Goal: Task Accomplishment & Management: Manage account settings

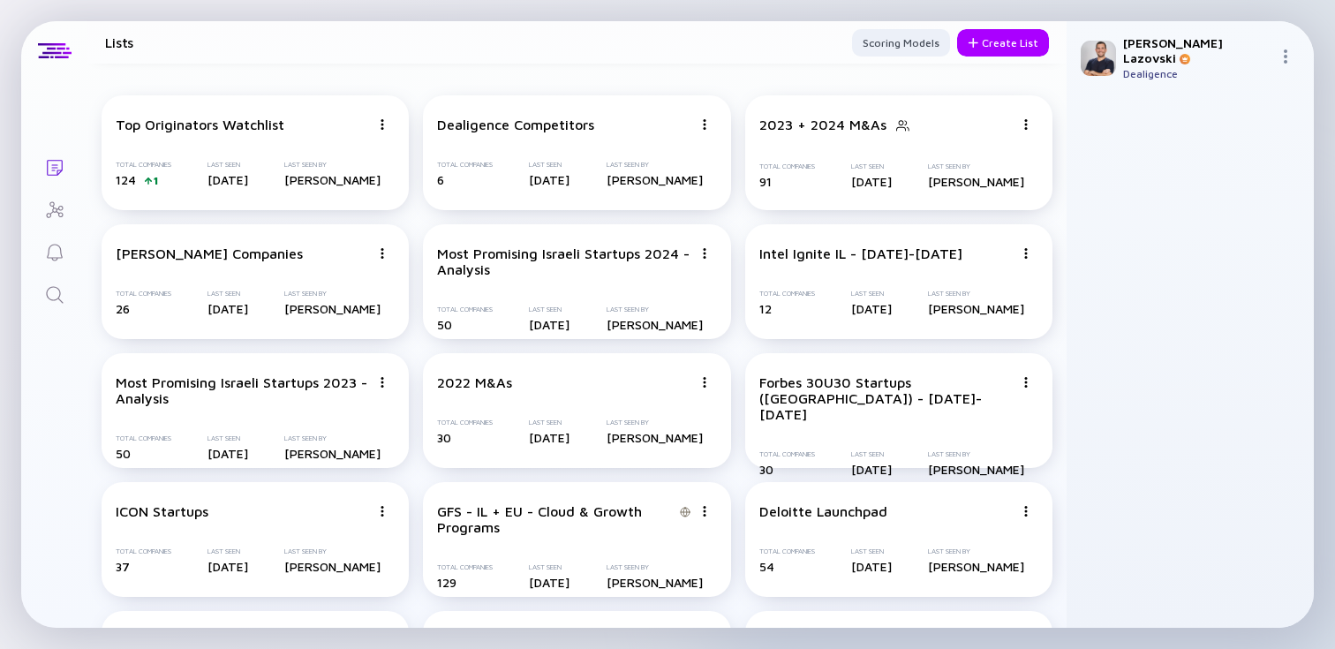
scroll to position [2850, 0]
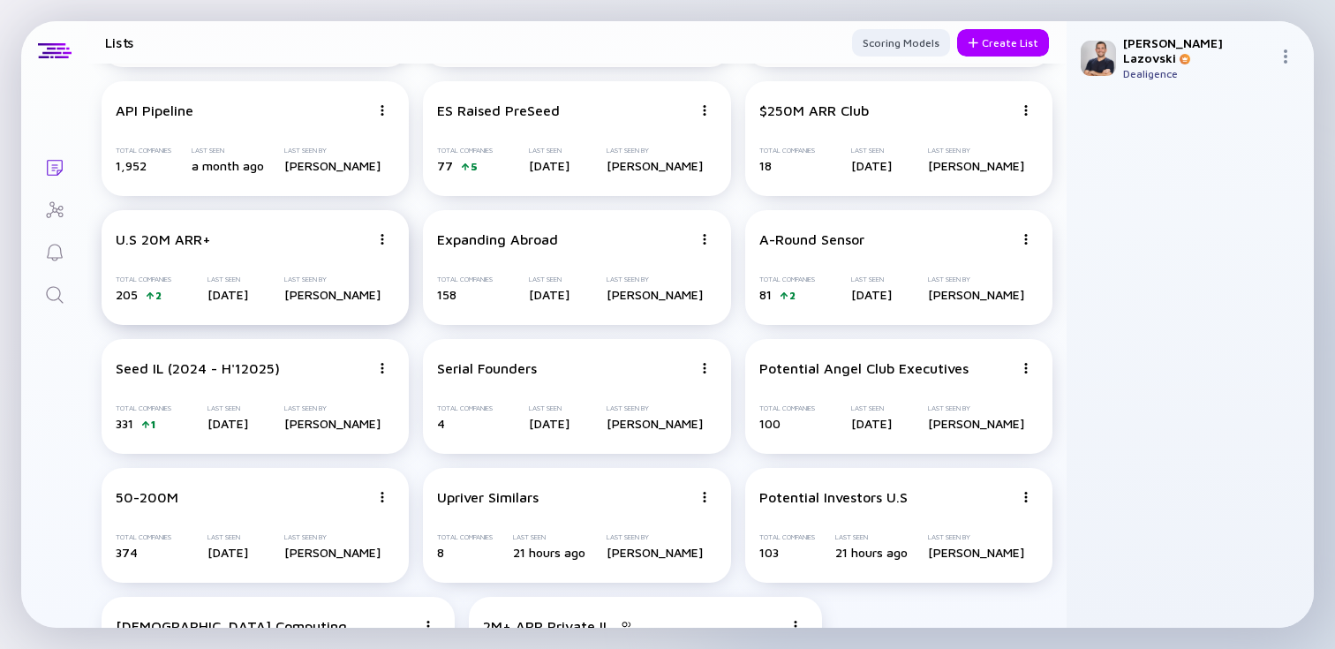
click at [199, 255] on div "U.S 20M ARR+ Total Companies 205 2 Last Seen [DATE] Last Seen By [PERSON_NAME]" at bounding box center [255, 267] width 307 height 115
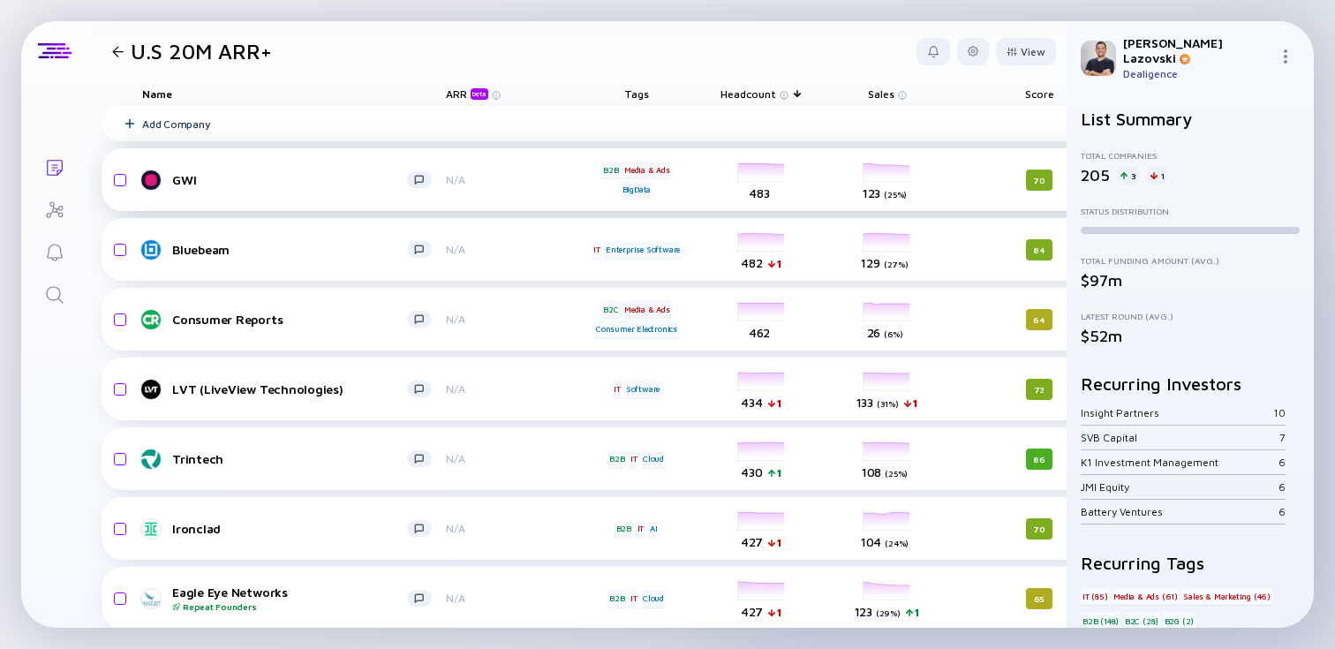
click at [749, 173] on div "headcount-gwi-formerly-globalwebindex 483 Headcount" at bounding box center [761, 179] width 99 height 49
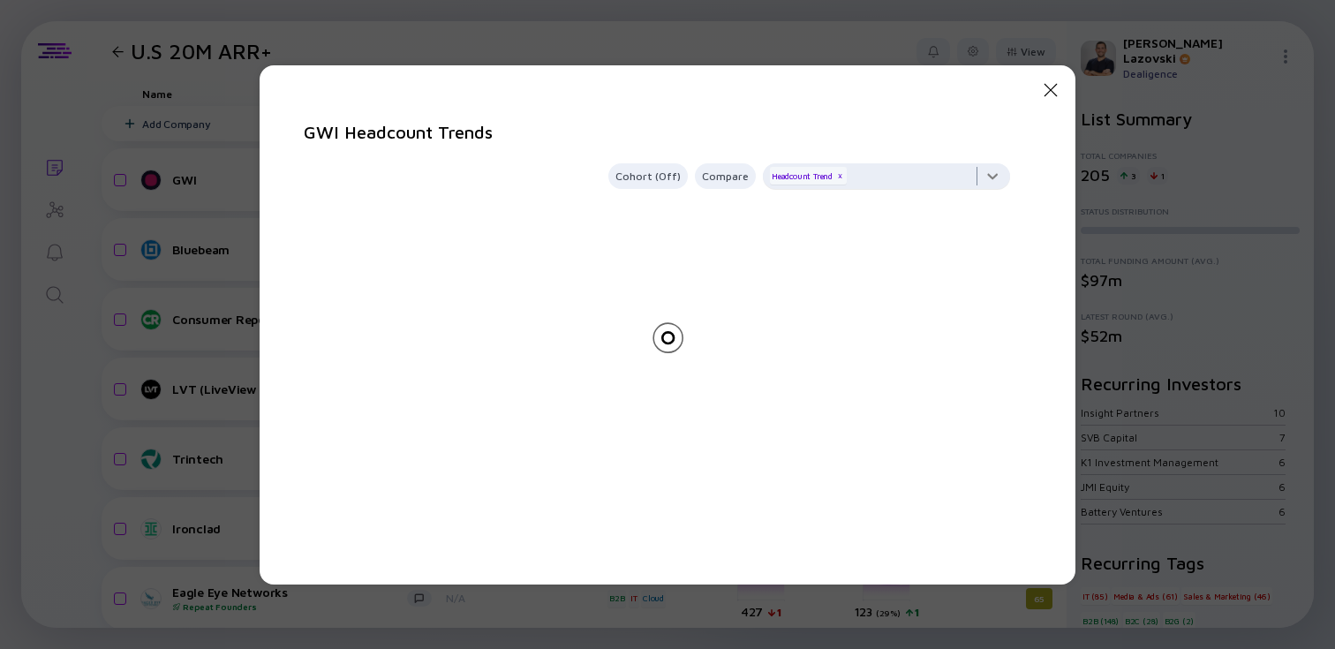
click at [878, 174] on div at bounding box center [886, 180] width 247 height 35
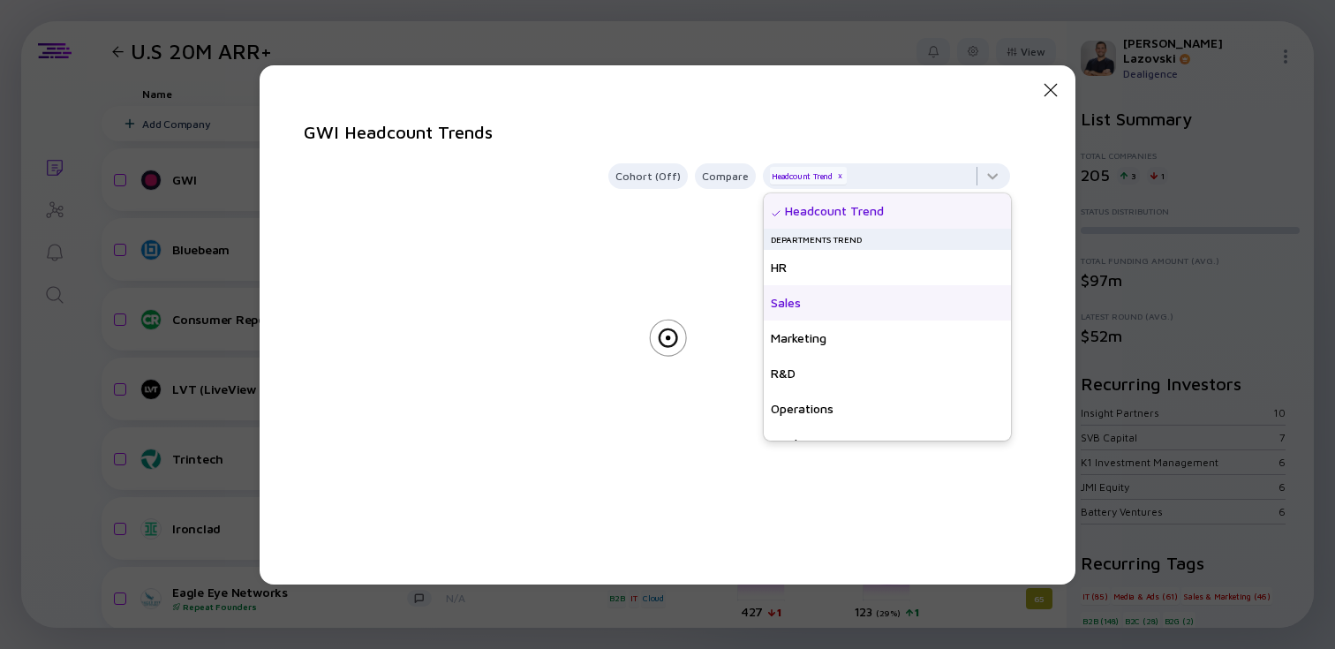
click at [852, 300] on div "Sales" at bounding box center [887, 302] width 247 height 35
click at [644, 297] on div at bounding box center [667, 369] width 727 height 318
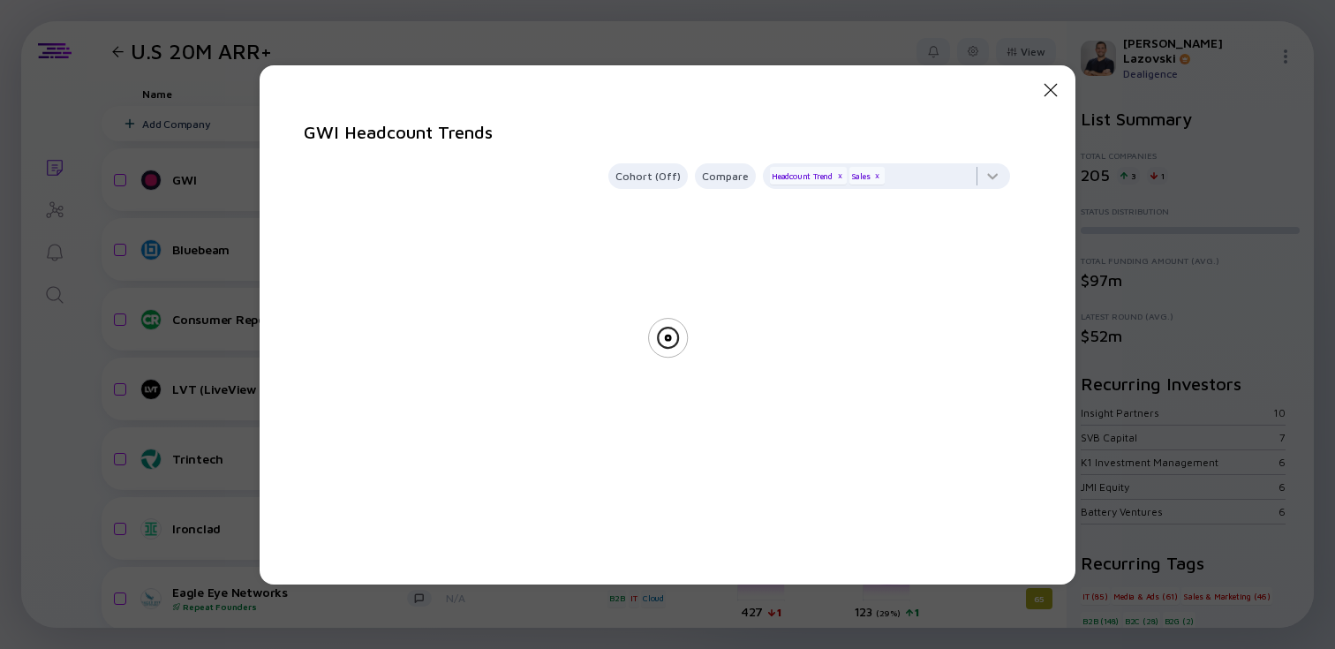
click at [1048, 88] on icon "Close Modal" at bounding box center [1050, 89] width 21 height 21
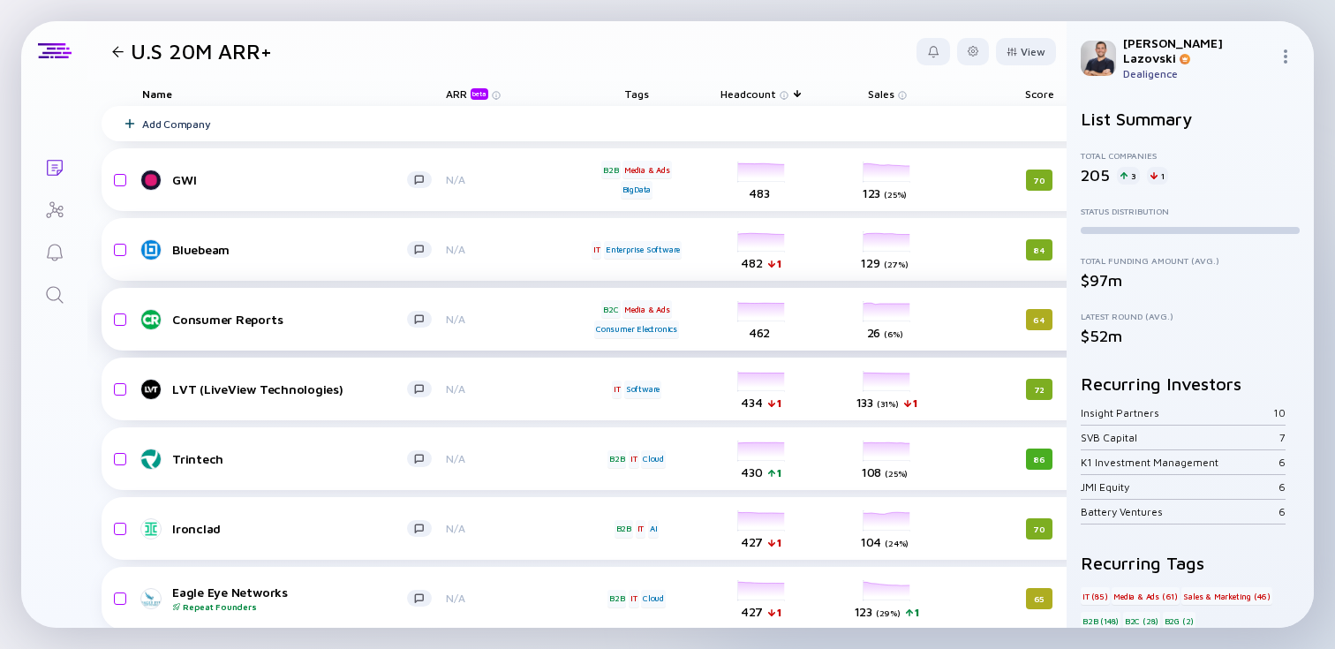
click at [765, 315] on div "headcount-consumerreports-org 462 Headcount" at bounding box center [761, 319] width 99 height 49
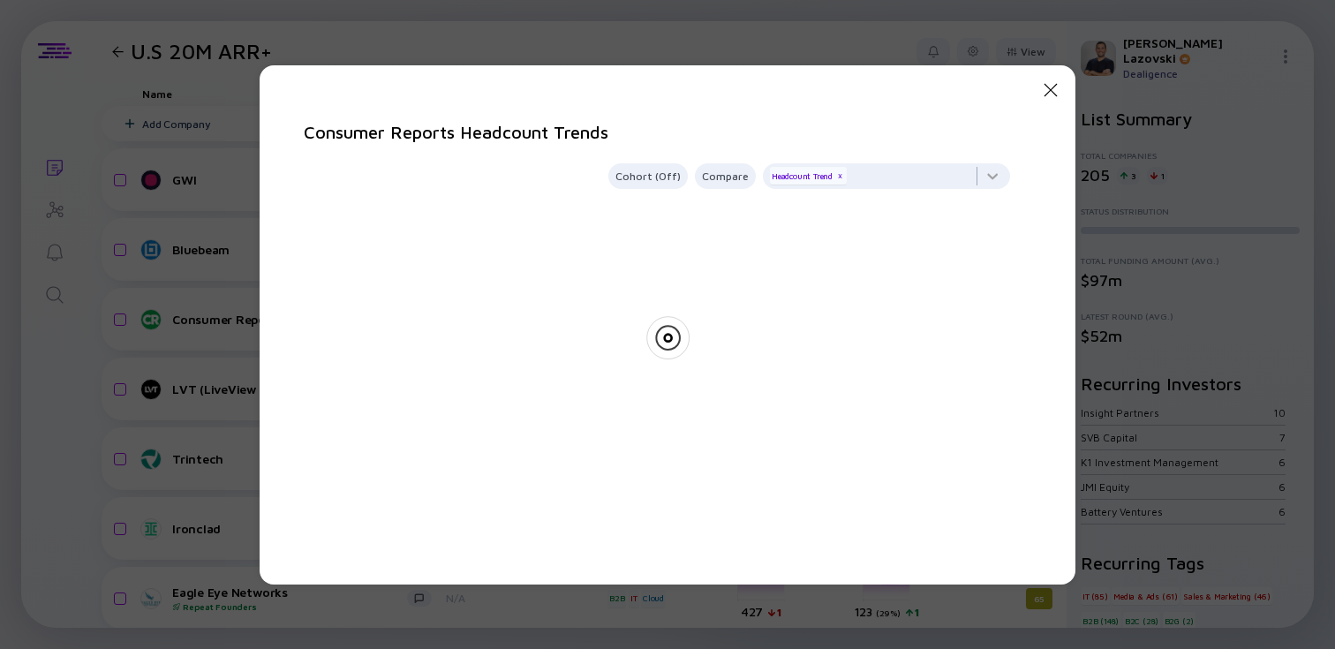
click at [1046, 96] on icon "Close Modal" at bounding box center [1050, 89] width 21 height 21
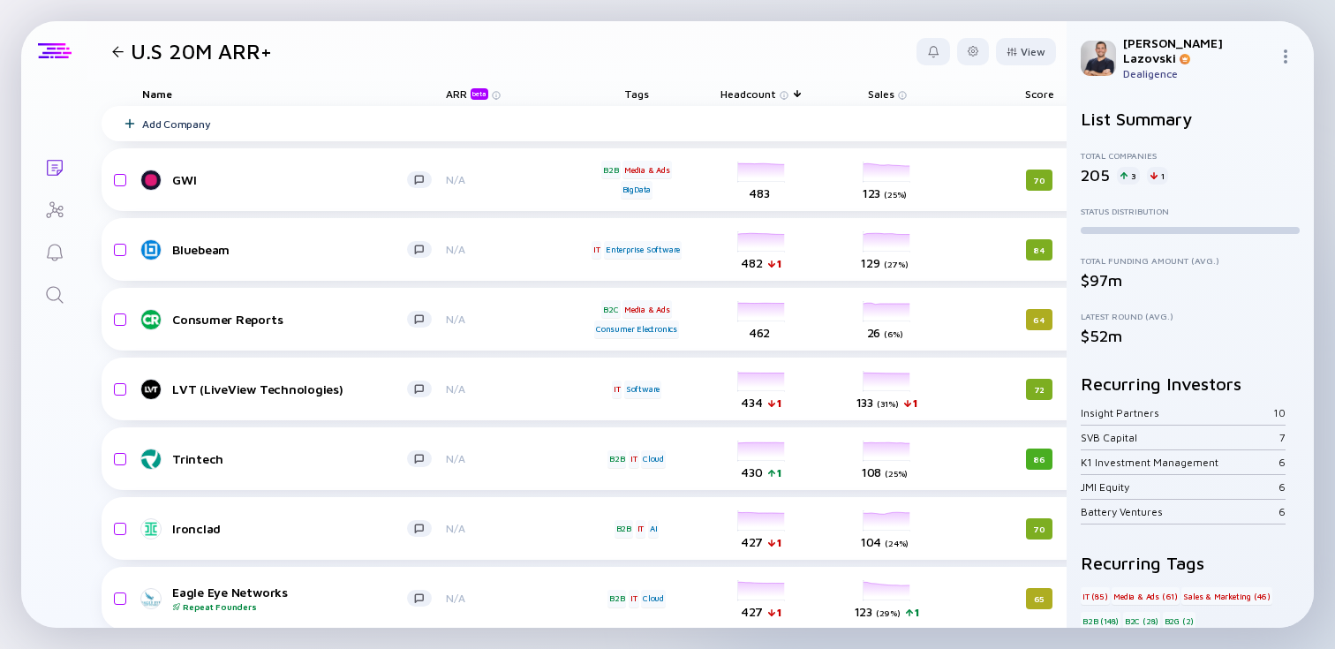
click at [54, 54] on div at bounding box center [55, 51] width 34 height 16
click at [109, 49] on div at bounding box center [118, 51] width 26 height 11
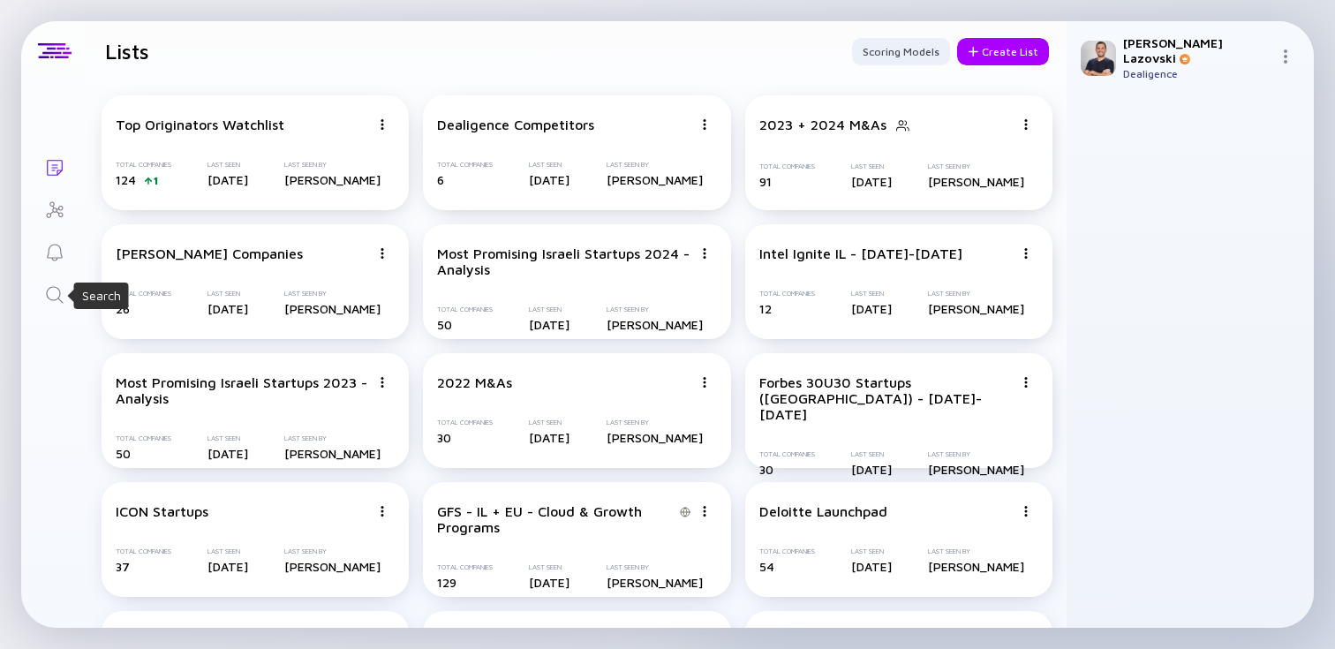
click at [56, 296] on icon "Search" at bounding box center [54, 294] width 21 height 21
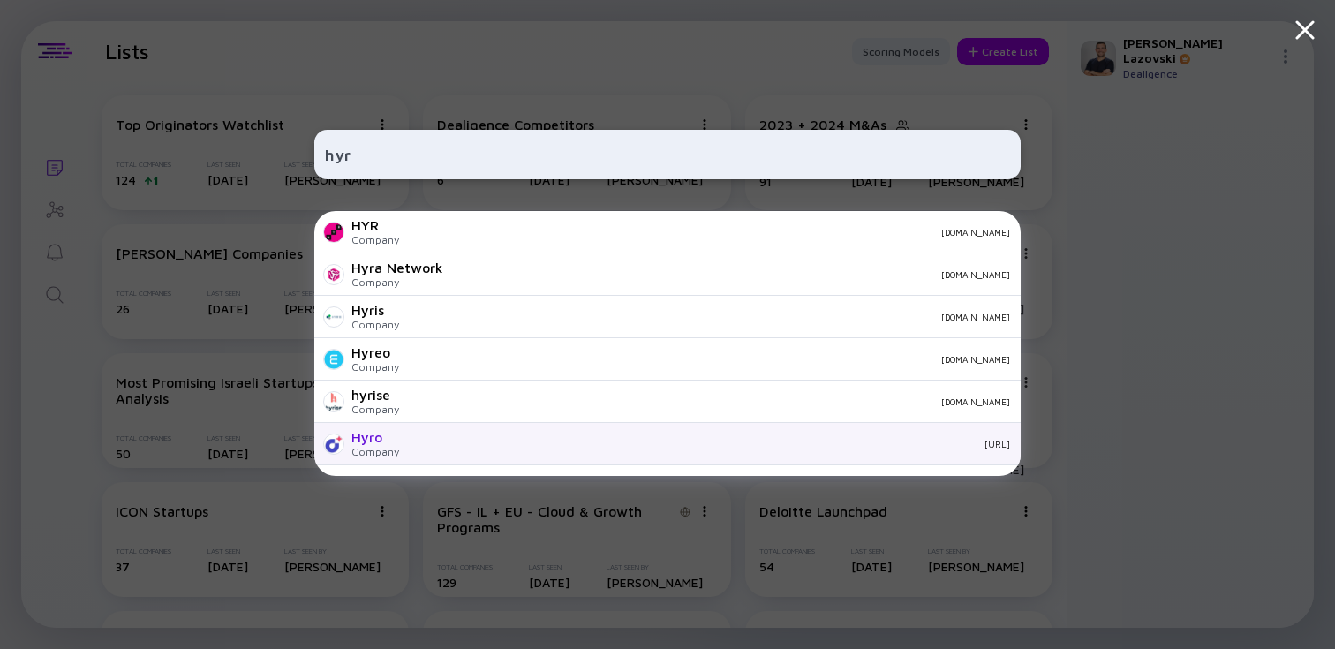
type input "hyr"
click at [435, 444] on div "[URL]" at bounding box center [711, 444] width 597 height 11
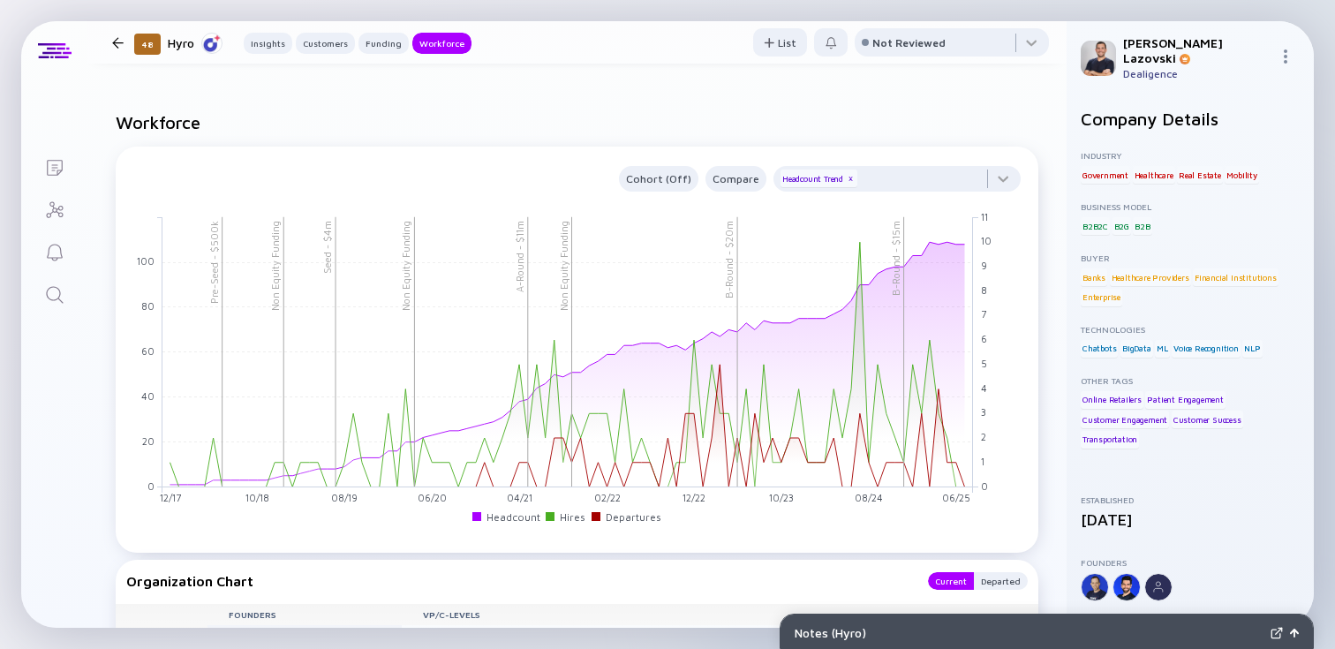
scroll to position [1779, 0]
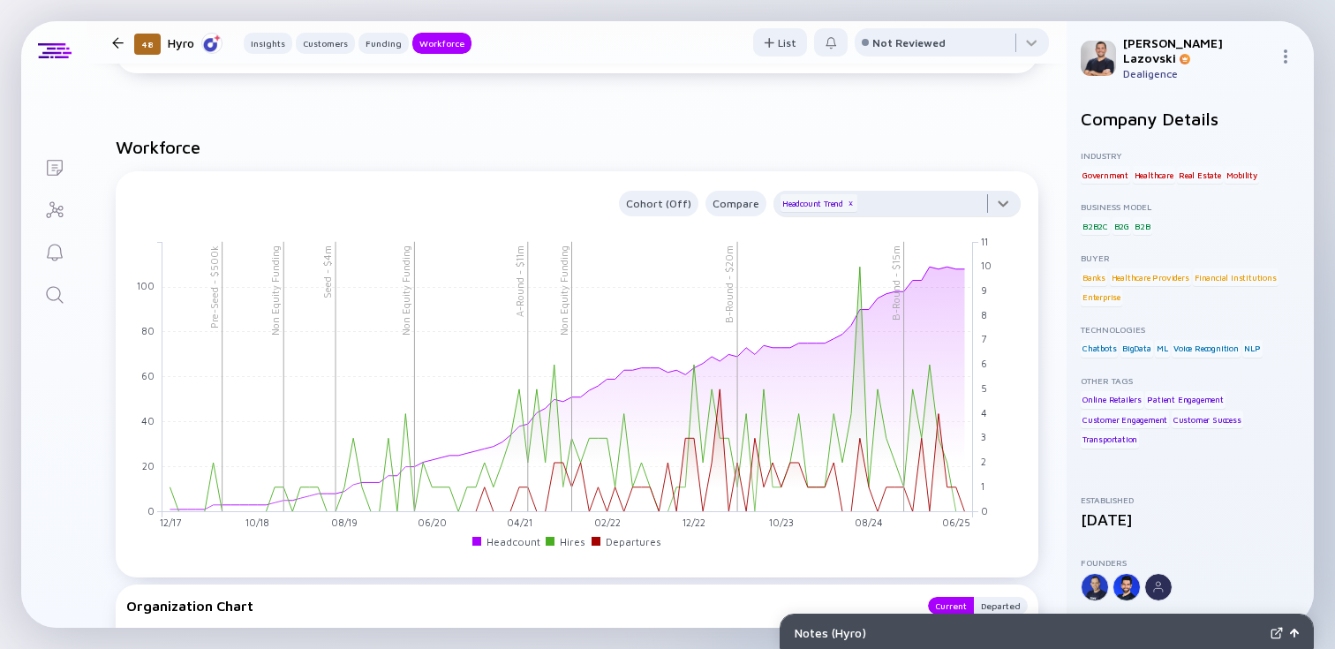
click at [889, 194] on div at bounding box center [896, 208] width 247 height 35
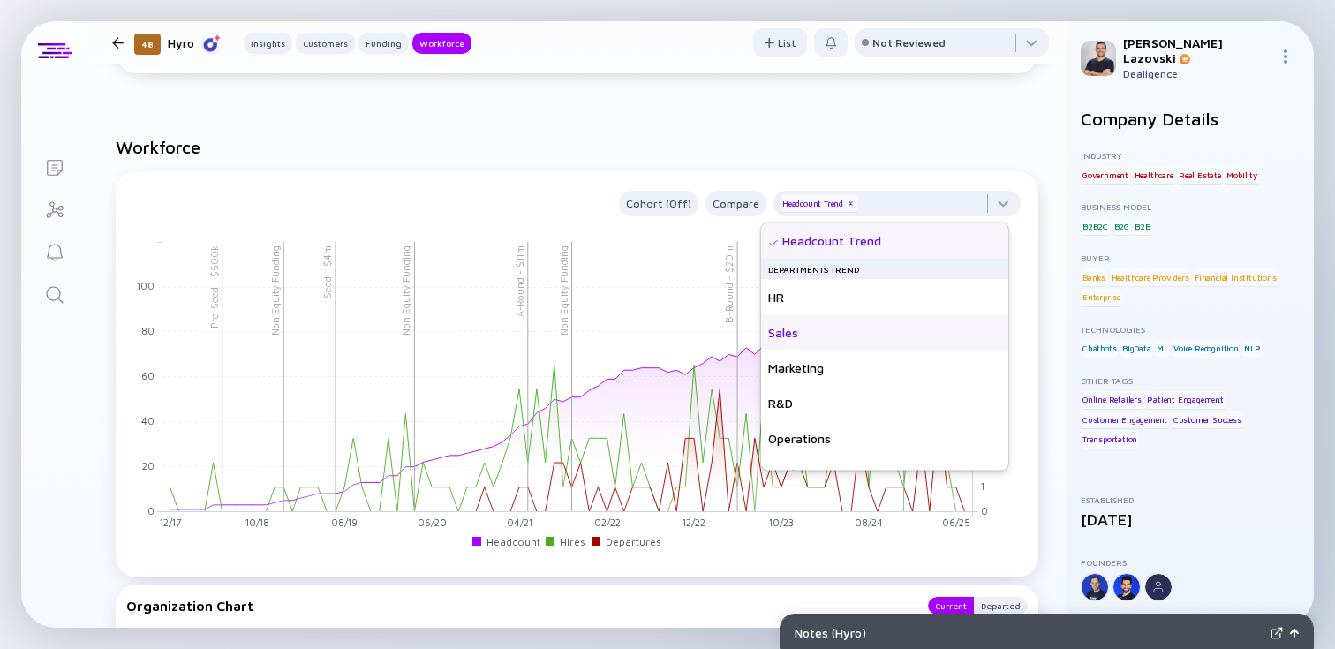
click at [850, 347] on div "Sales" at bounding box center [884, 332] width 247 height 35
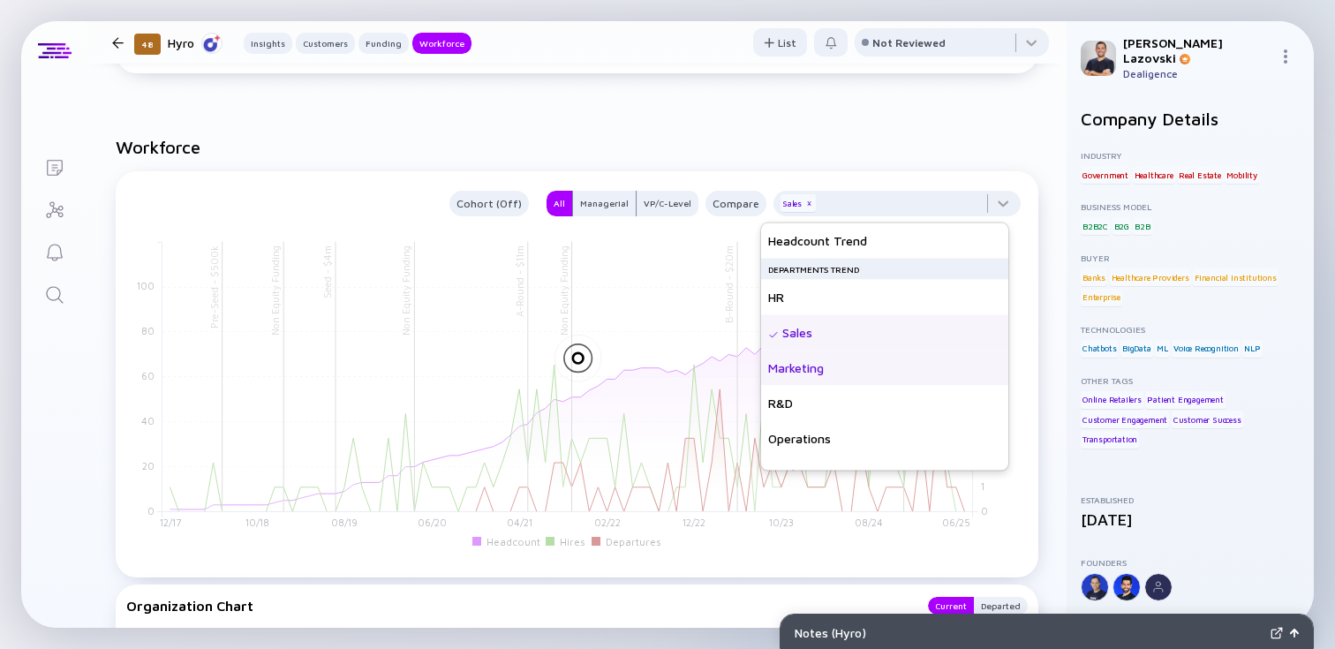
click at [848, 378] on div "Marketing" at bounding box center [884, 368] width 247 height 35
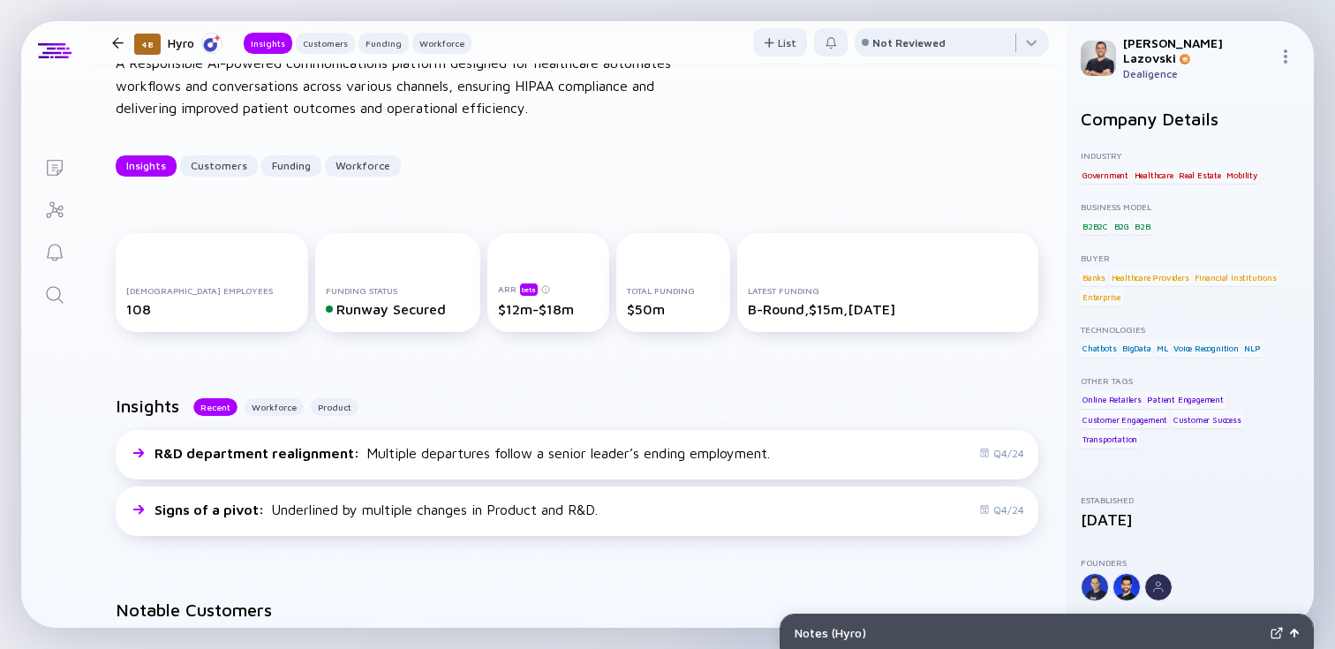
scroll to position [110, 0]
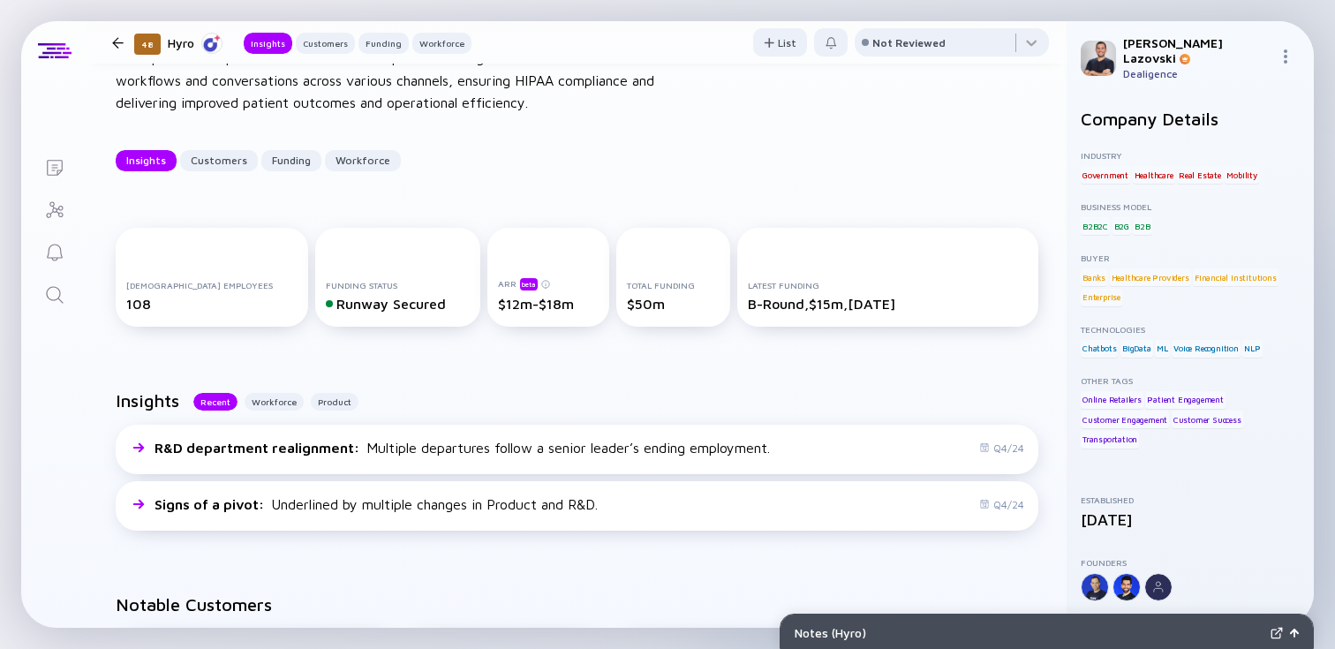
click at [501, 305] on div "$12m-$18m" at bounding box center [548, 304] width 101 height 16
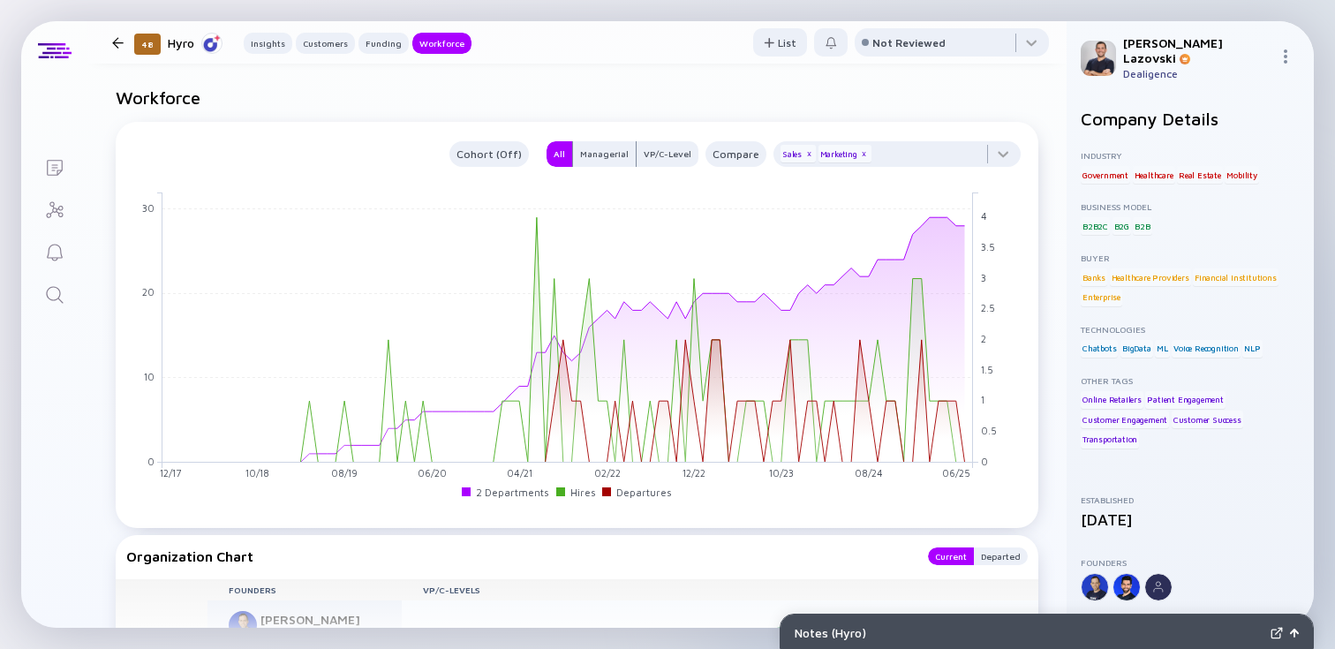
scroll to position [1831, 0]
click at [909, 158] on div at bounding box center [896, 156] width 247 height 35
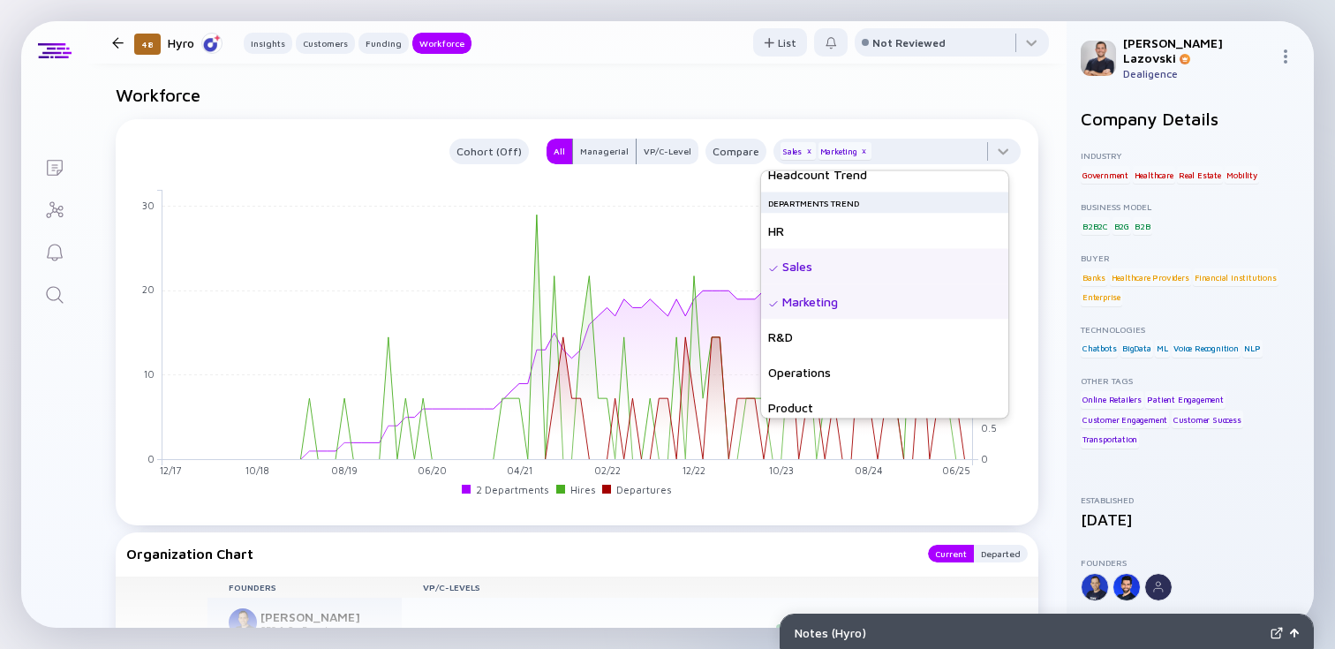
scroll to position [0, 0]
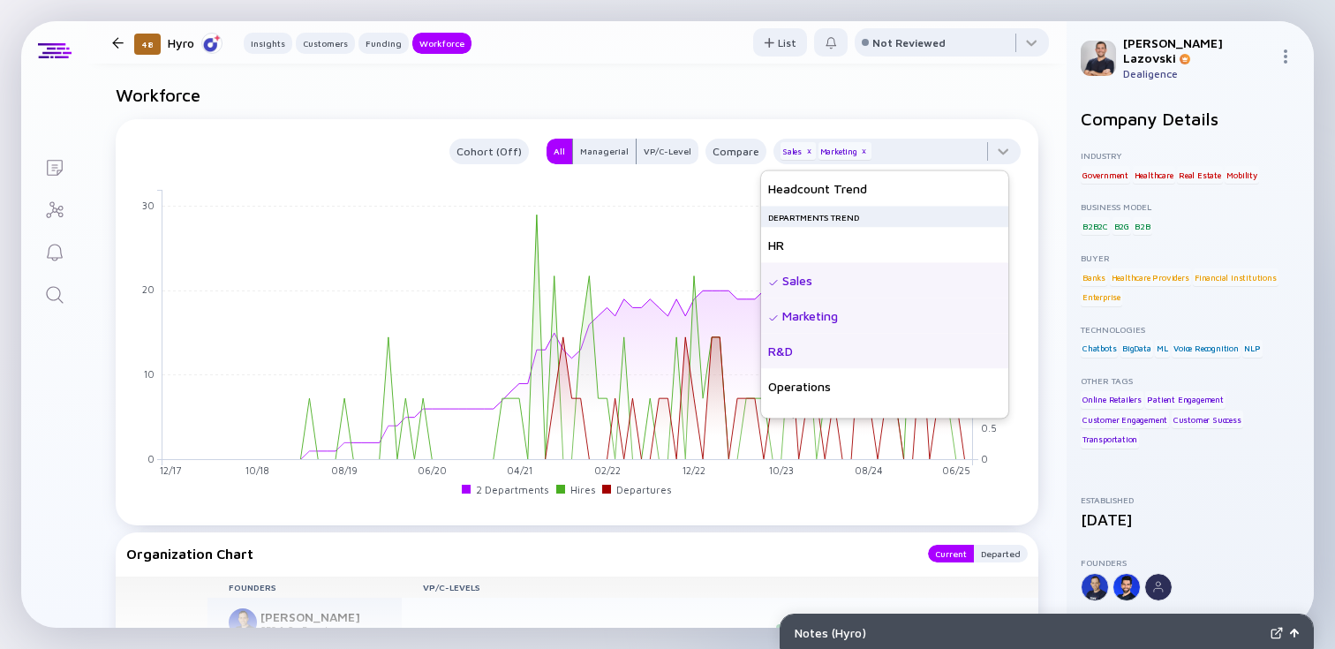
click at [805, 365] on div "R&D" at bounding box center [884, 351] width 247 height 35
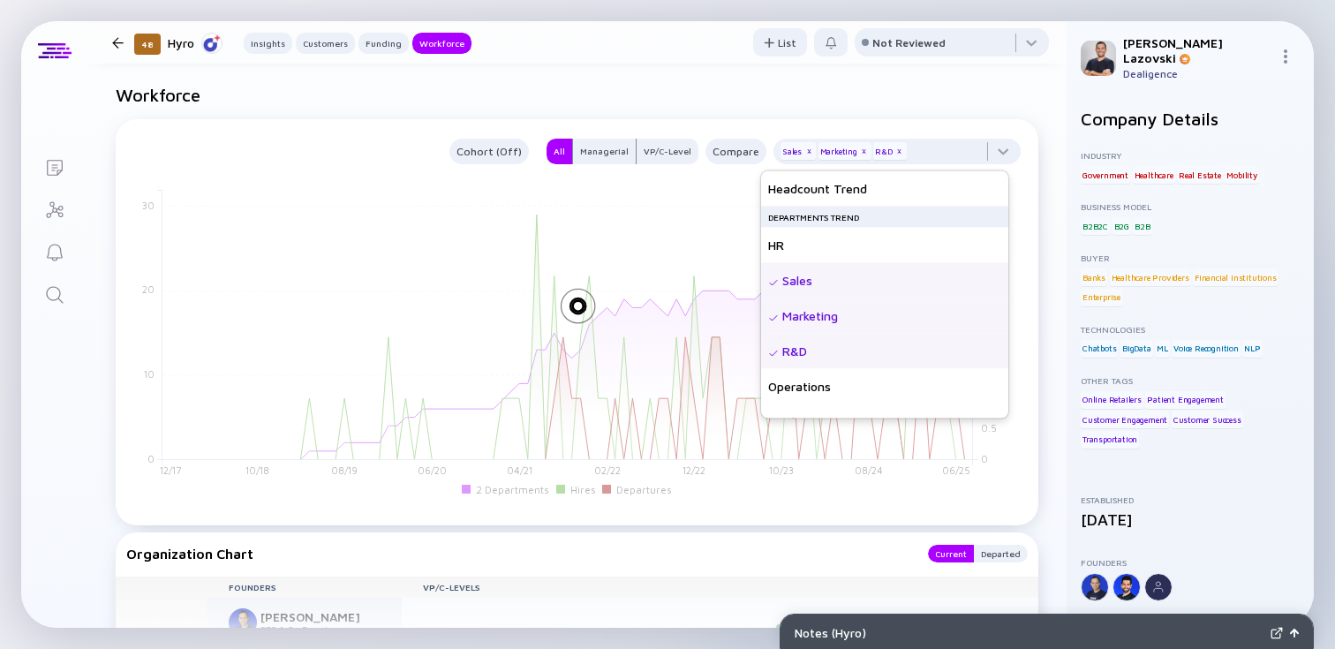
click at [815, 310] on div "Marketing" at bounding box center [884, 315] width 247 height 35
click at [815, 280] on div "Sales" at bounding box center [884, 280] width 247 height 35
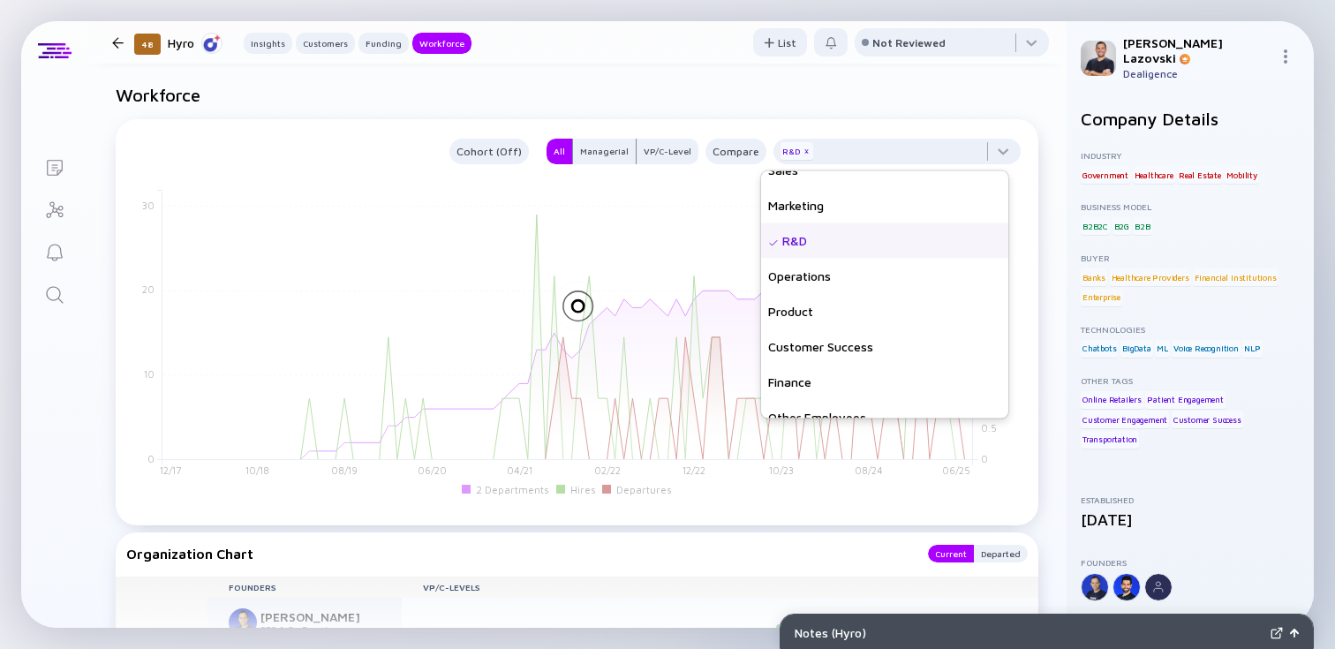
scroll to position [127, 0]
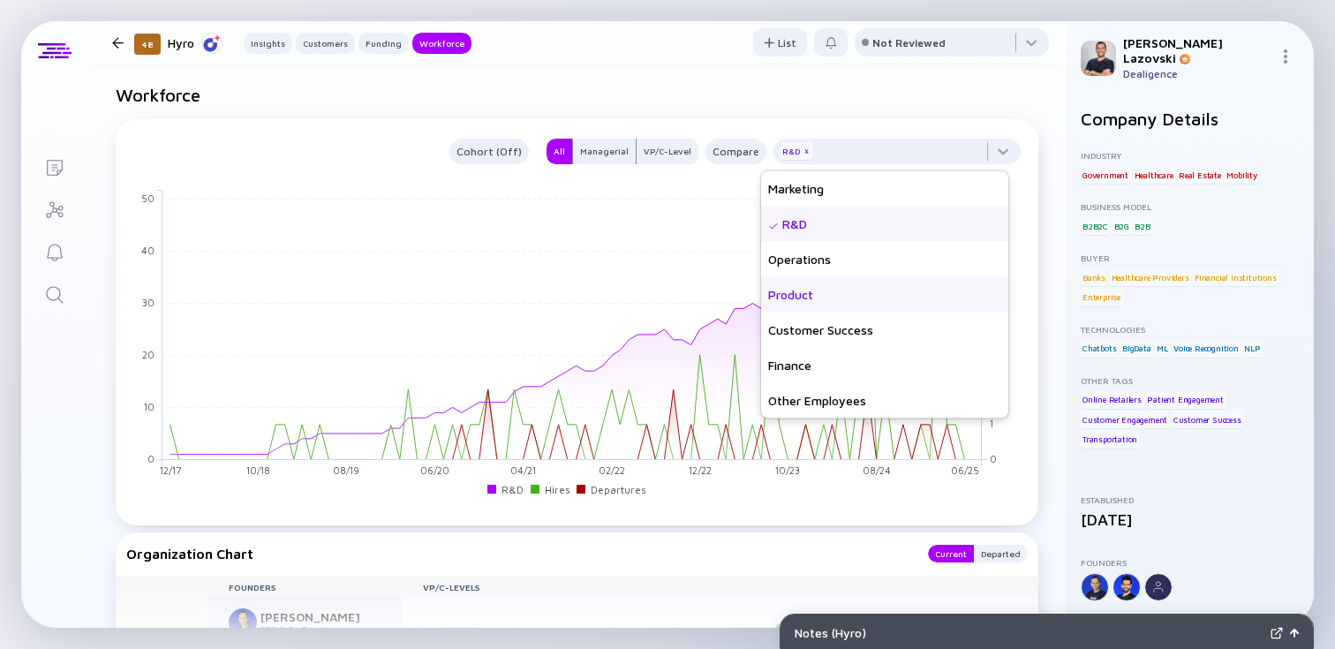
click at [812, 286] on div "Product" at bounding box center [884, 294] width 247 height 35
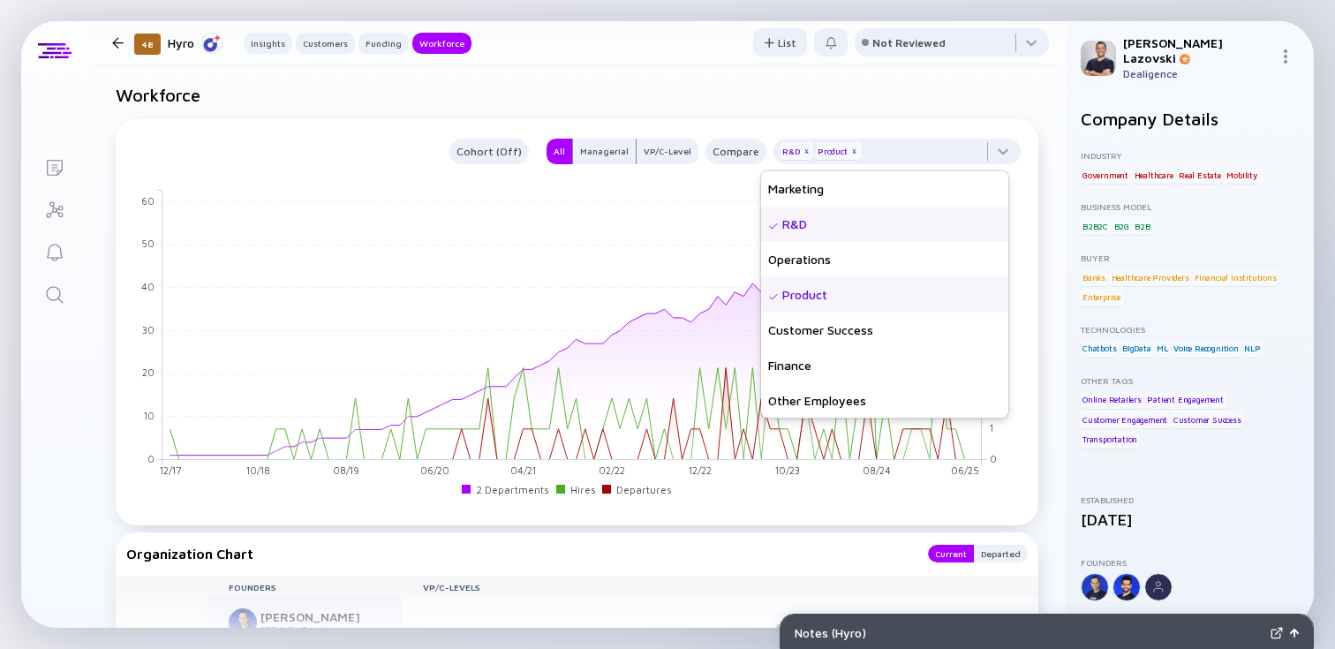
click at [793, 497] on icon "12/17 01/18 02/18 03/18 04/18 05/18 06/18 07/18 08/18 09/18 10/18 11/18 12/18 0…" at bounding box center [566, 344] width 881 height 318
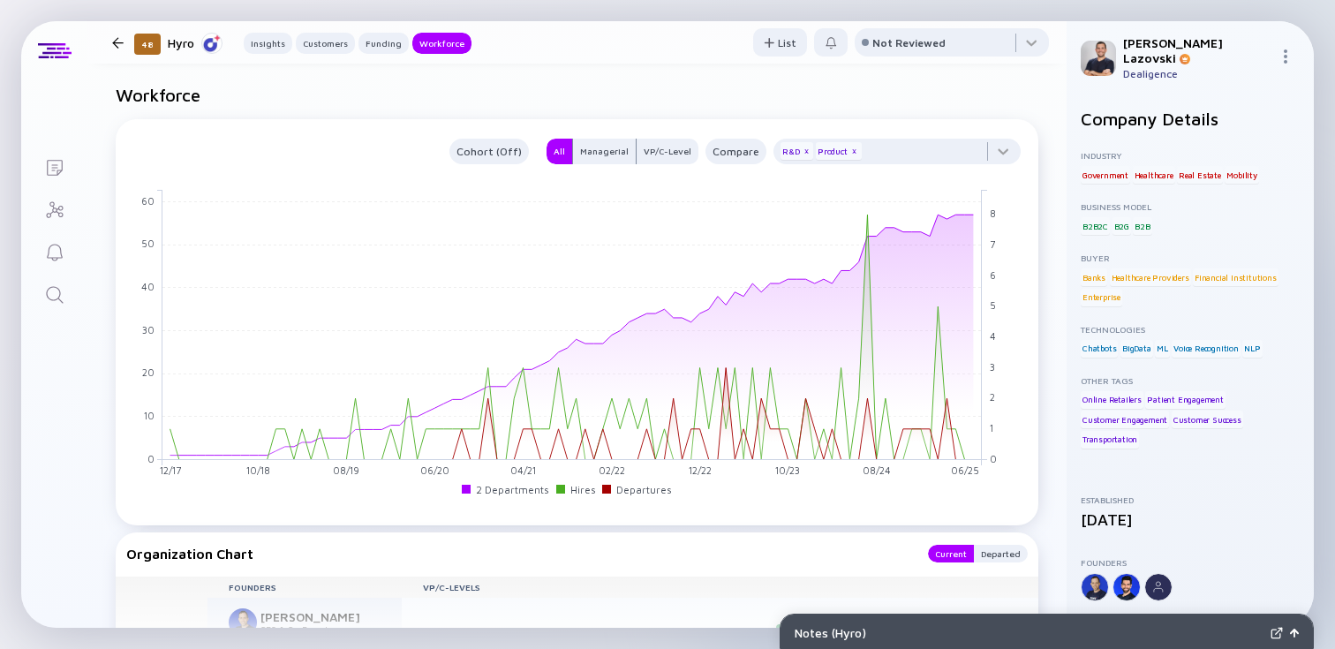
click at [49, 288] on icon "Search" at bounding box center [54, 294] width 17 height 17
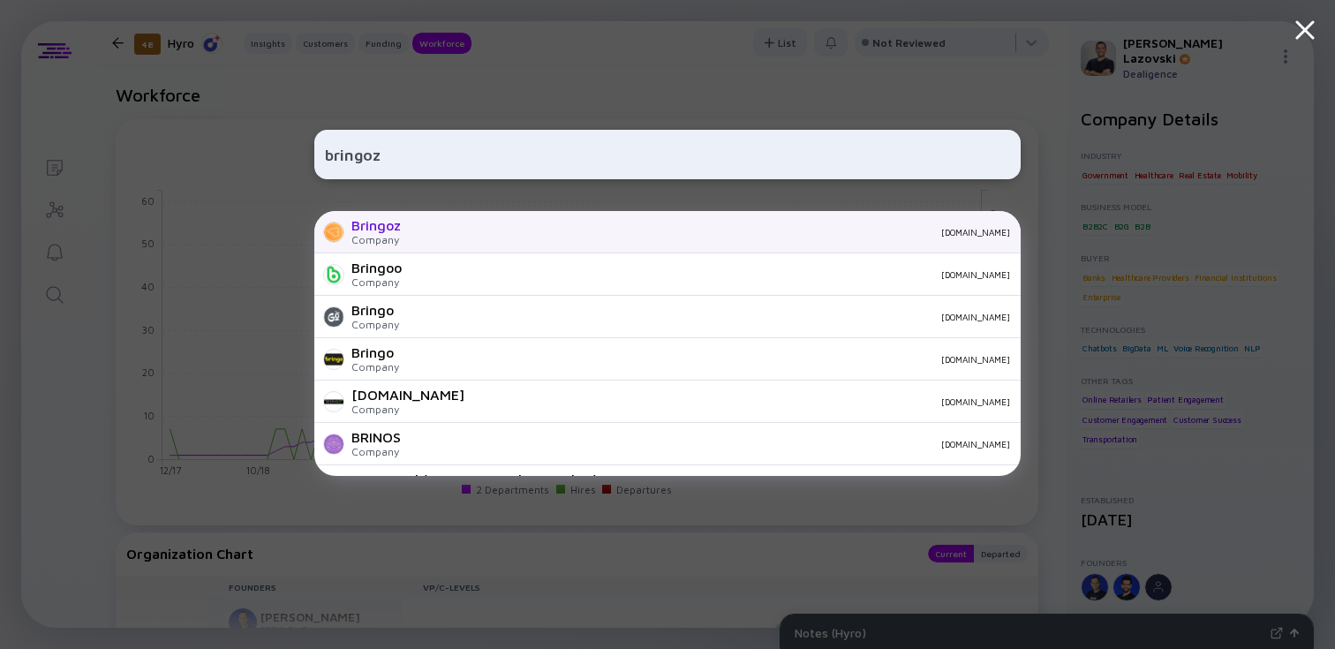
type input "bringoz"
click at [459, 236] on div "[DOMAIN_NAME]" at bounding box center [712, 232] width 595 height 11
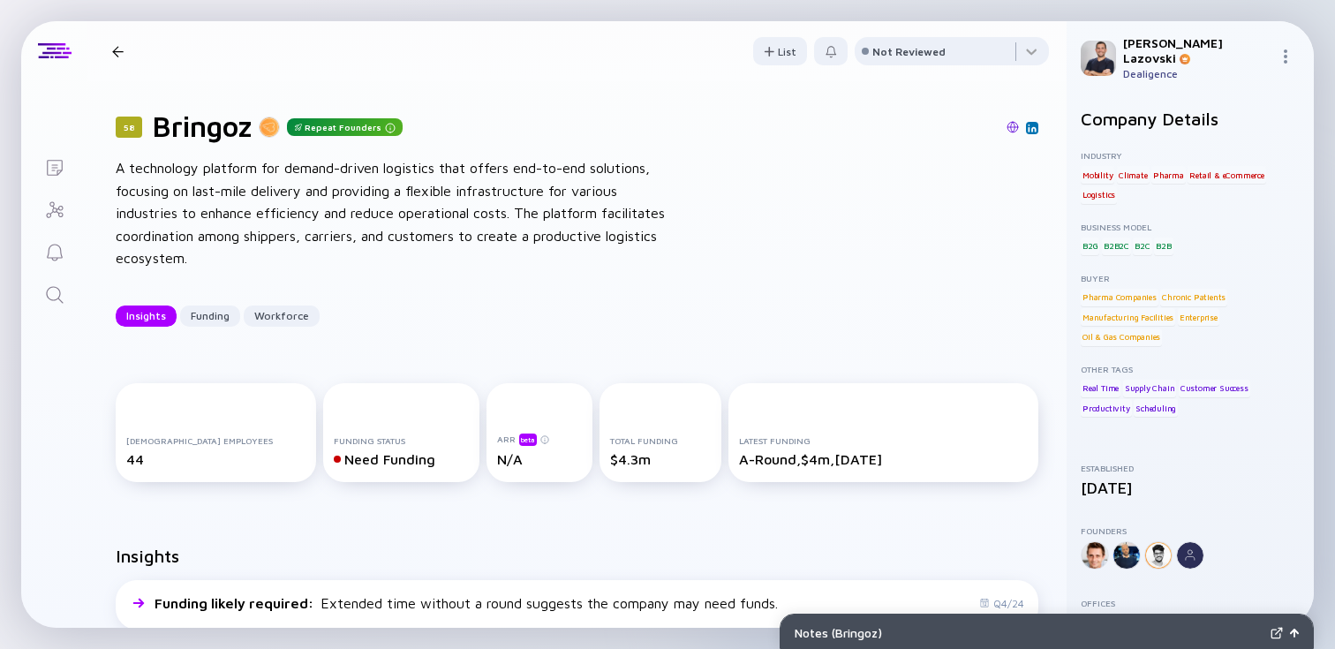
drag, startPoint x: 265, startPoint y: 166, endPoint x: 274, endPoint y: 239, distance: 73.8
click at [274, 239] on div "A technology platform for demand-driven logistics that offers end-to-end soluti…" at bounding box center [398, 213] width 565 height 113
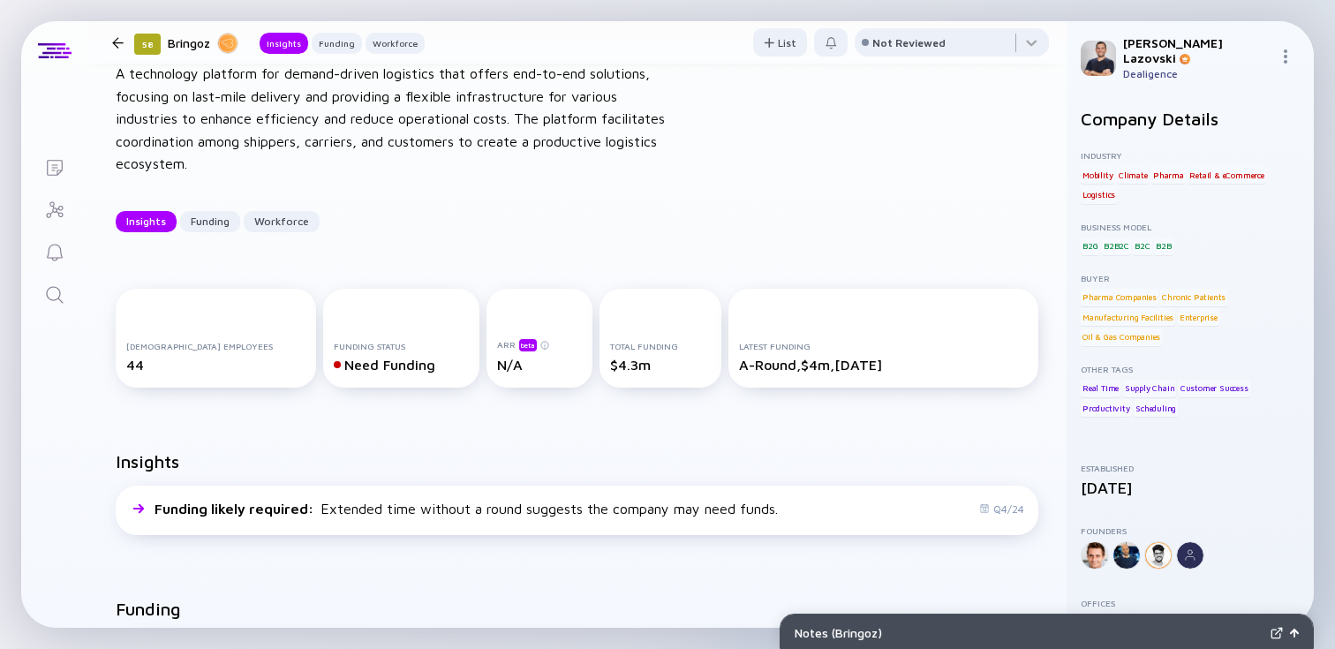
scroll to position [121, 0]
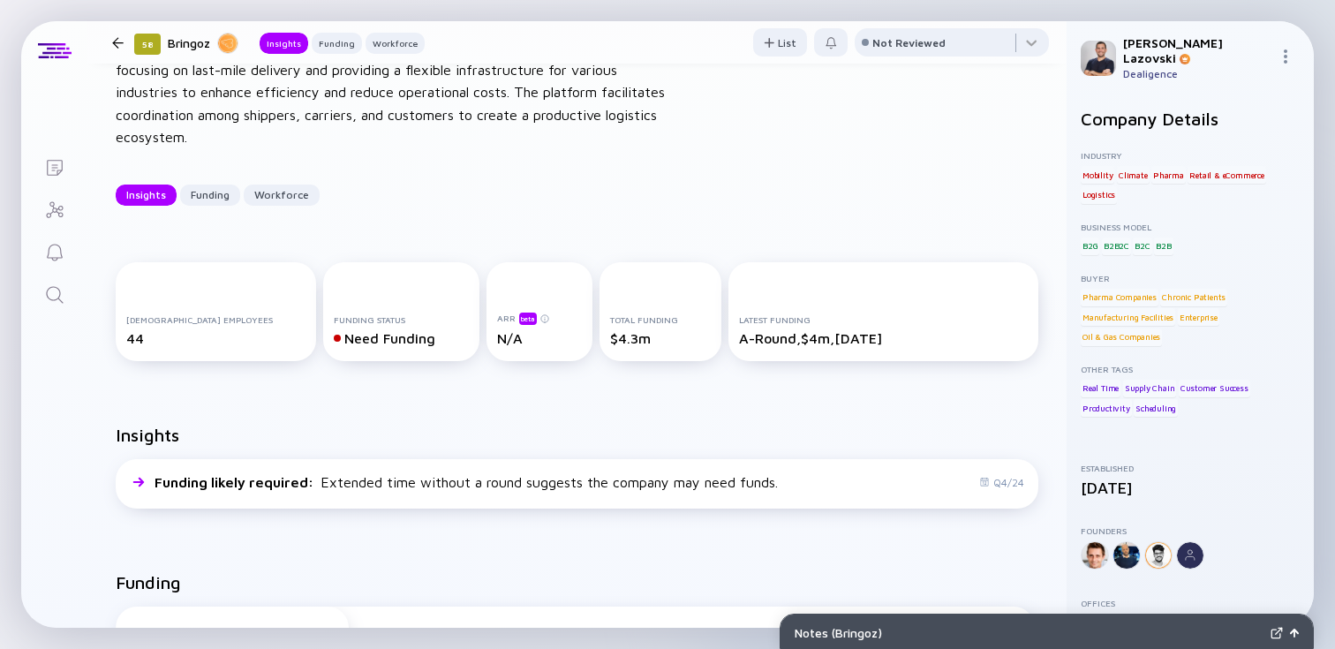
click at [605, 357] on div "Total Funding $4.3m" at bounding box center [660, 311] width 122 height 99
click at [497, 339] on div "N/A" at bounding box center [539, 338] width 85 height 16
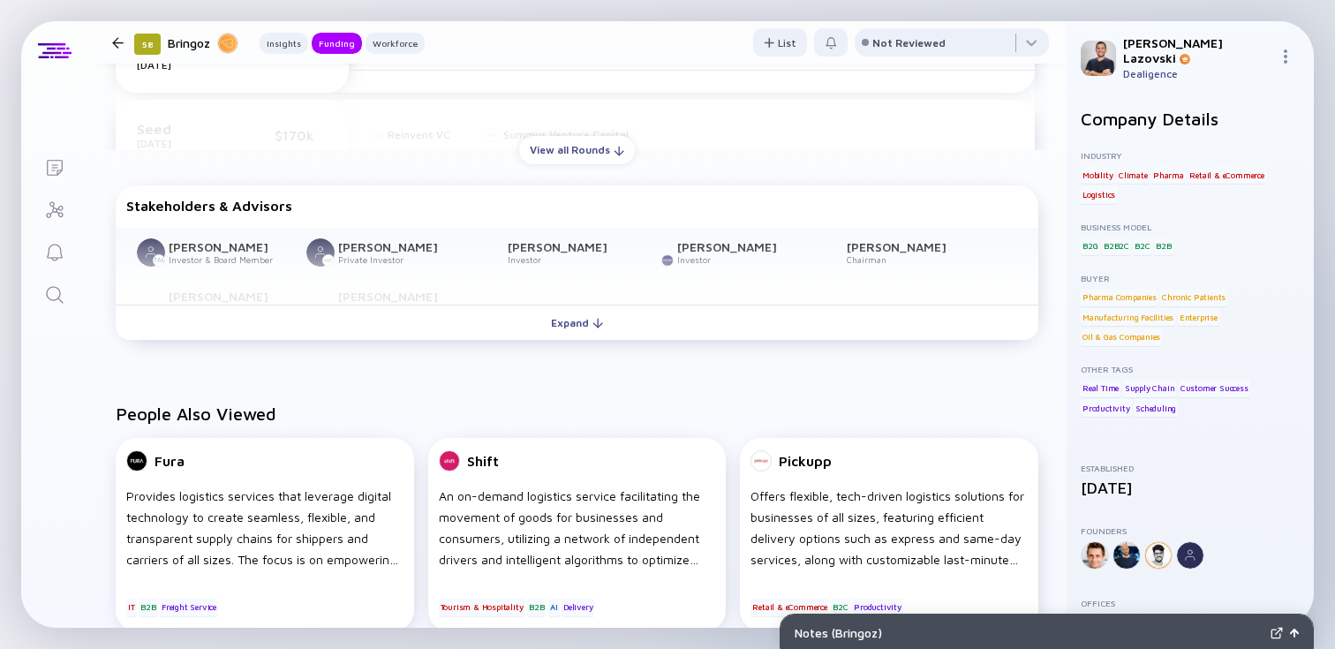
scroll to position [871, 0]
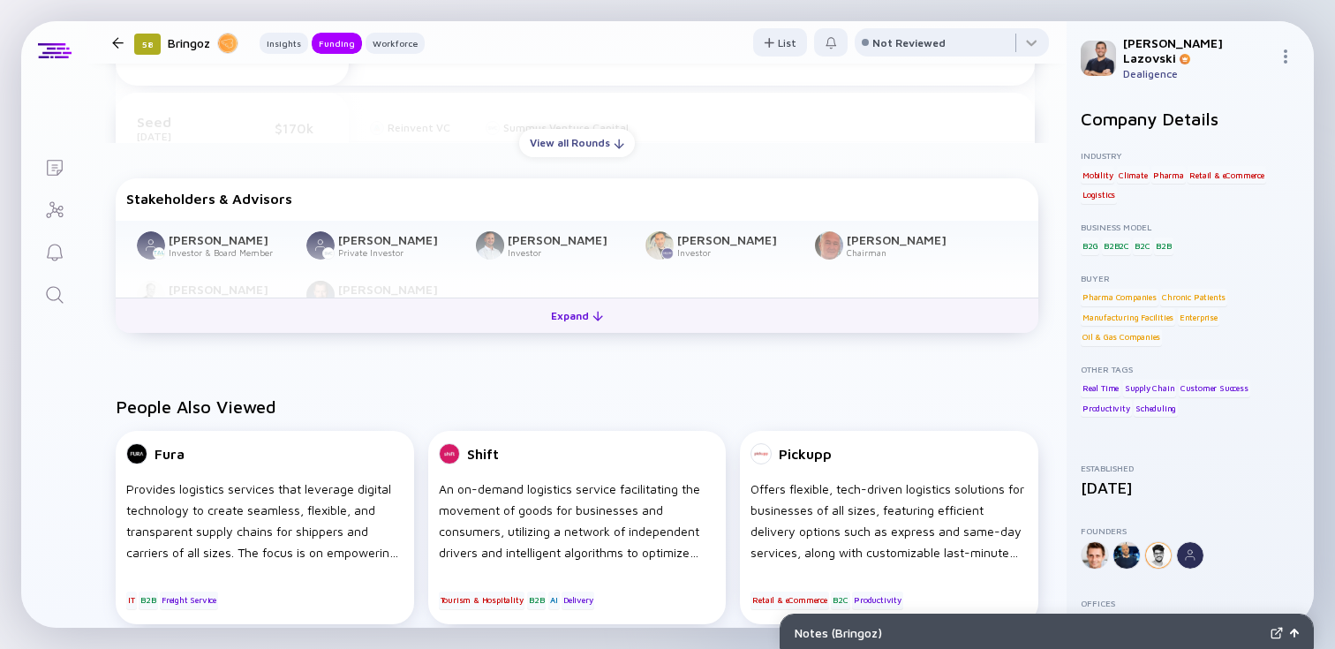
click at [503, 324] on button "Expand" at bounding box center [577, 315] width 923 height 35
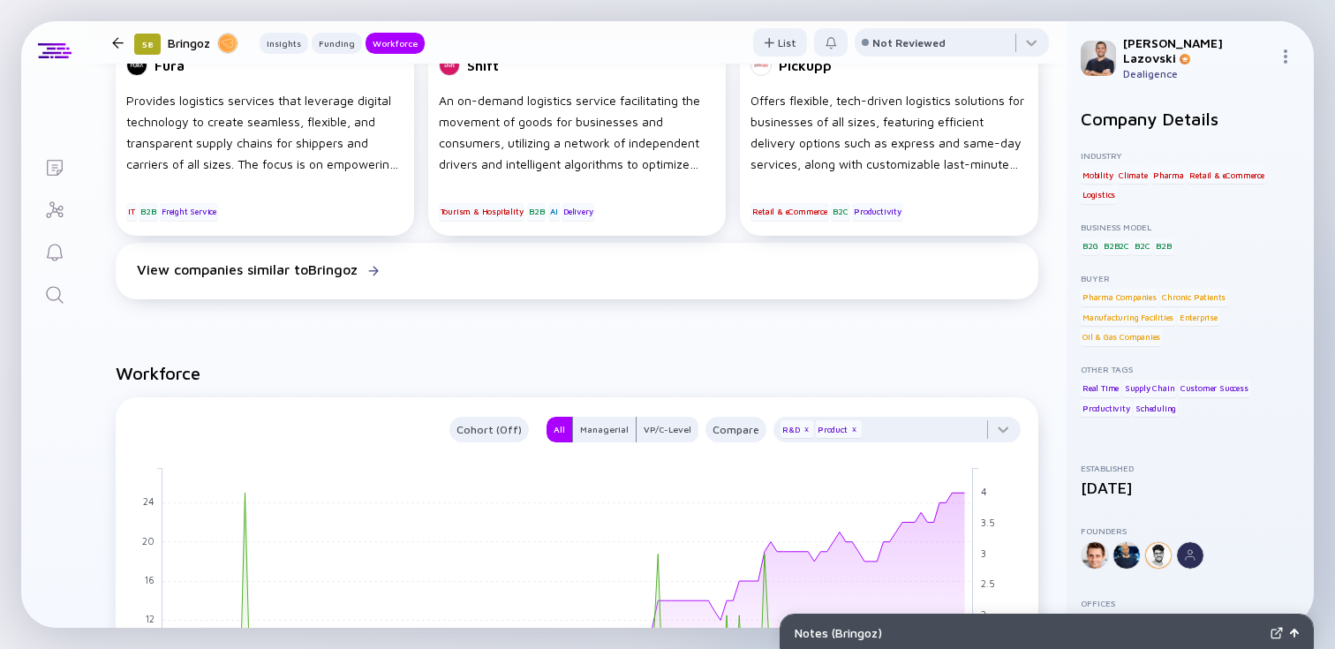
scroll to position [1299, 0]
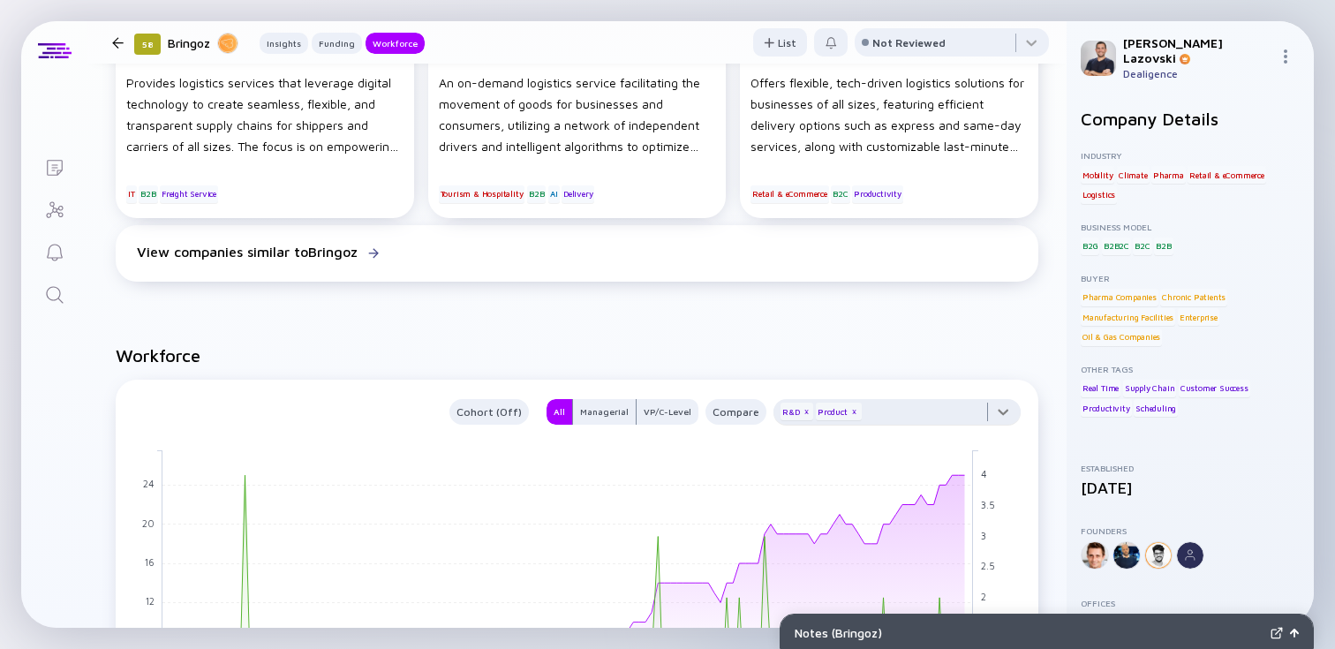
click at [871, 417] on div at bounding box center [896, 416] width 247 height 35
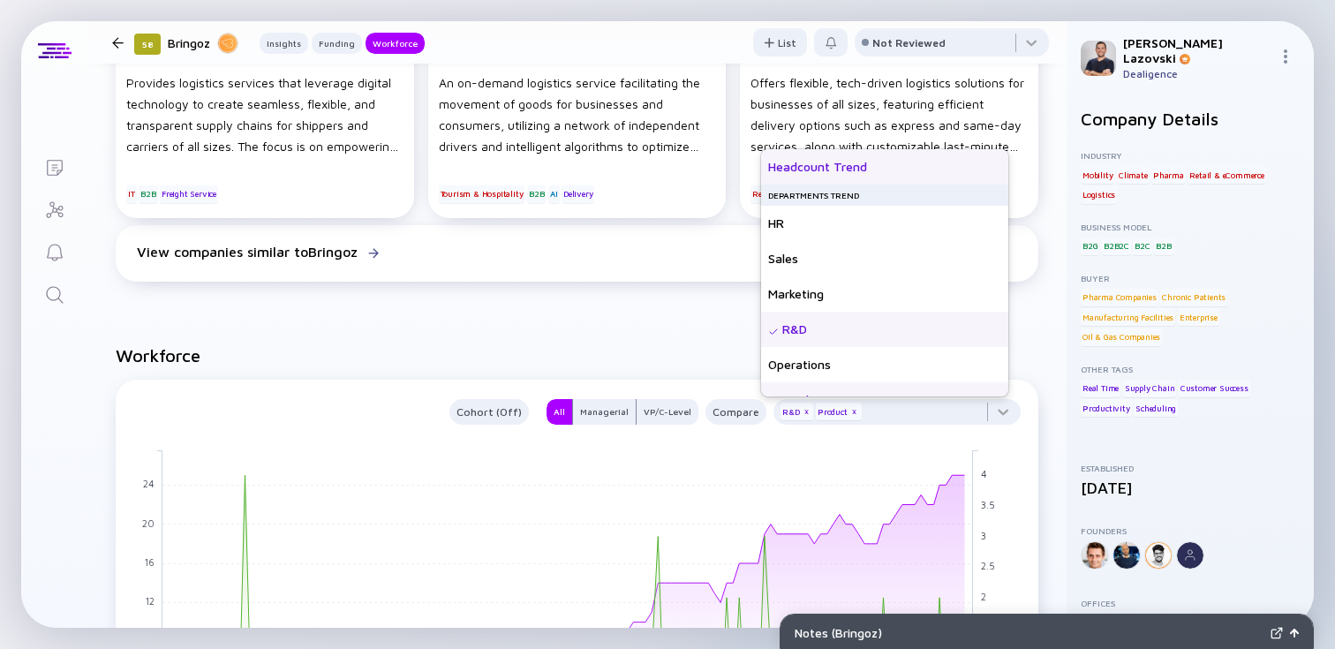
click at [827, 162] on div "Headcount Trend" at bounding box center [884, 166] width 247 height 35
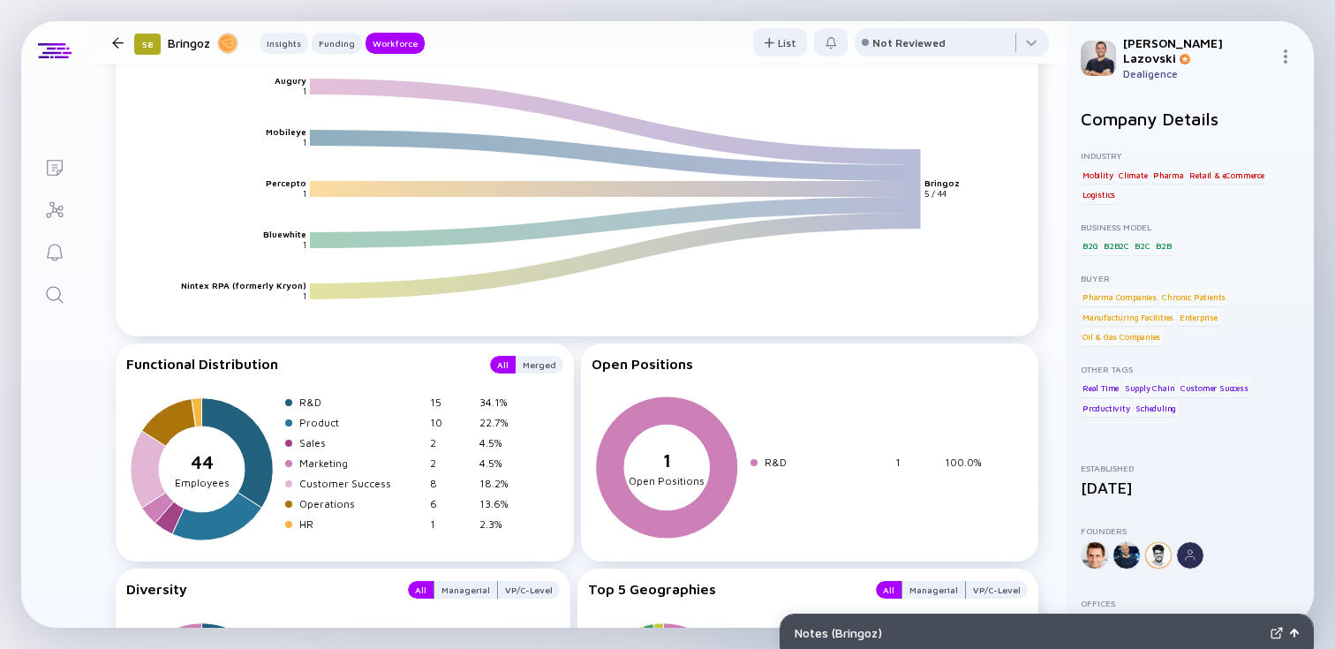
scroll to position [2151, 0]
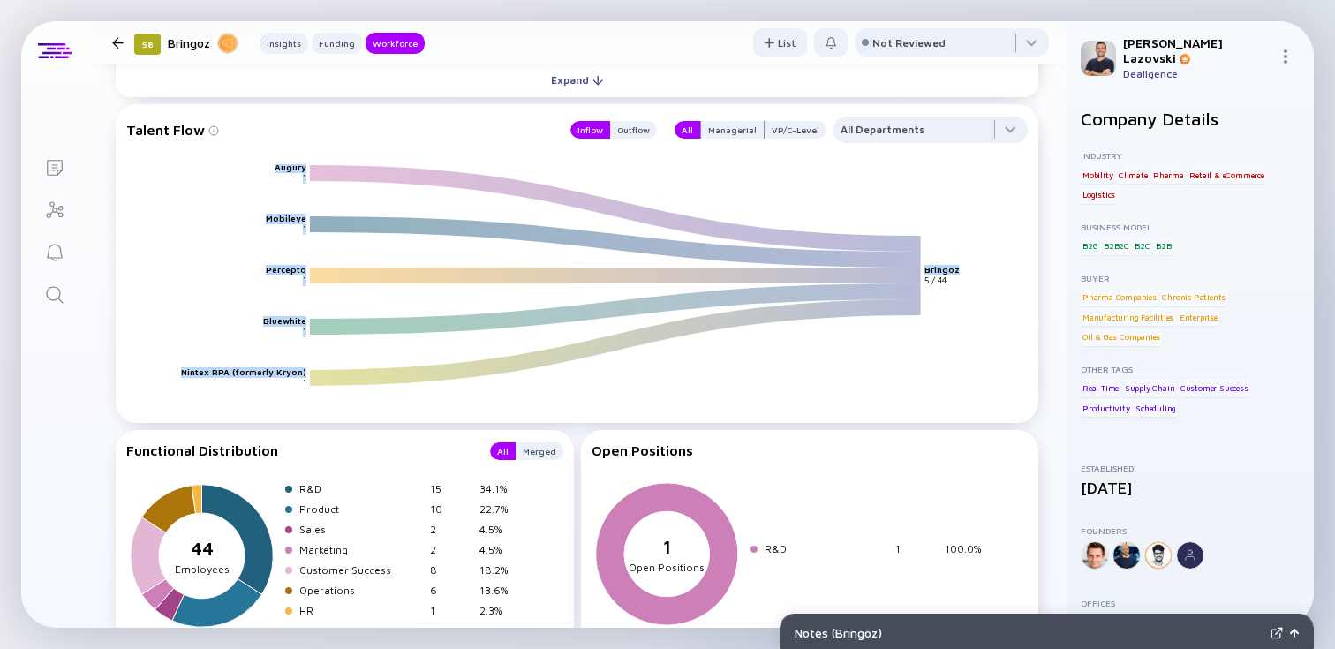
drag, startPoint x: 277, startPoint y: 172, endPoint x: 299, endPoint y: 381, distance: 210.4
click at [299, 381] on icon "Augury Mobileye Percepto Bluewhite Nintex RPA (formerly Kryon) Bringoz 1 1 1 1 …" at bounding box center [583, 296] width 901 height 264
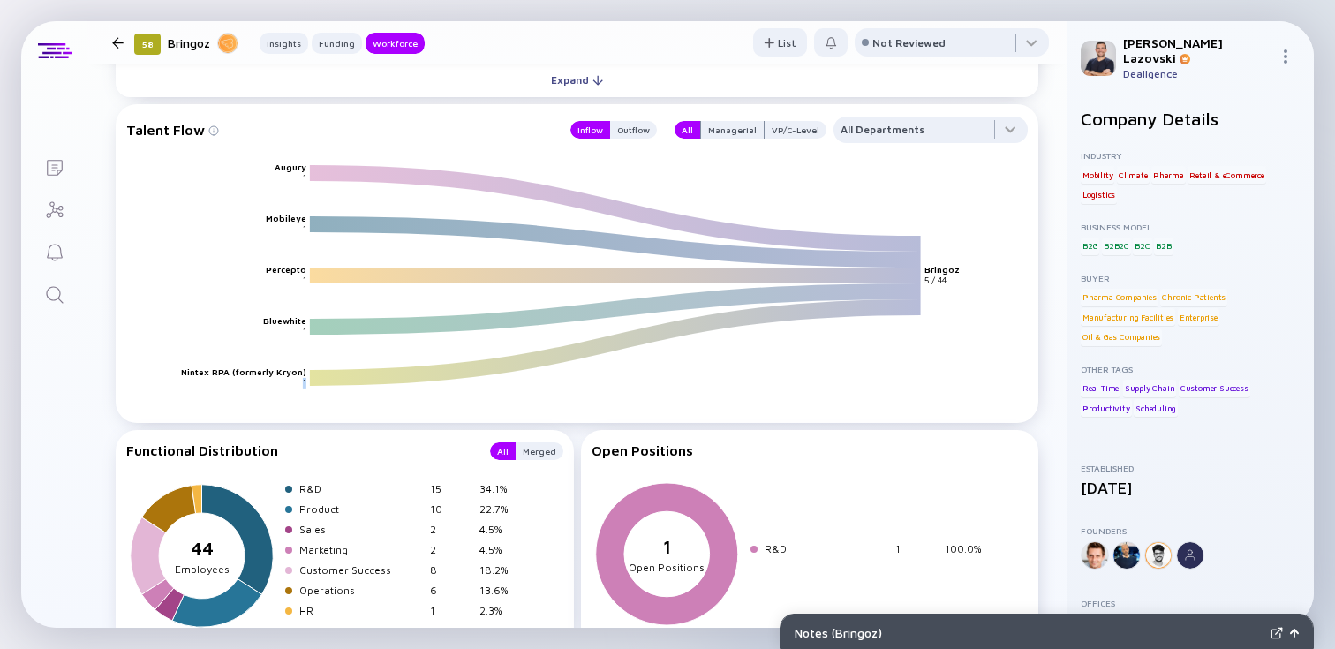
click at [58, 291] on icon "Search" at bounding box center [54, 294] width 21 height 21
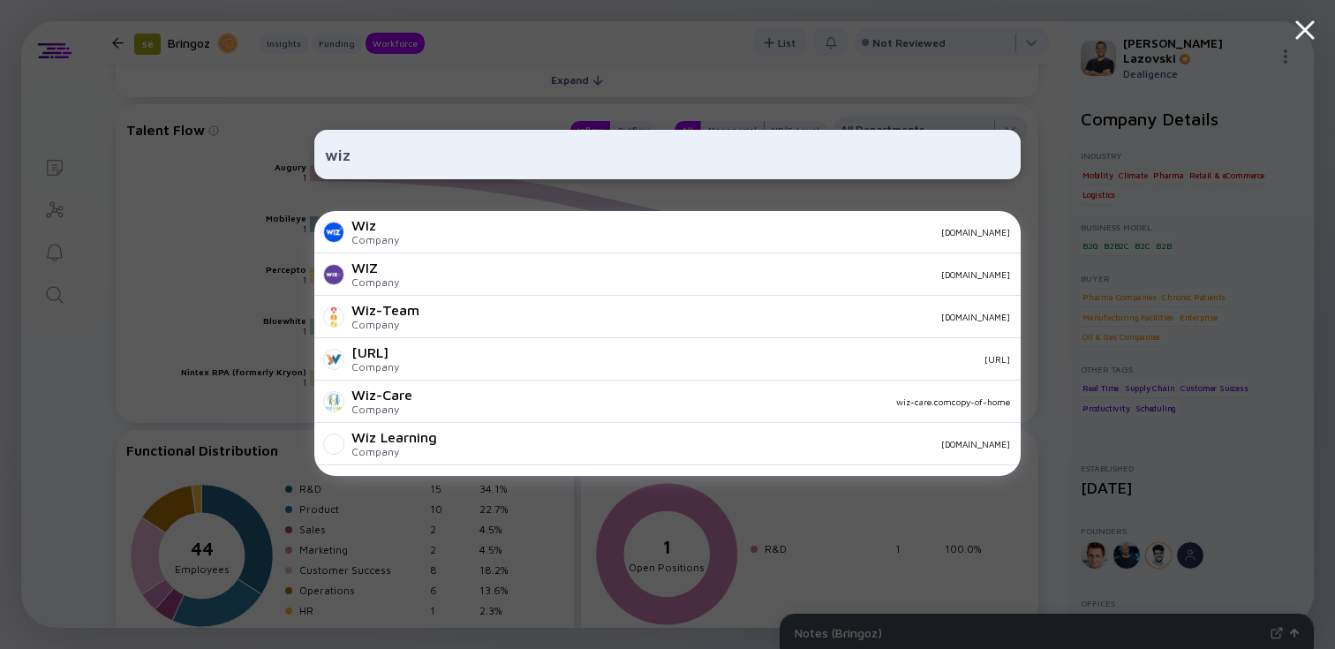
type input "wiz"
click at [399, 251] on div "Wiz Company [DOMAIN_NAME]" at bounding box center [667, 232] width 706 height 42
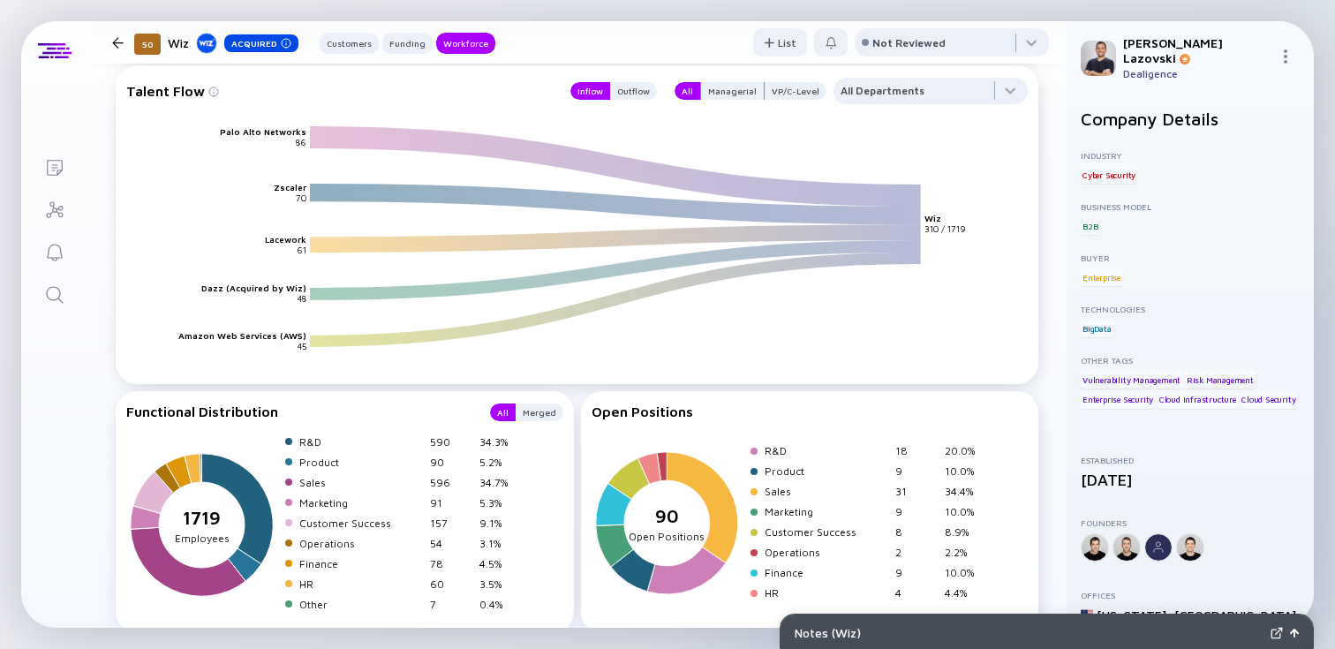
scroll to position [2680, 0]
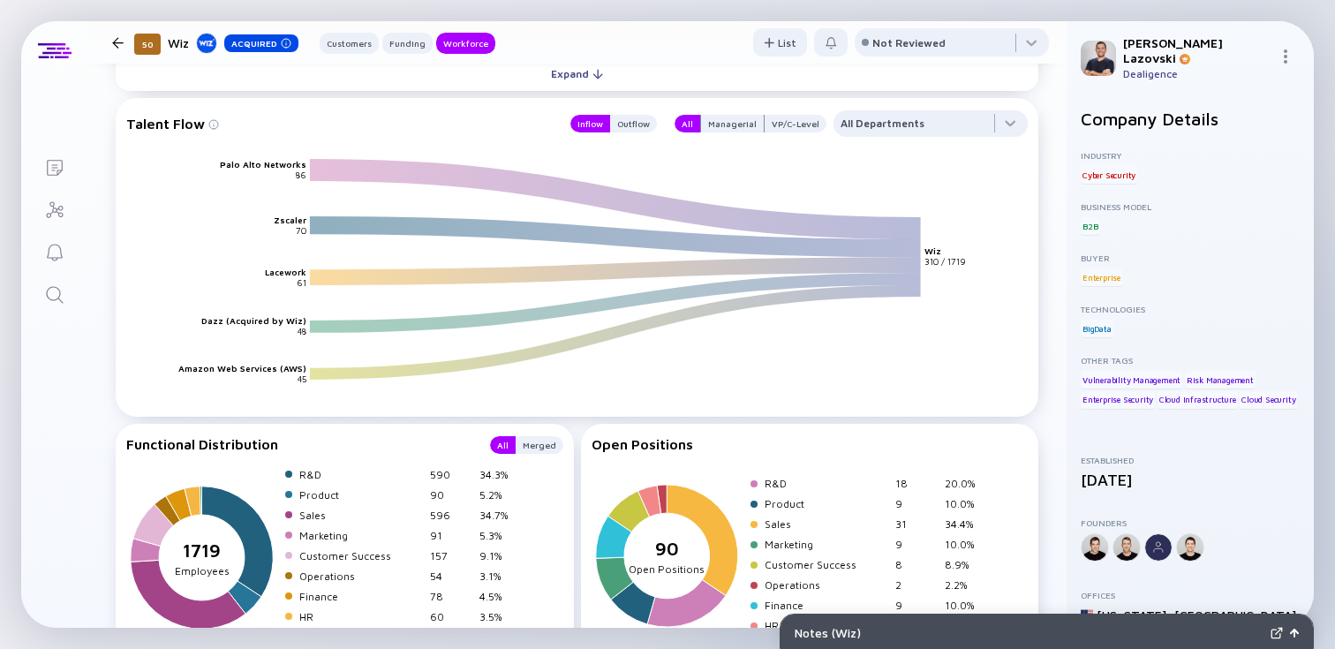
click at [253, 170] on text "Palo Alto Networks" at bounding box center [263, 164] width 87 height 11
click at [771, 126] on div "VP/C-Level" at bounding box center [796, 124] width 62 height 18
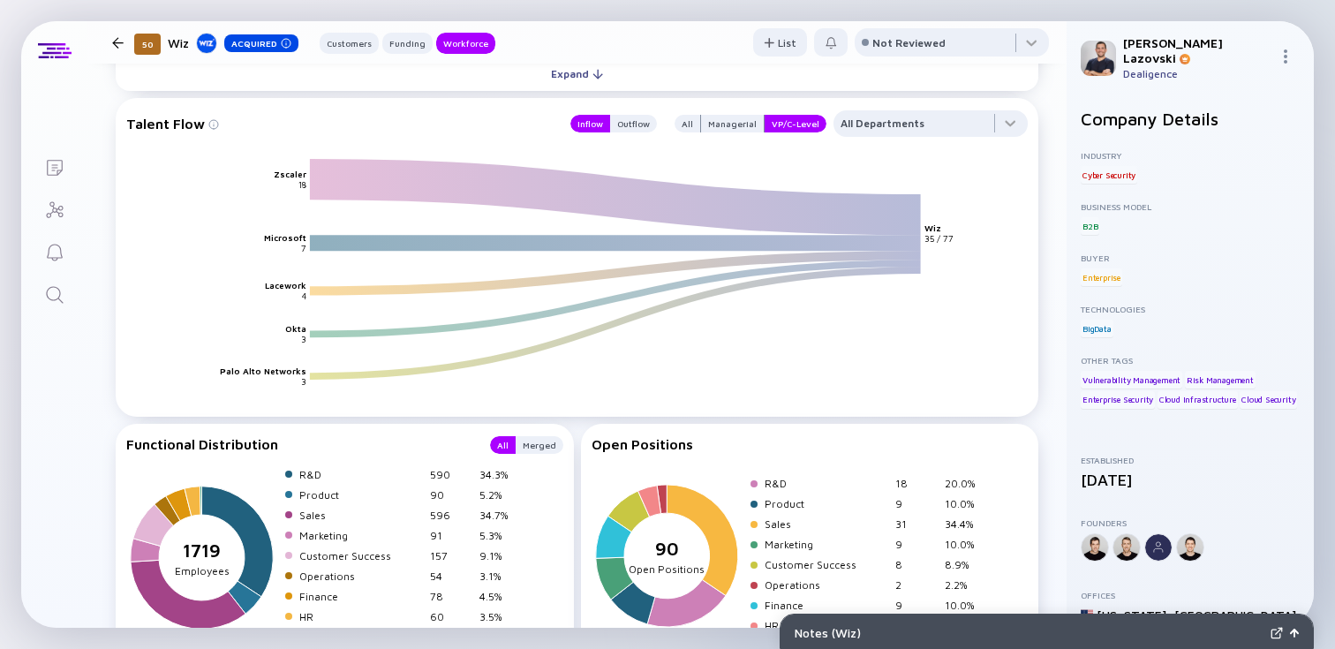
drag, startPoint x: 279, startPoint y: 177, endPoint x: 307, endPoint y: 194, distance: 33.3
click at [307, 194] on icon "Zscaler Microsoft Lacework Okta Palo Alto Networks Wiz 18 7 4 3 3 35 / 77" at bounding box center [583, 290] width 901 height 264
click at [56, 299] on icon "Search" at bounding box center [54, 294] width 21 height 21
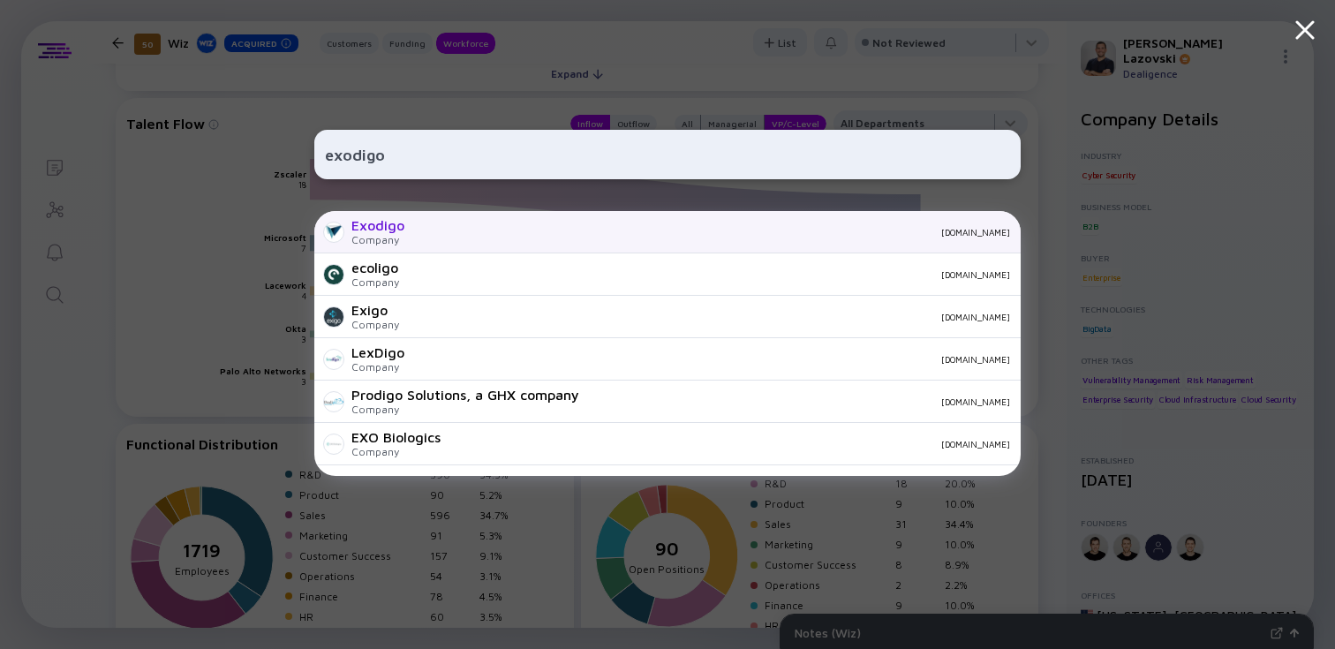
type input "exodigo"
click at [445, 232] on div "[DOMAIN_NAME]" at bounding box center [714, 232] width 592 height 11
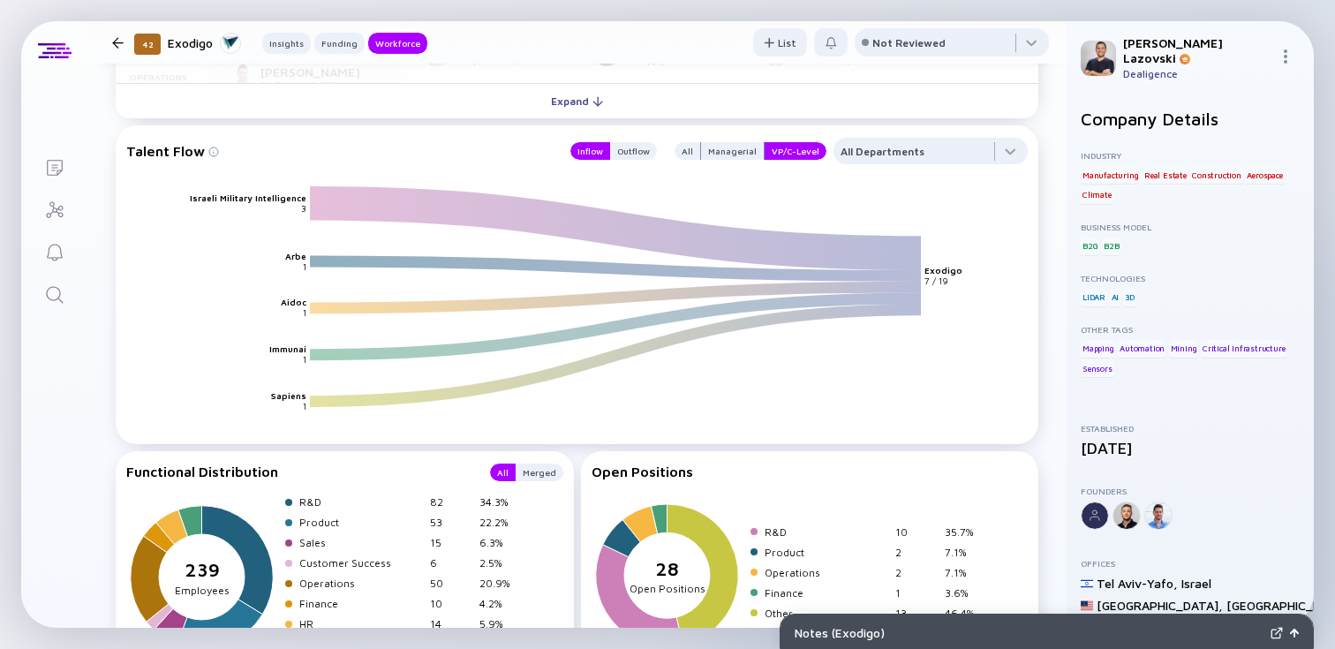
scroll to position [2325, 0]
click at [684, 156] on div "All" at bounding box center [688, 152] width 26 height 18
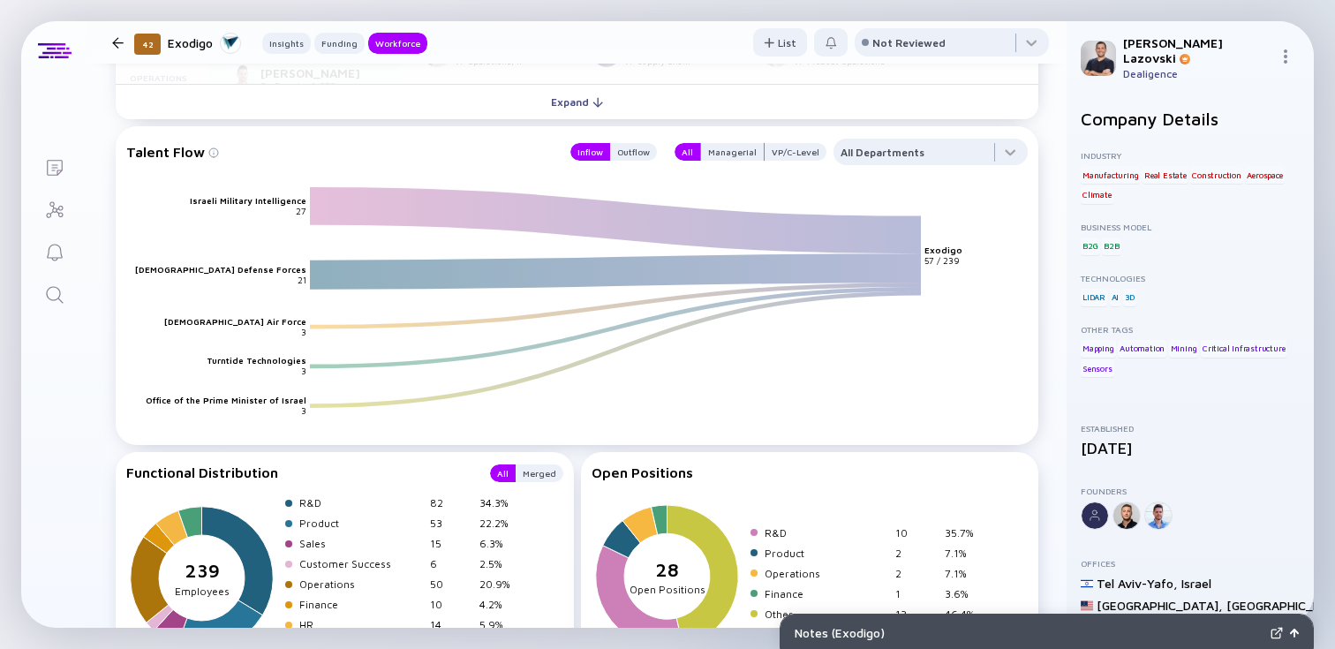
drag, startPoint x: 265, startPoint y: 204, endPoint x: 308, endPoint y: 327, distance: 130.1
click at [308, 327] on icon "[DEMOGRAPHIC_DATA] Military Intelligence [DEMOGRAPHIC_DATA] Defense Forces [DEM…" at bounding box center [583, 318] width 901 height 264
click at [258, 257] on icon "[DEMOGRAPHIC_DATA] Military Intelligence [DEMOGRAPHIC_DATA] Defense Forces [DEM…" at bounding box center [583, 318] width 901 height 264
drag, startPoint x: 198, startPoint y: 202, endPoint x: 290, endPoint y: 283, distance: 122.7
click at [290, 283] on icon "[DEMOGRAPHIC_DATA] Military Intelligence [DEMOGRAPHIC_DATA] Defense Forces [DEM…" at bounding box center [583, 318] width 901 height 264
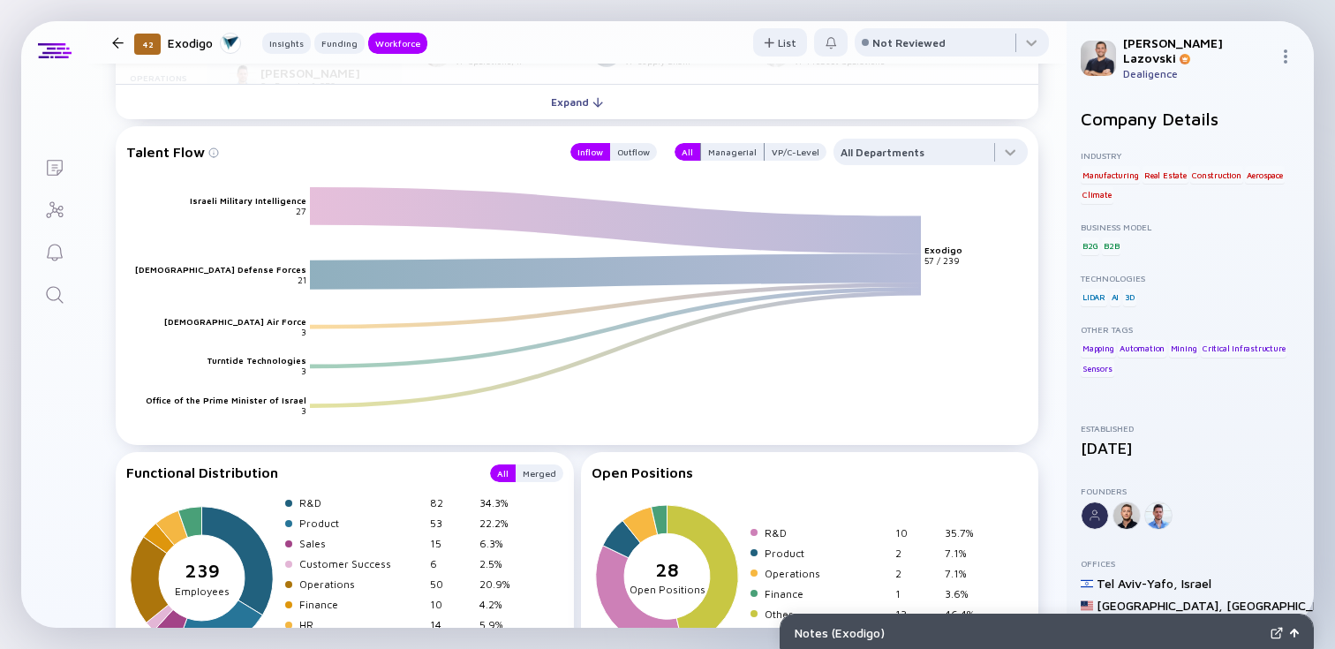
drag, startPoint x: 263, startPoint y: 324, endPoint x: 271, endPoint y: 199, distance: 125.6
click at [271, 199] on g "[DEMOGRAPHIC_DATA] Military Intelligence [DEMOGRAPHIC_DATA] Defense Forces [DEM…" at bounding box center [548, 300] width 827 height 210
click at [719, 153] on div "Managerial" at bounding box center [732, 152] width 63 height 18
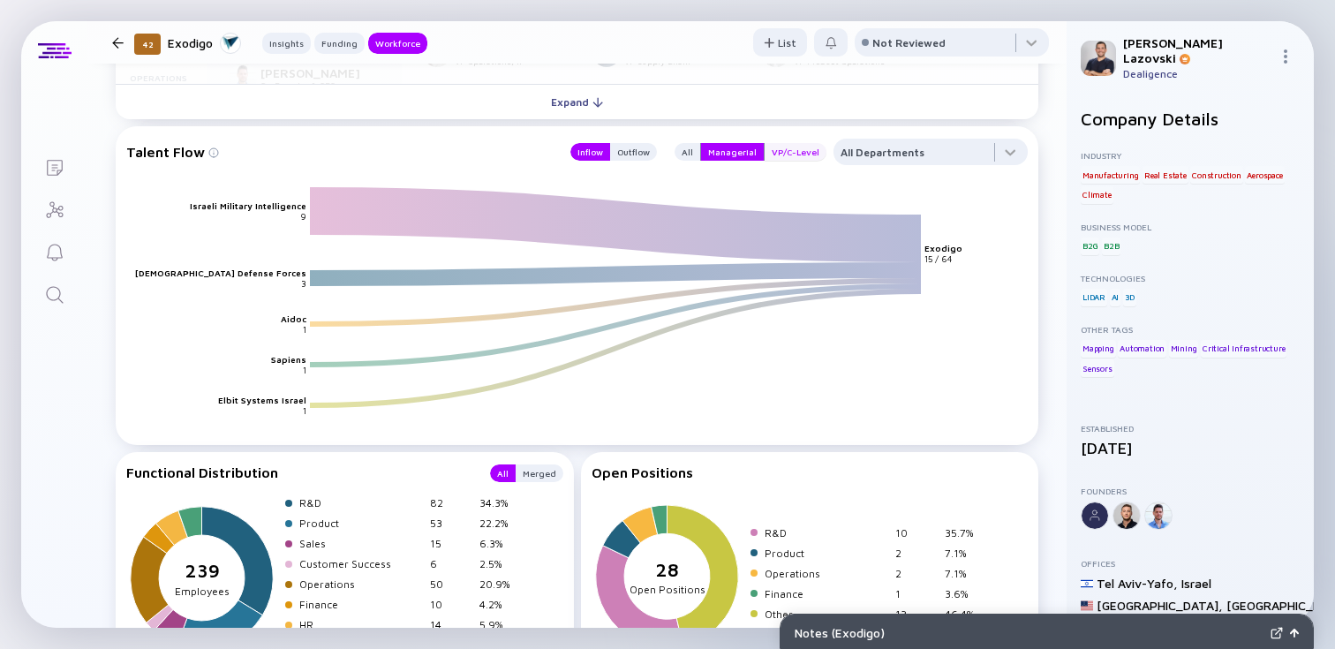
click at [781, 155] on div "VP/C-Level" at bounding box center [796, 152] width 62 height 18
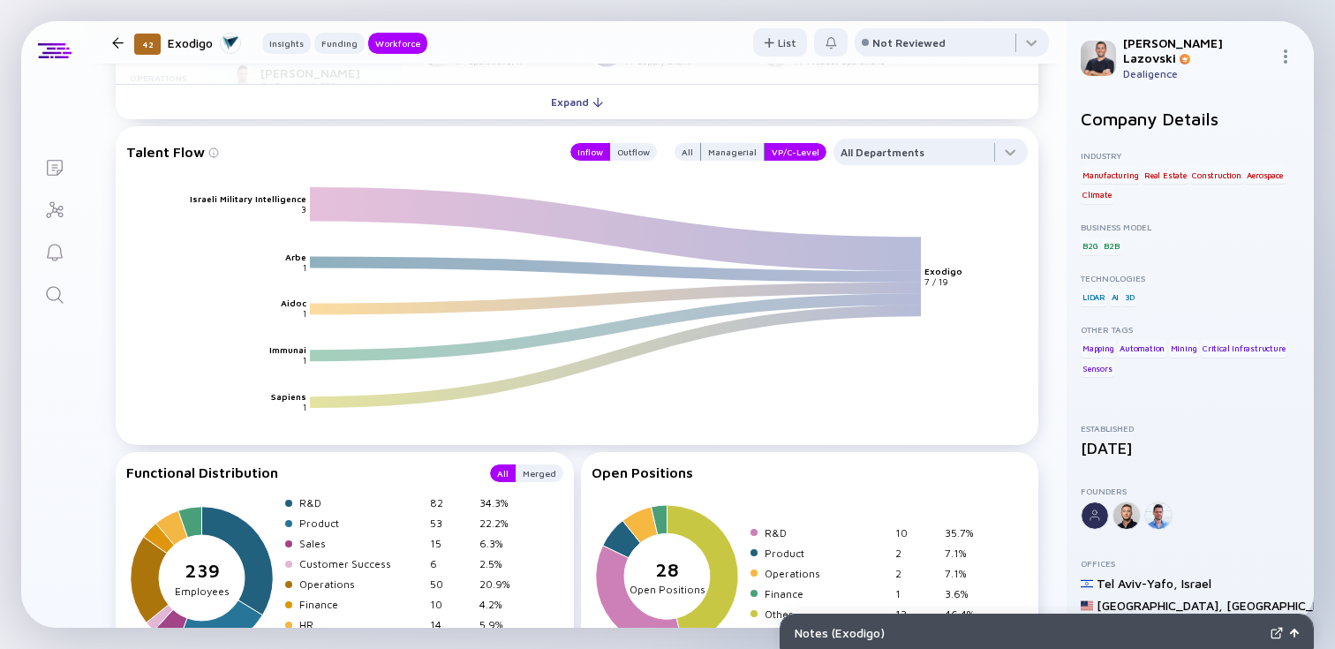
click at [236, 197] on text "Israeli Military Intelligence" at bounding box center [248, 198] width 117 height 11
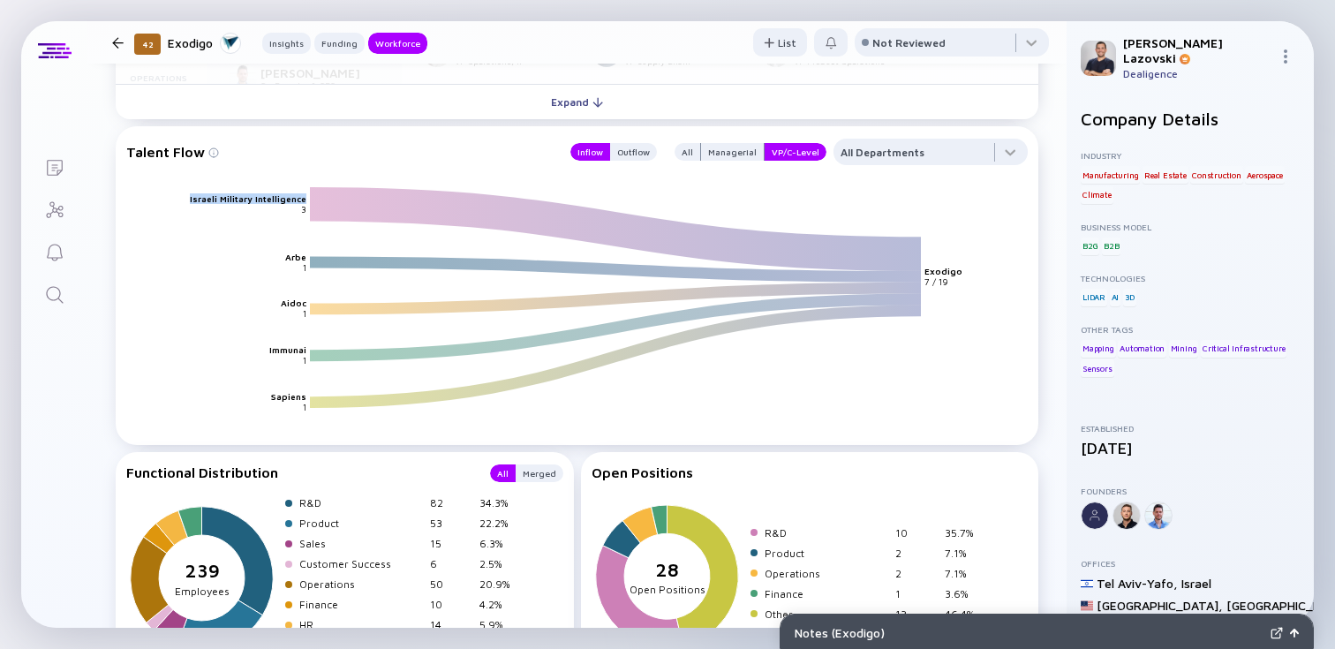
click at [236, 197] on text "Israeli Military Intelligence" at bounding box center [248, 198] width 117 height 11
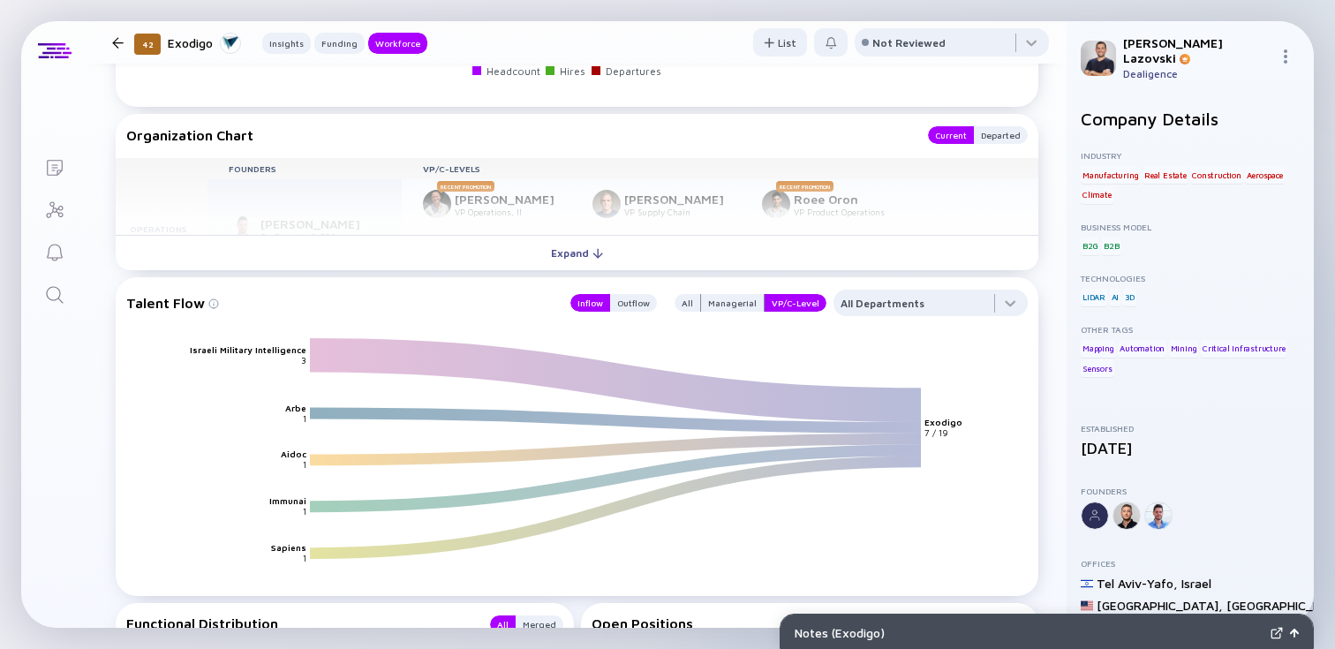
scroll to position [2200, 0]
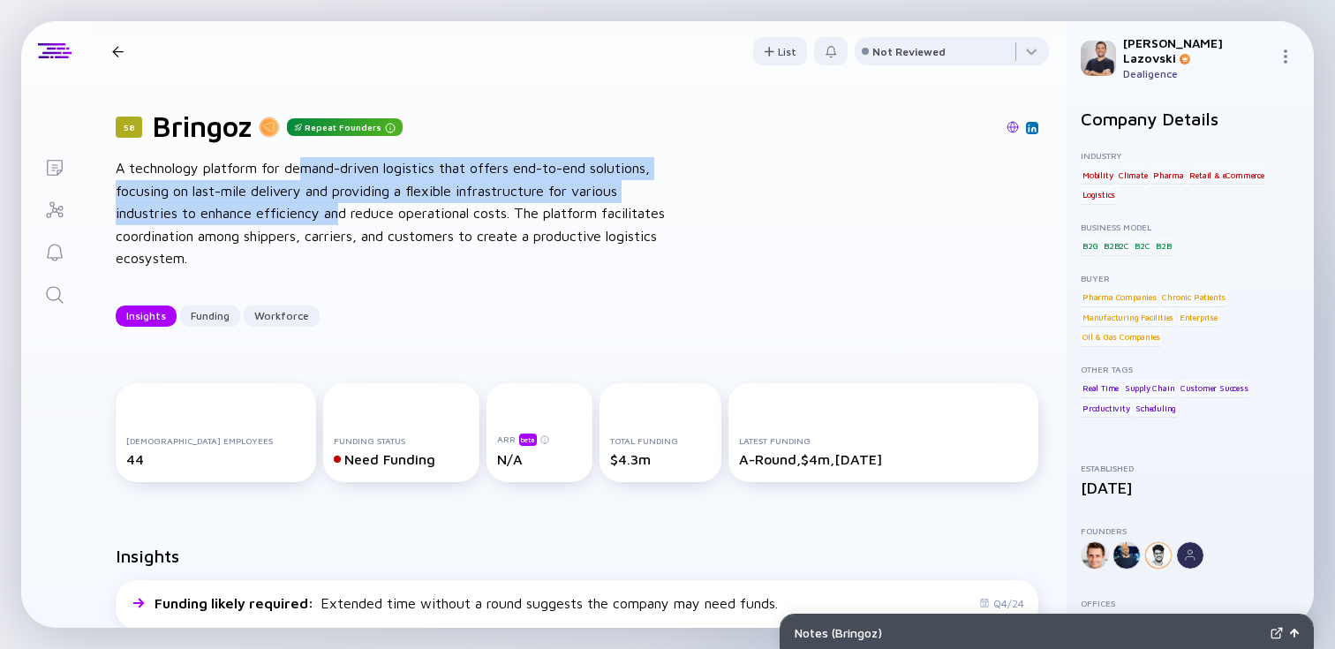
drag, startPoint x: 340, startPoint y: 215, endPoint x: 345, endPoint y: 227, distance: 12.6
click at [345, 222] on div "A technology platform for demand-driven logistics that offers end-to-end soluti…" at bounding box center [398, 213] width 565 height 113
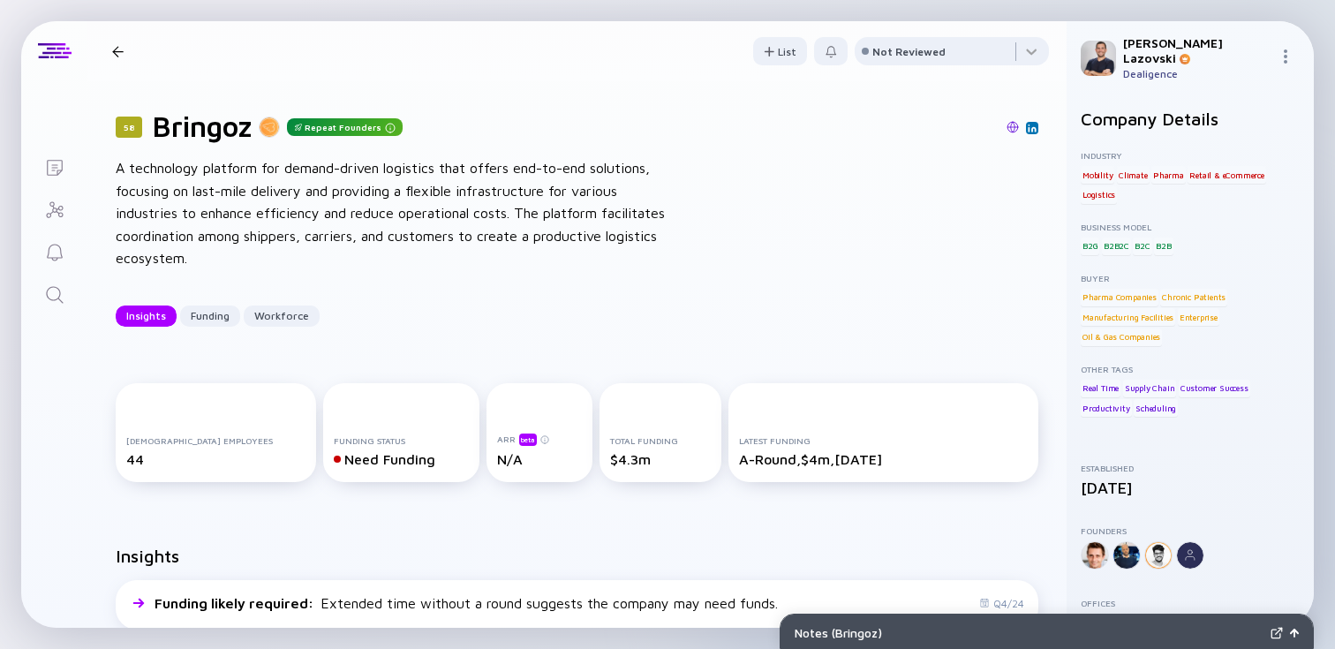
click at [469, 249] on div "A technology platform for demand-driven logistics that offers end-to-end soluti…" at bounding box center [398, 213] width 565 height 113
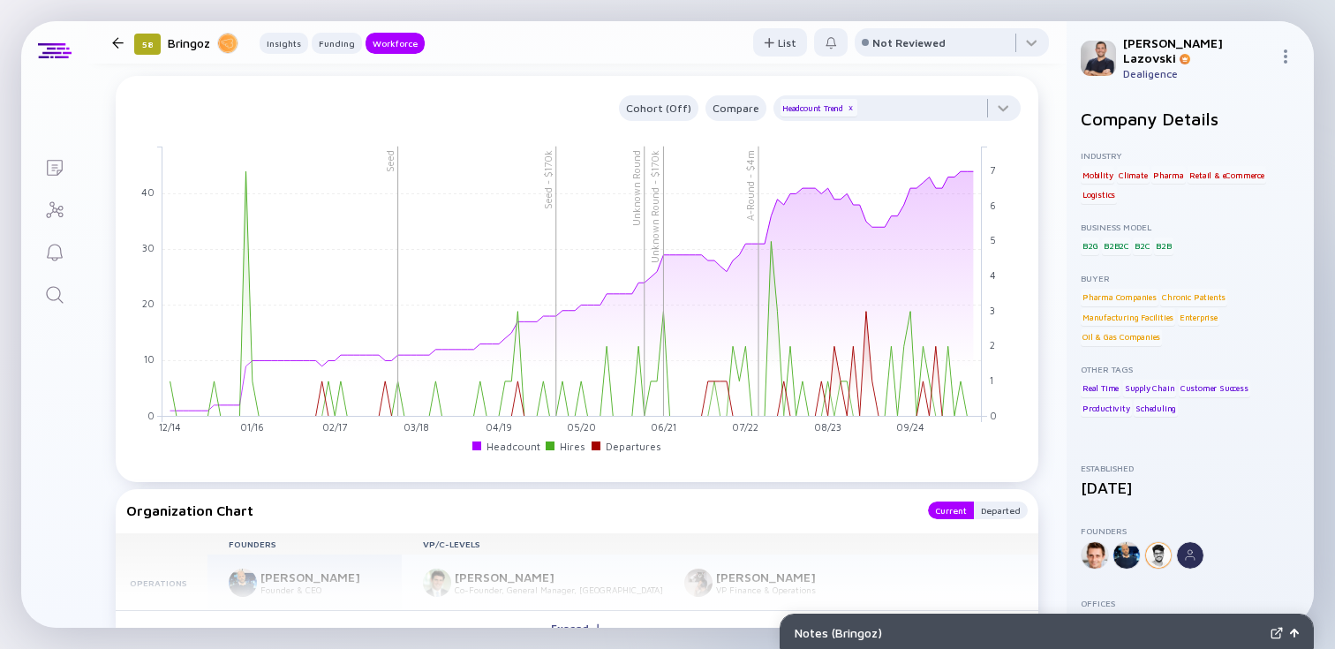
scroll to position [1633, 0]
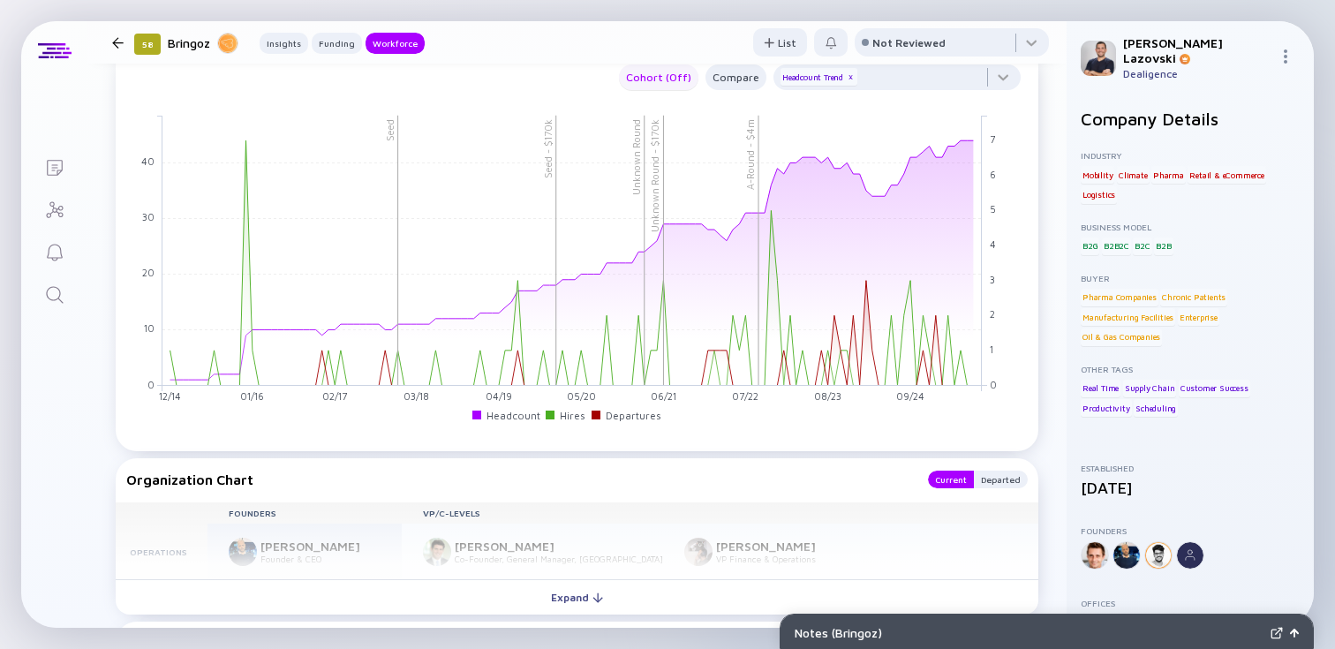
click at [629, 80] on div "Cohort (Off)" at bounding box center [658, 77] width 79 height 20
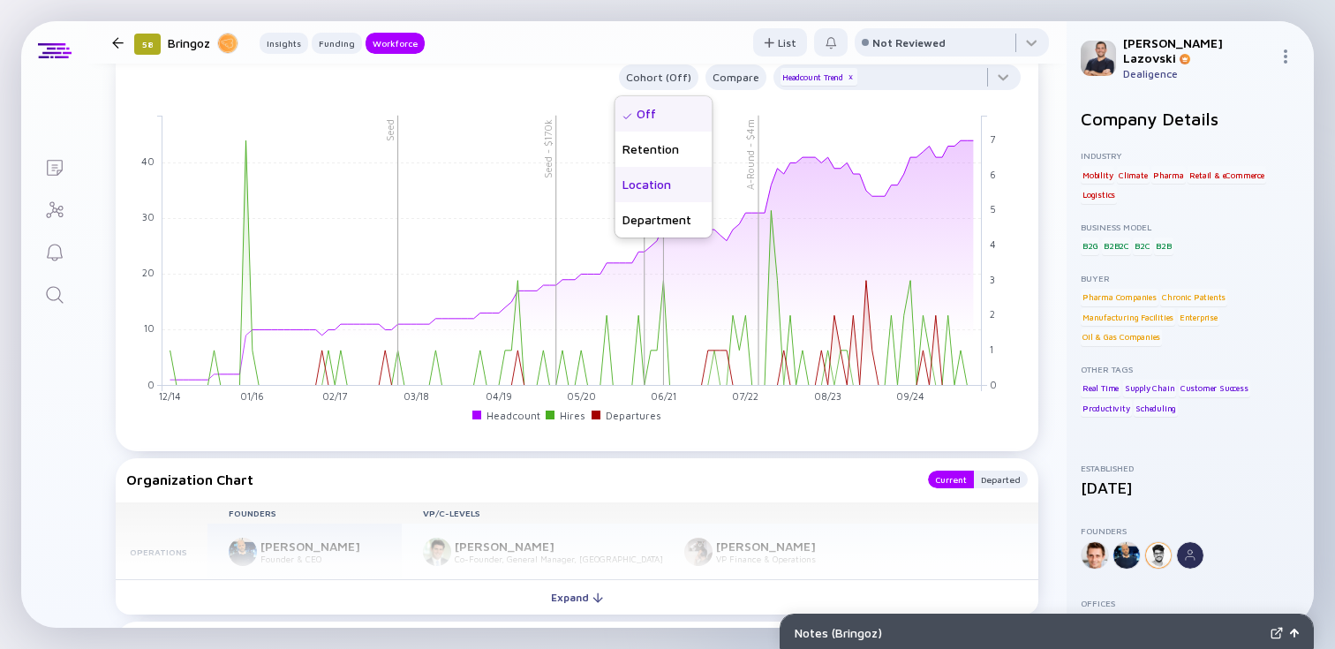
click at [641, 193] on div "Location" at bounding box center [663, 184] width 97 height 35
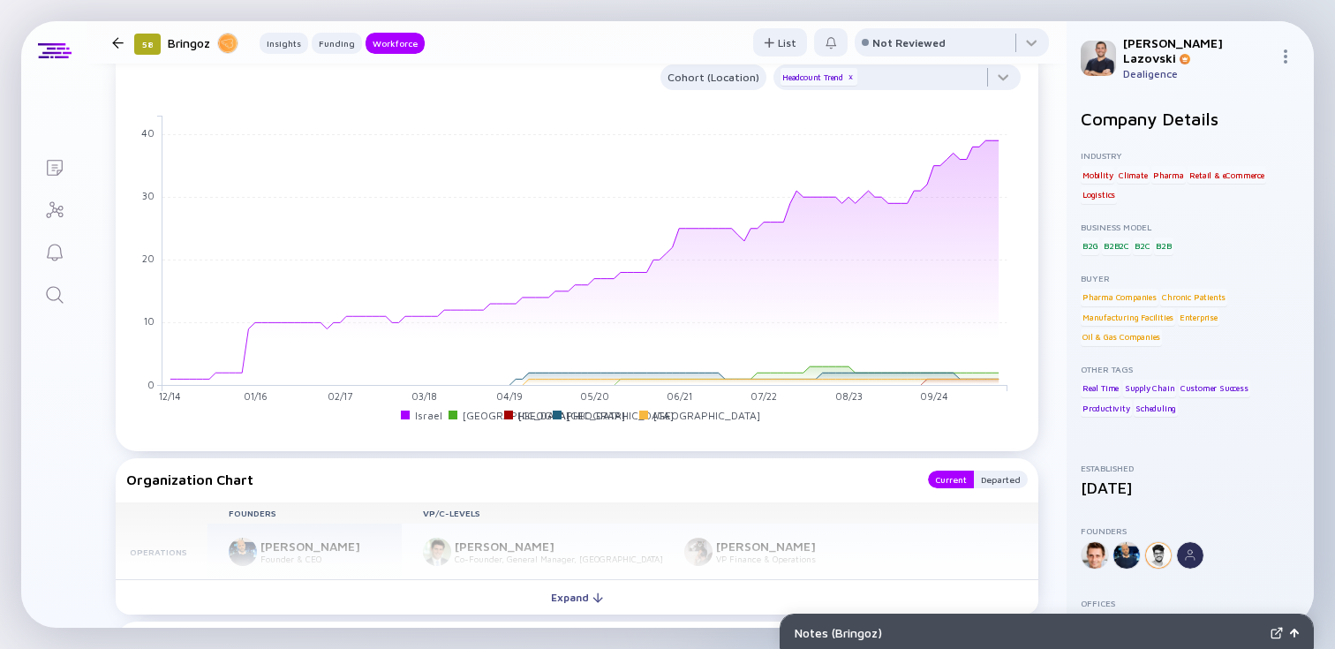
click at [516, 354] on rect at bounding box center [584, 250] width 845 height 270
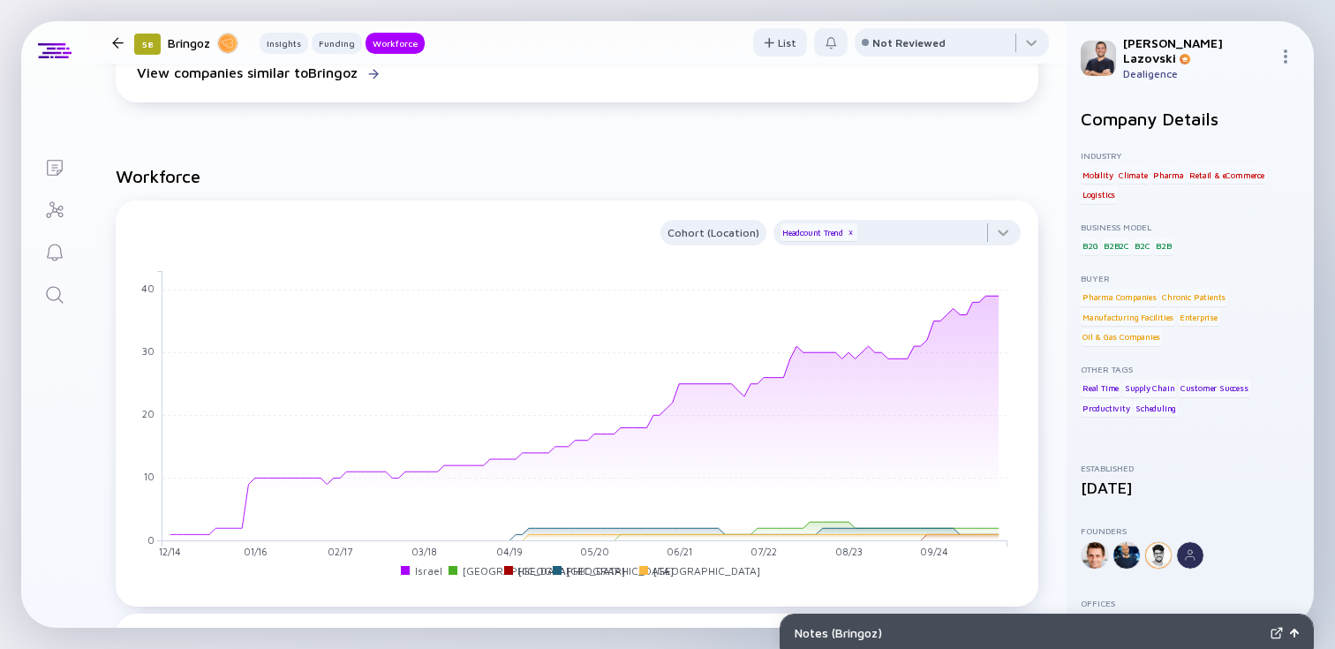
scroll to position [1491, 0]
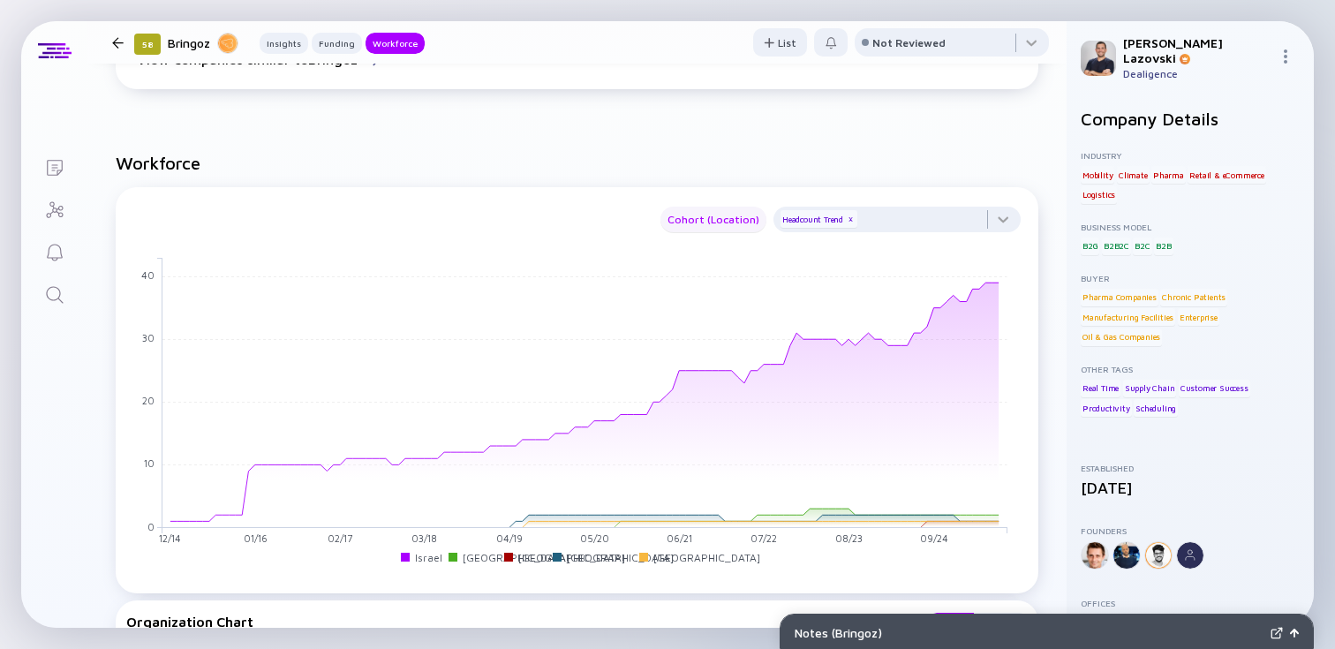
click at [720, 221] on div "Cohort (Location)" at bounding box center [713, 219] width 106 height 20
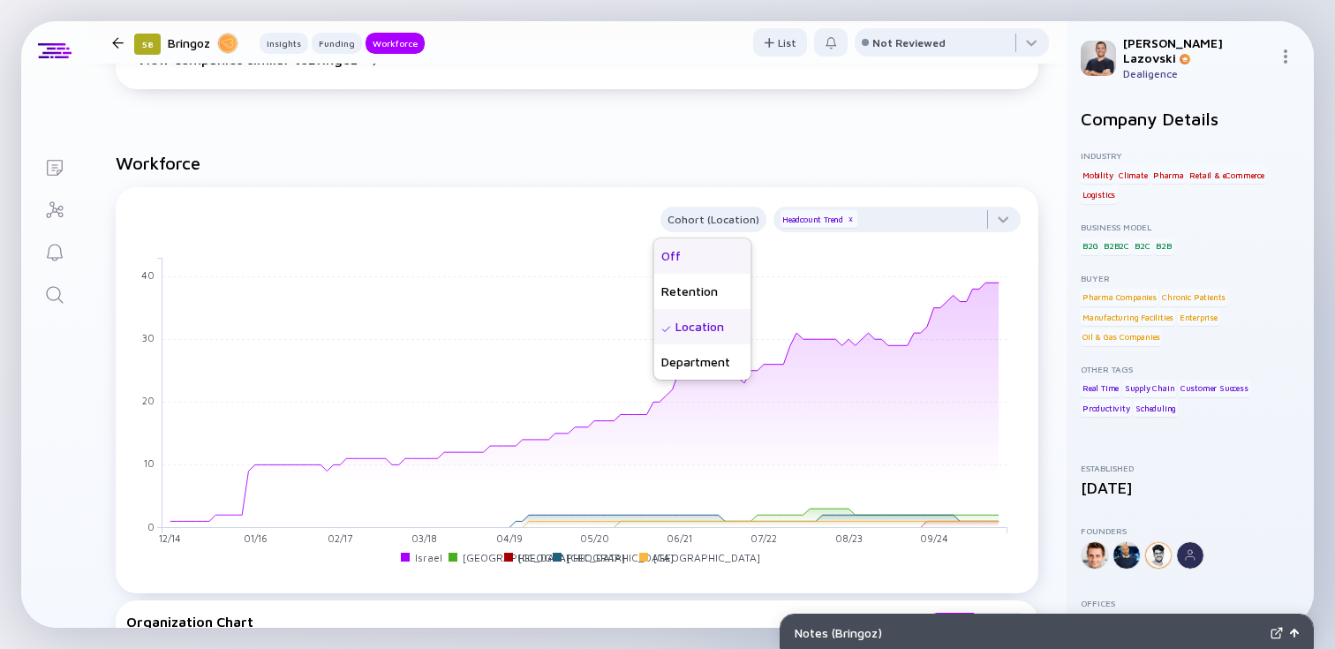
click at [678, 260] on div "Off" at bounding box center [702, 255] width 97 height 35
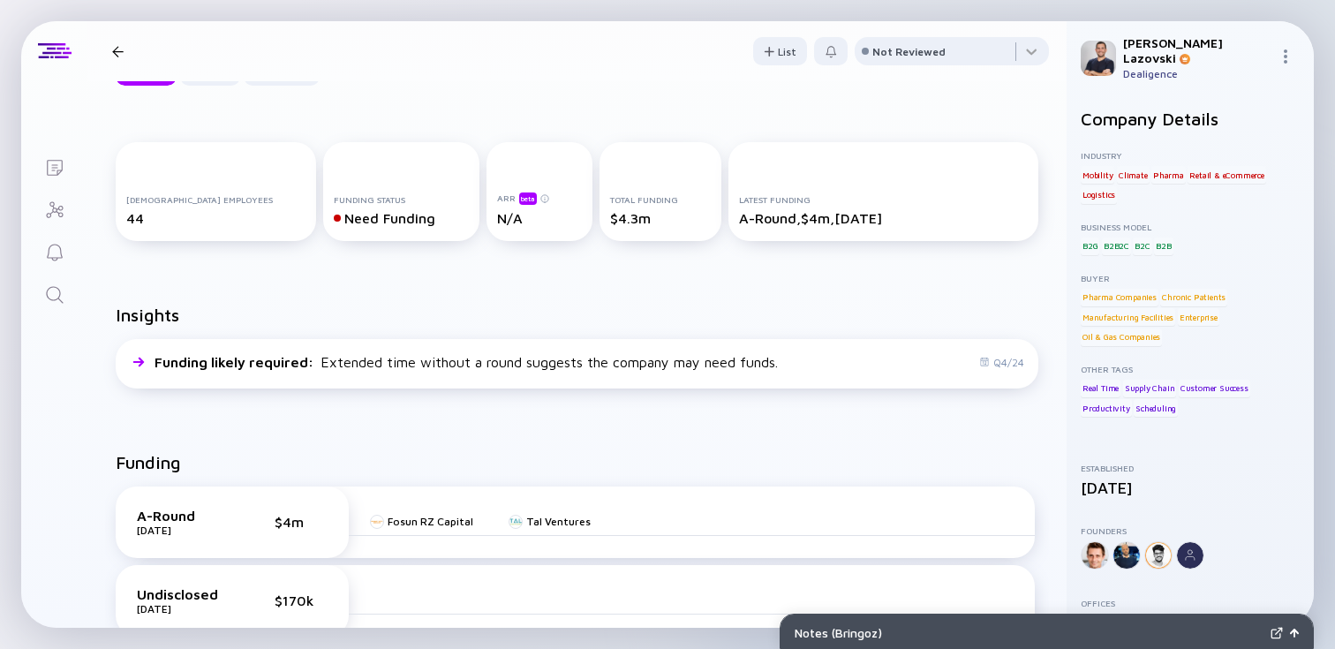
scroll to position [0, 0]
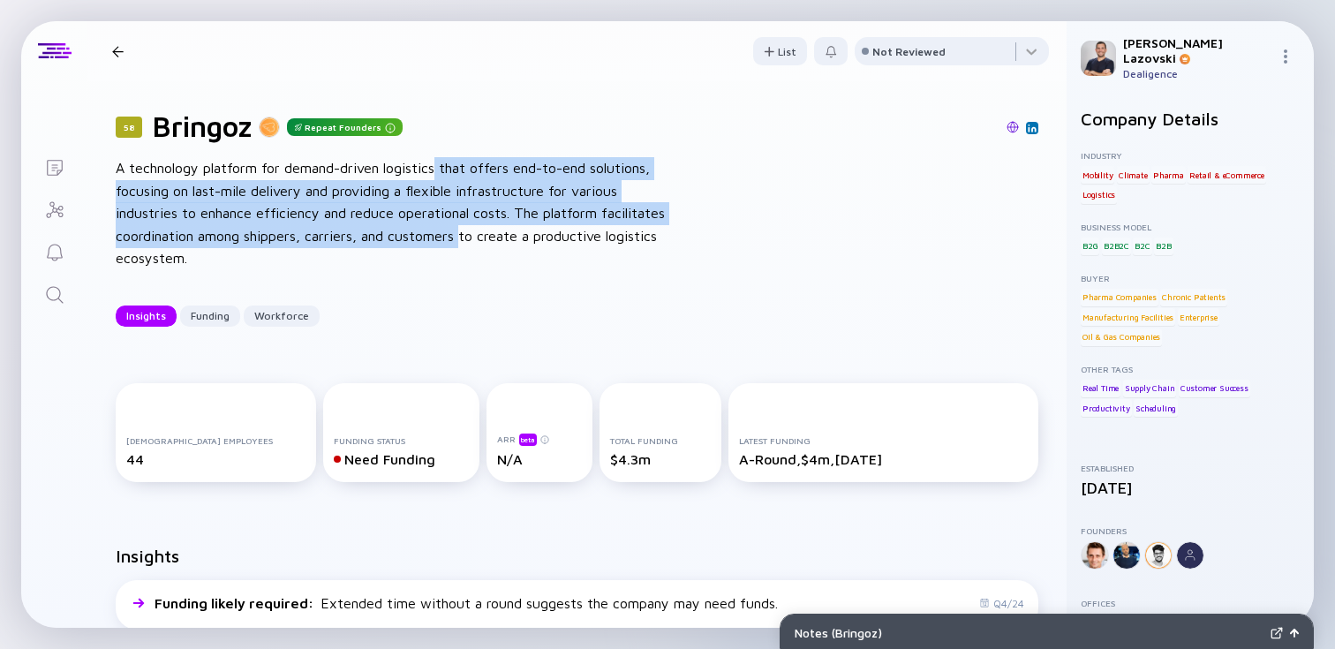
drag, startPoint x: 437, startPoint y: 168, endPoint x: 465, endPoint y: 227, distance: 65.6
click at [465, 228] on div "A technology platform for demand-driven logistics that offers end-to-end soluti…" at bounding box center [398, 213] width 565 height 113
click at [465, 227] on div "A technology platform for demand-driven logistics that offers end-to-end soluti…" at bounding box center [398, 213] width 565 height 113
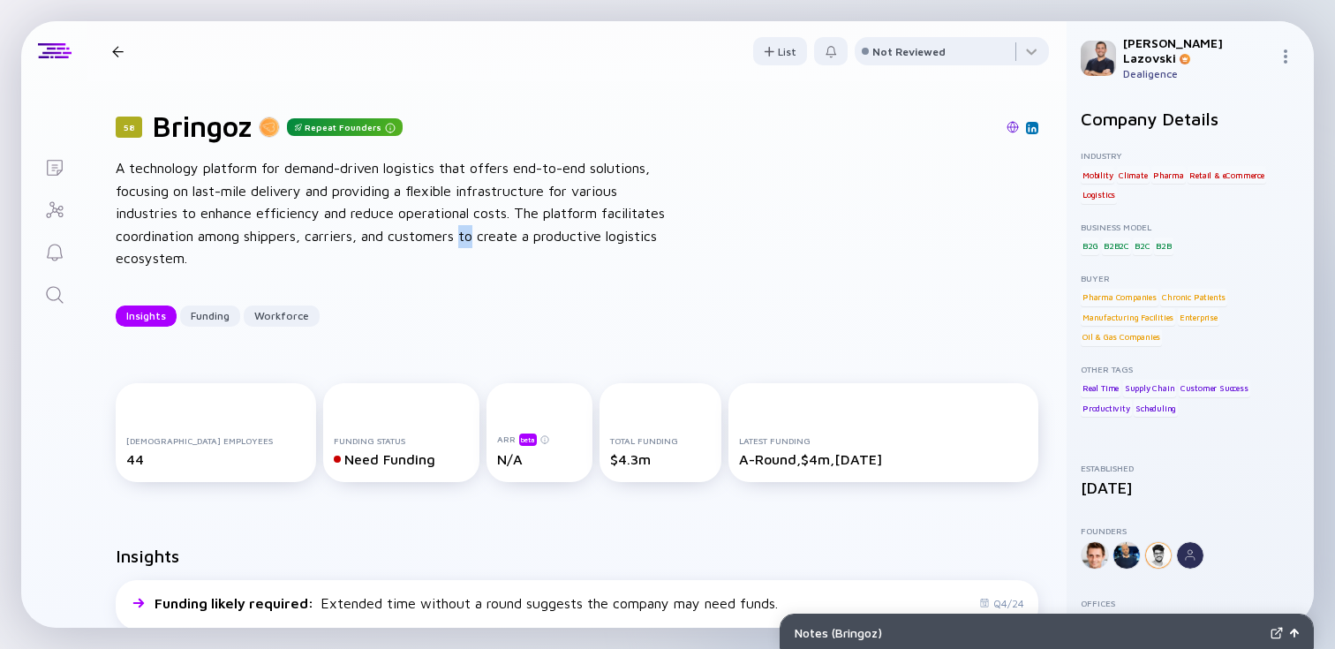
click at [465, 227] on div "A technology platform for demand-driven logistics that offers end-to-end soluti…" at bounding box center [398, 213] width 565 height 113
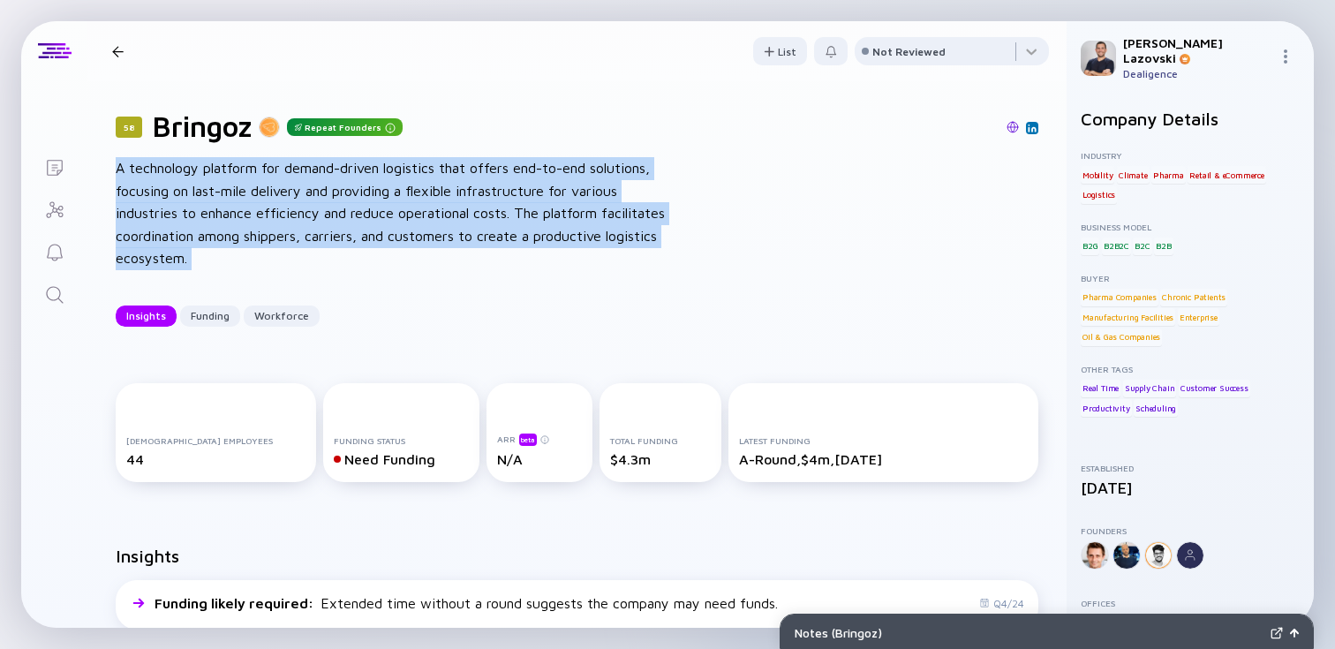
click at [465, 227] on div "A technology platform for demand-driven logistics that offers end-to-end soluti…" at bounding box center [398, 213] width 565 height 113
click at [464, 227] on div "A technology platform for demand-driven logistics that offers end-to-end soluti…" at bounding box center [398, 213] width 565 height 113
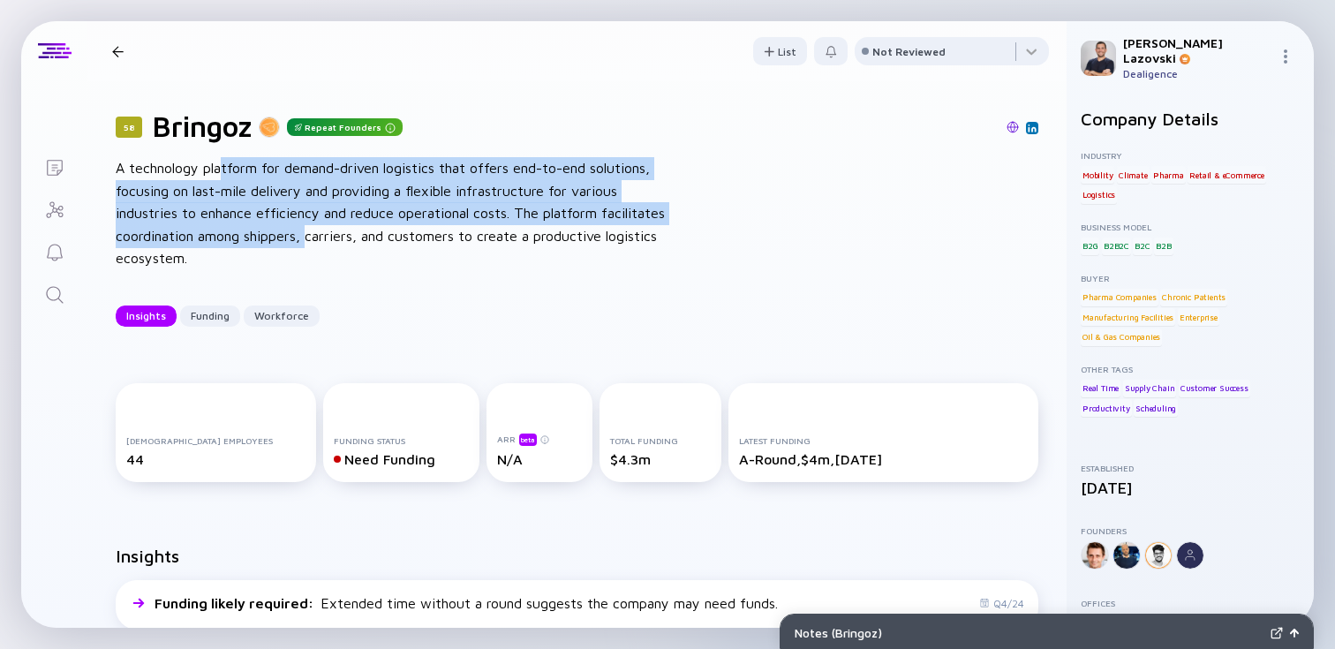
drag, startPoint x: 224, startPoint y: 168, endPoint x: 308, endPoint y: 238, distance: 109.7
click at [308, 238] on div "A technology platform for demand-driven logistics that offers end-to-end soluti…" at bounding box center [398, 213] width 565 height 113
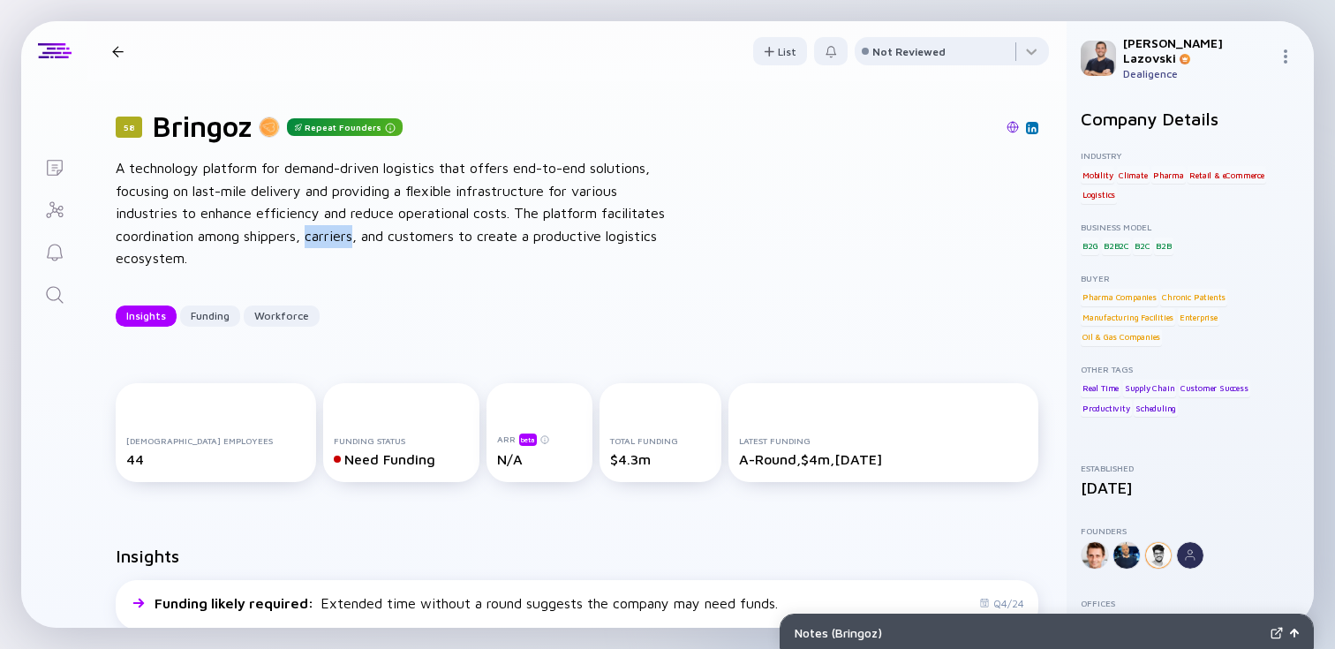
click at [308, 238] on div "A technology platform for demand-driven logistics that offers end-to-end soluti…" at bounding box center [398, 213] width 565 height 113
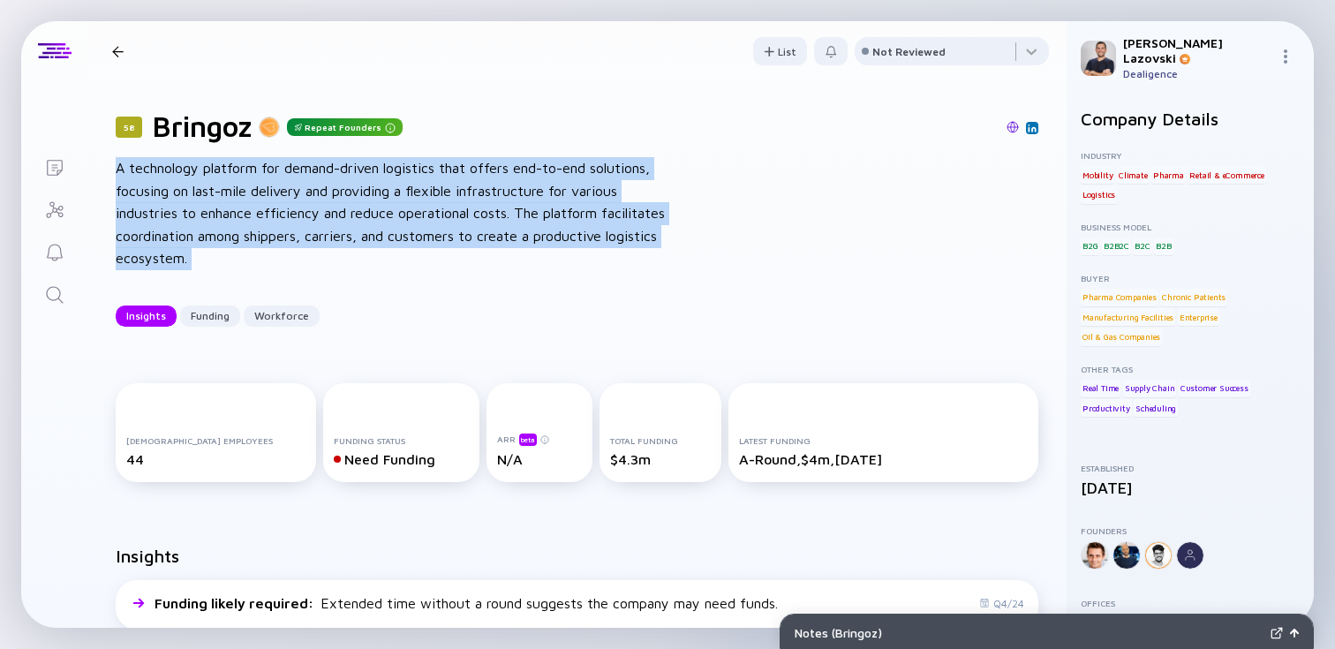
click at [308, 238] on div "A technology platform for demand-driven logistics that offers end-to-end soluti…" at bounding box center [398, 213] width 565 height 113
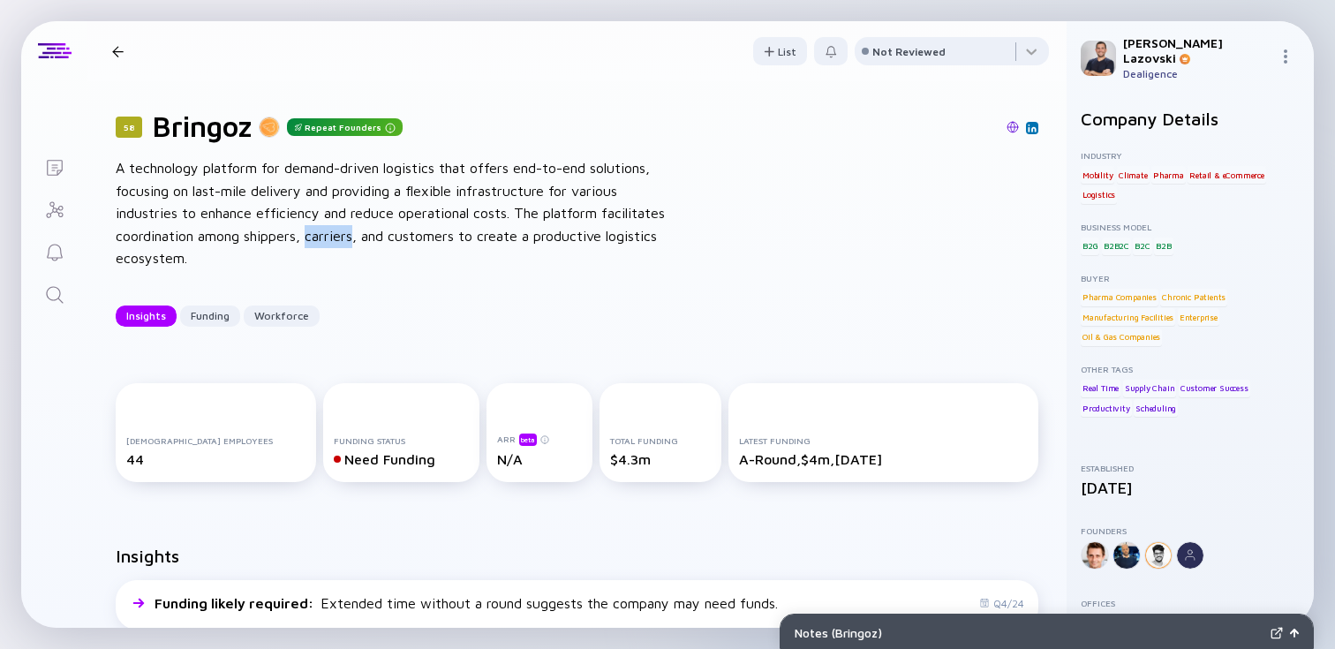
click at [308, 238] on div "A technology platform for demand-driven logistics that offers end-to-end soluti…" at bounding box center [398, 213] width 565 height 113
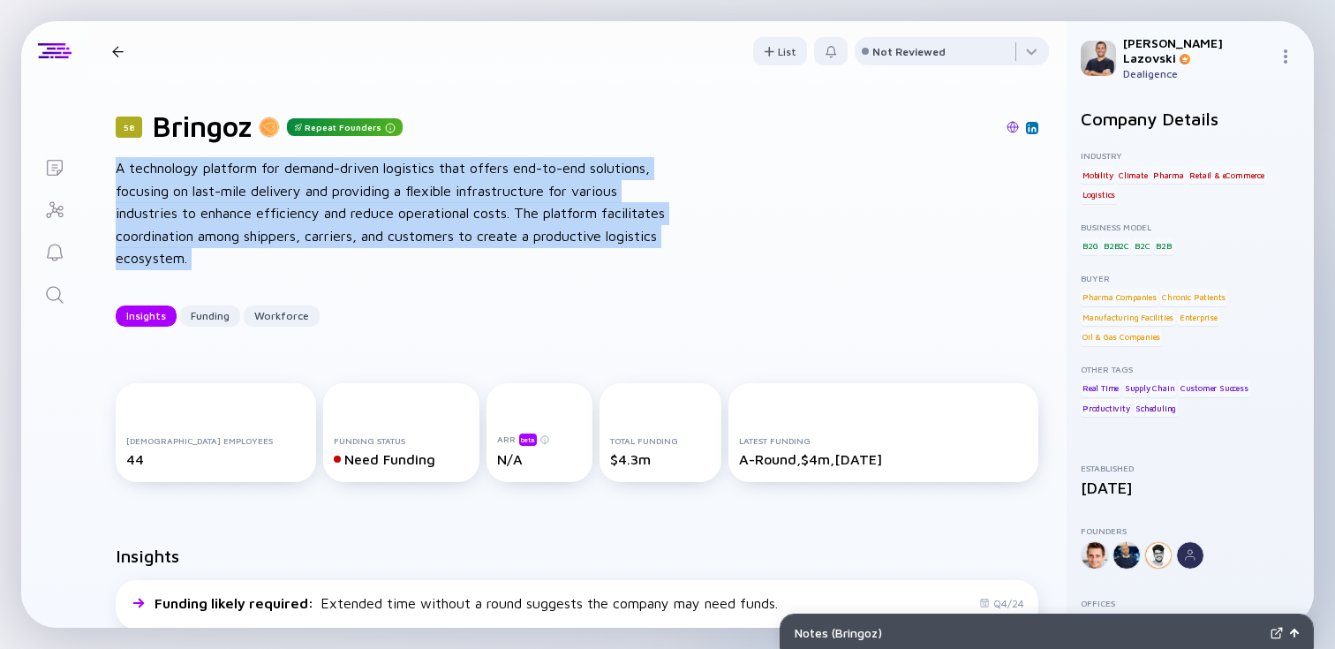
click at [308, 238] on div "A technology platform for demand-driven logistics that offers end-to-end soluti…" at bounding box center [398, 213] width 565 height 113
click at [305, 177] on div "A technology platform for demand-driven logistics that offers end-to-end soluti…" at bounding box center [398, 213] width 565 height 113
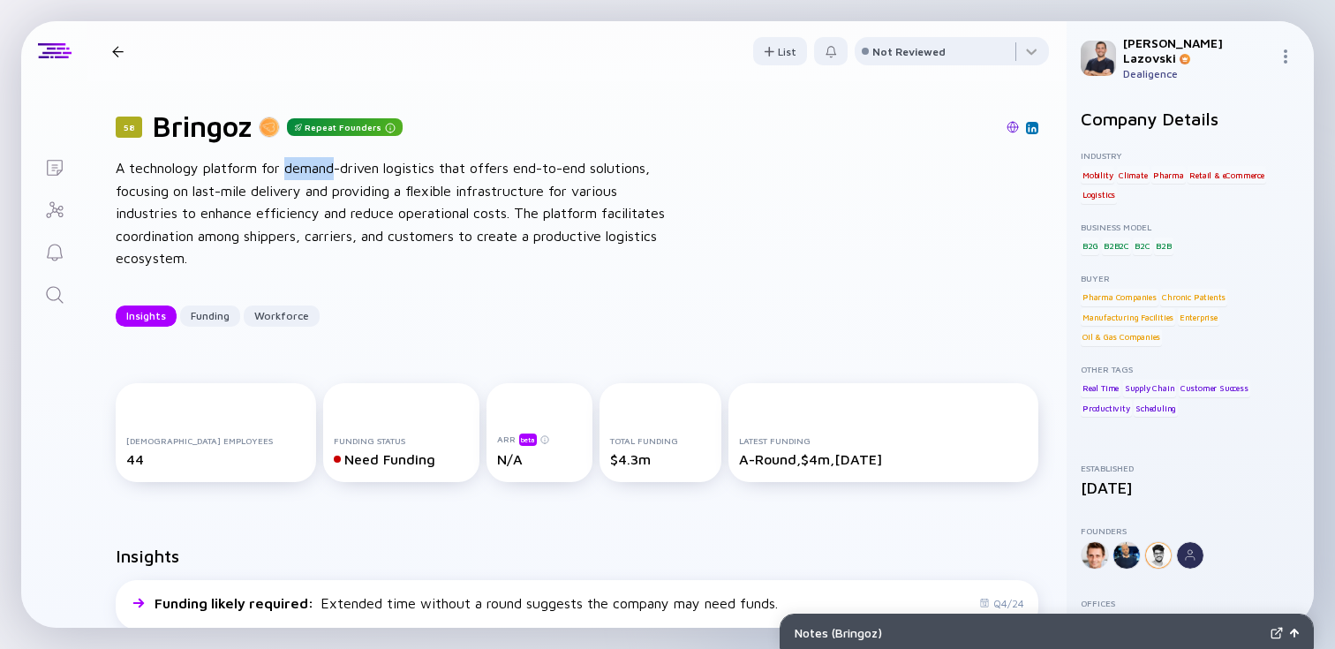
click at [305, 177] on div "A technology platform for demand-driven logistics that offers end-to-end soluti…" at bounding box center [398, 213] width 565 height 113
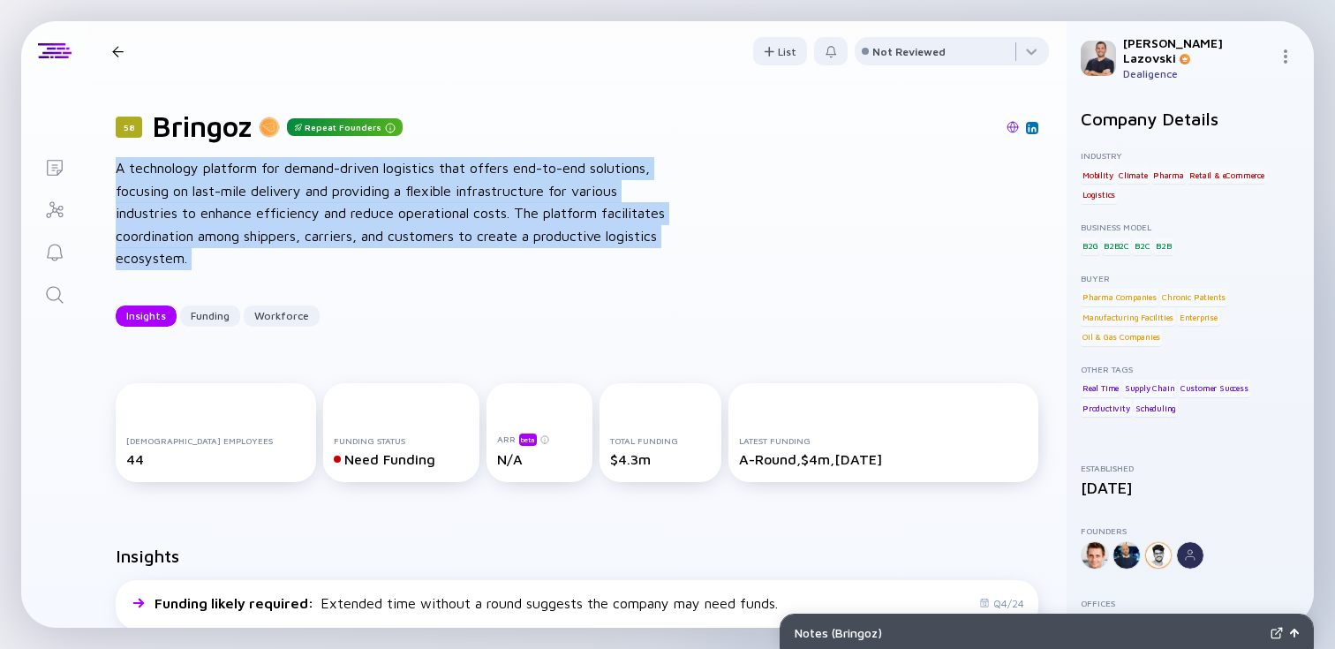
click at [305, 177] on div "A technology platform for demand-driven logistics that offers end-to-end soluti…" at bounding box center [398, 213] width 565 height 113
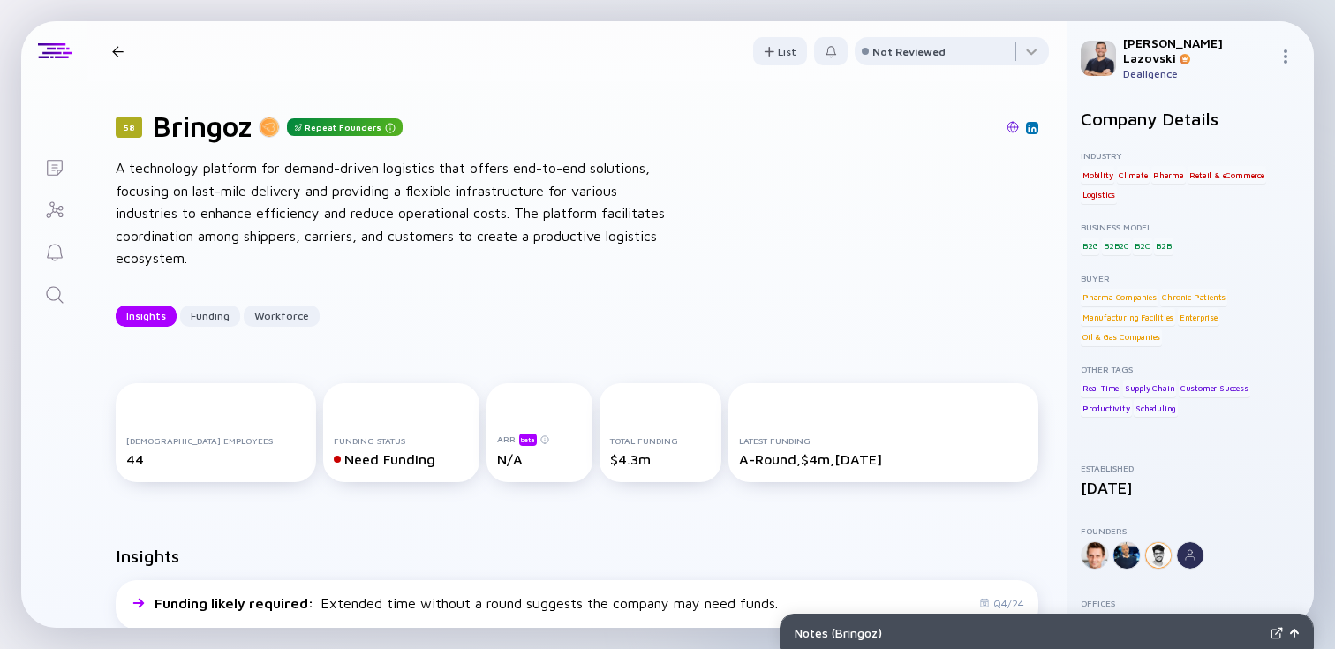
click at [304, 197] on div "A technology platform for demand-driven logistics that offers end-to-end soluti…" at bounding box center [398, 213] width 565 height 113
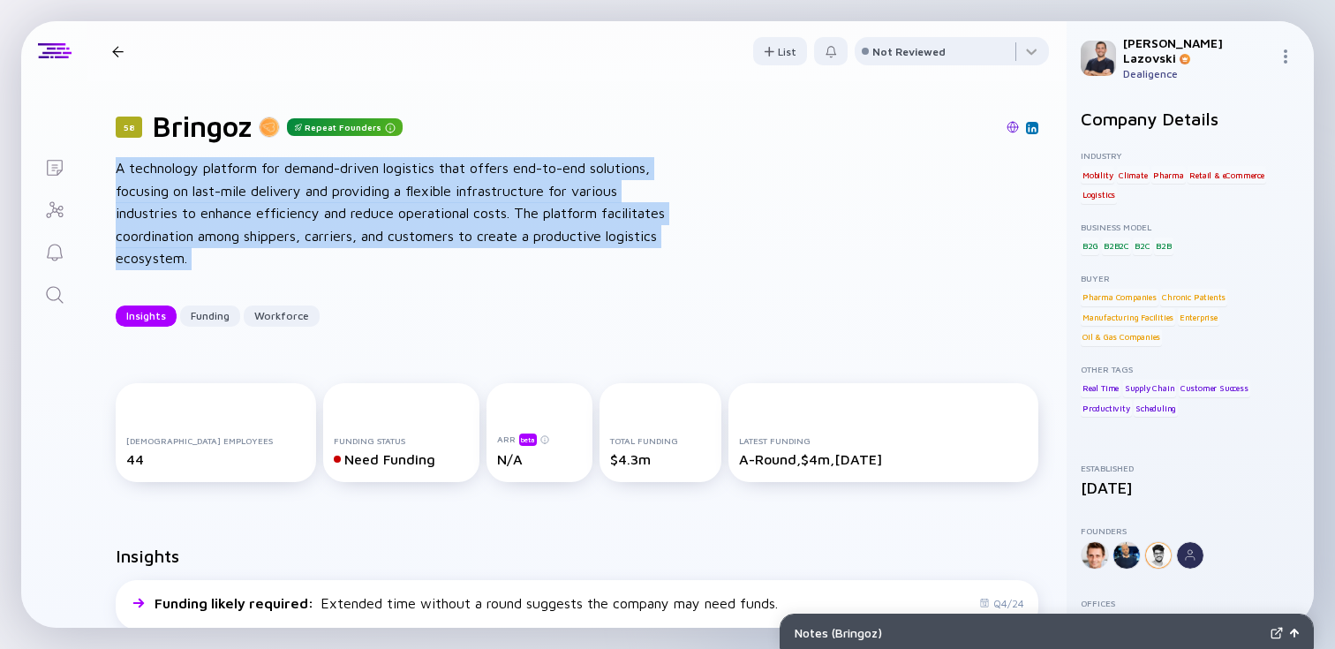
click at [304, 197] on div "A technology platform for demand-driven logistics that offers end-to-end soluti…" at bounding box center [398, 213] width 565 height 113
click at [343, 226] on div "A technology platform for demand-driven logistics that offers end-to-end soluti…" at bounding box center [398, 213] width 565 height 113
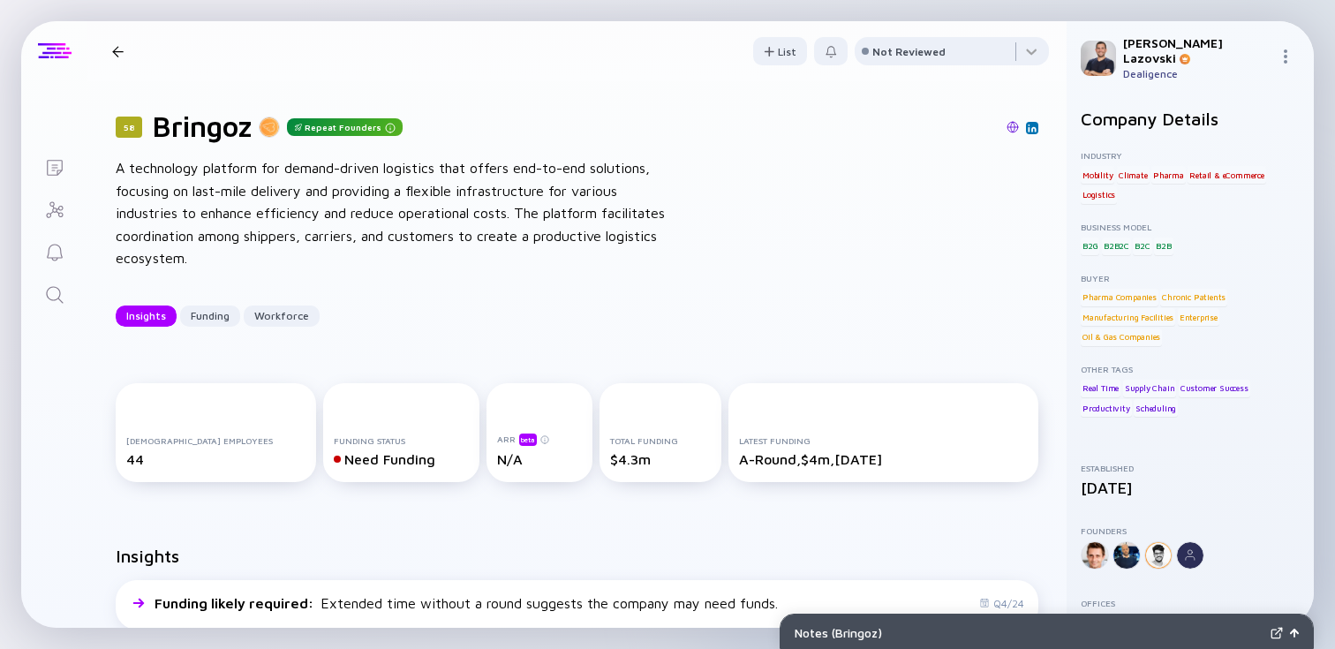
click at [49, 53] on div at bounding box center [55, 51] width 34 height 16
click at [113, 50] on div at bounding box center [117, 51] width 11 height 11
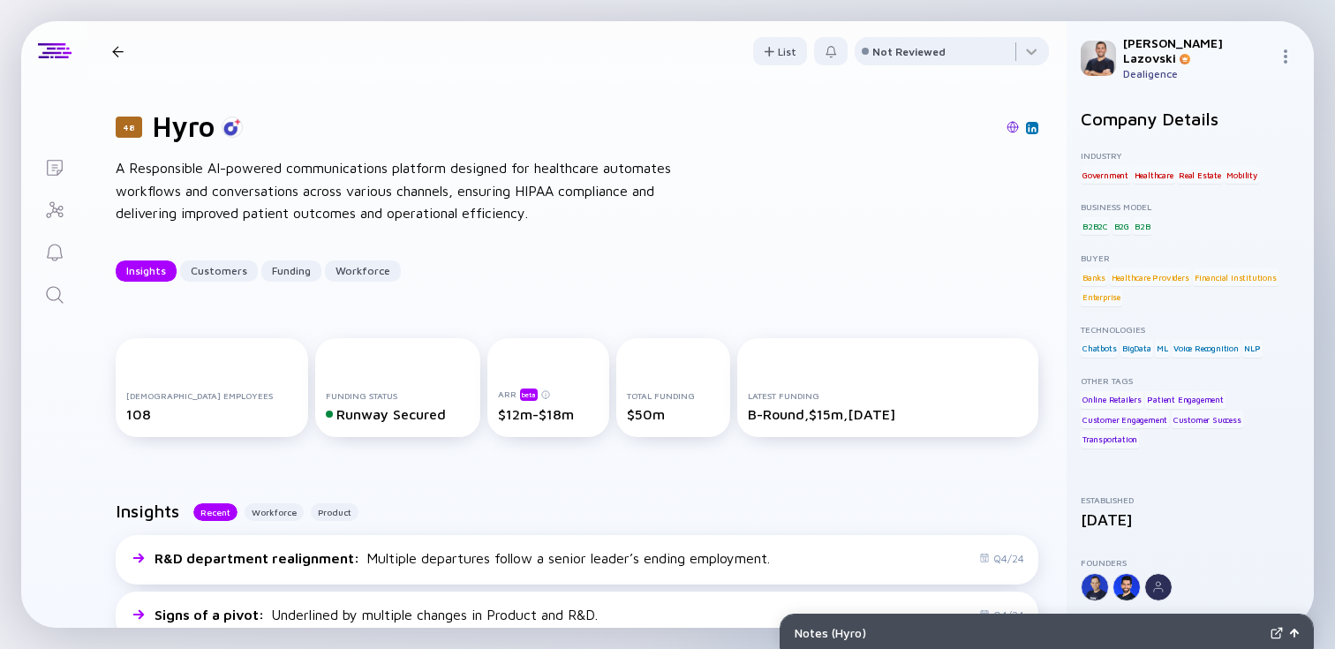
click at [50, 167] on icon "Lists" at bounding box center [54, 167] width 21 height 21
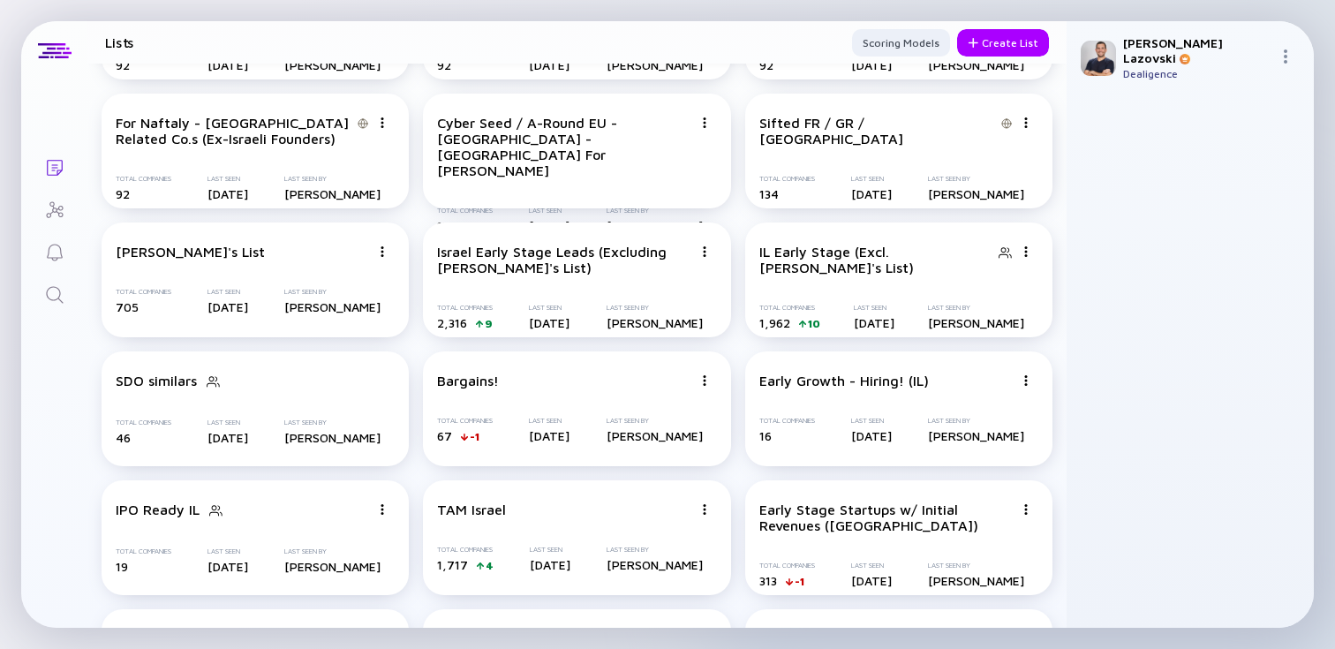
scroll to position [1293, 0]
click at [46, 299] on icon "Search" at bounding box center [54, 294] width 21 height 21
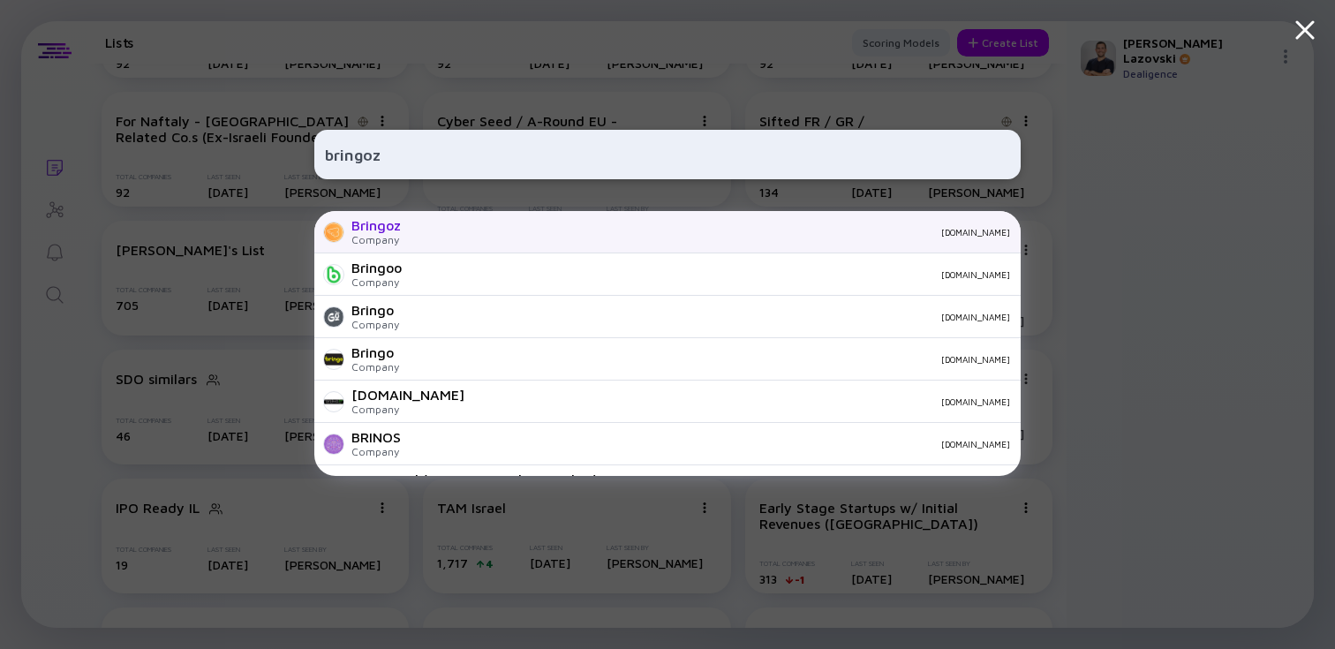
type input "bringoz"
click at [373, 253] on div "Bringoz Company [DOMAIN_NAME]" at bounding box center [667, 232] width 706 height 42
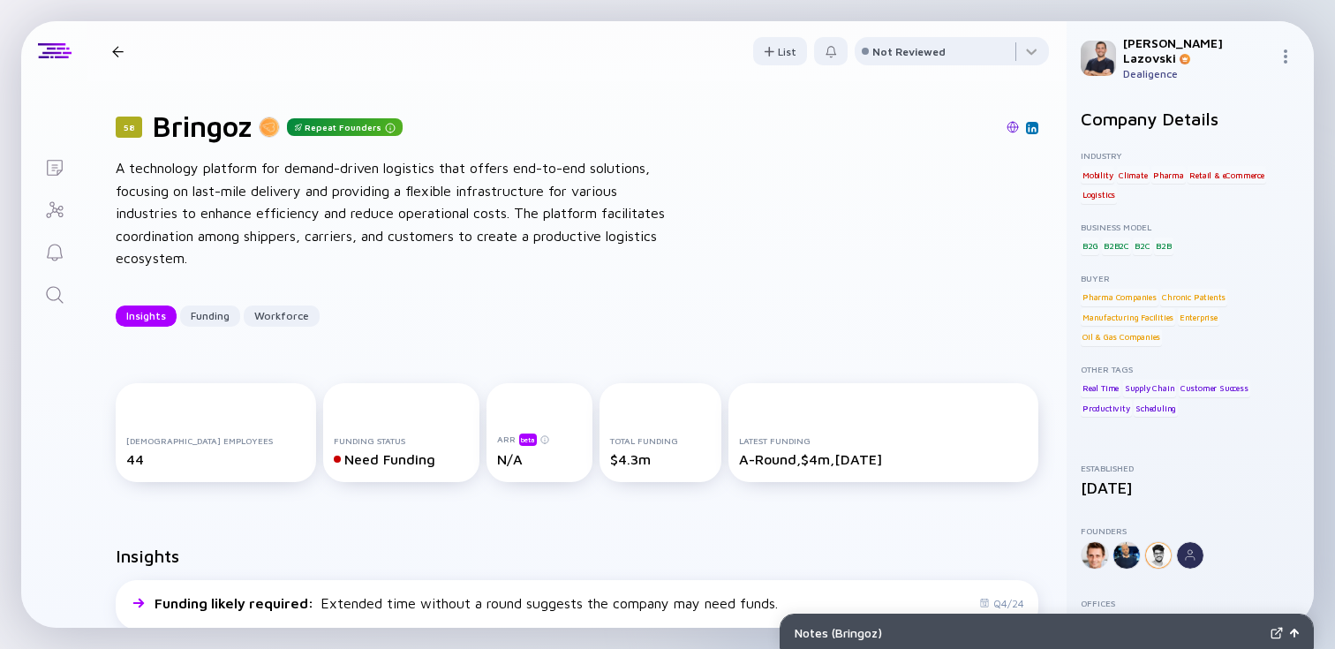
click at [610, 461] on div "$4.3m" at bounding box center [660, 459] width 101 height 16
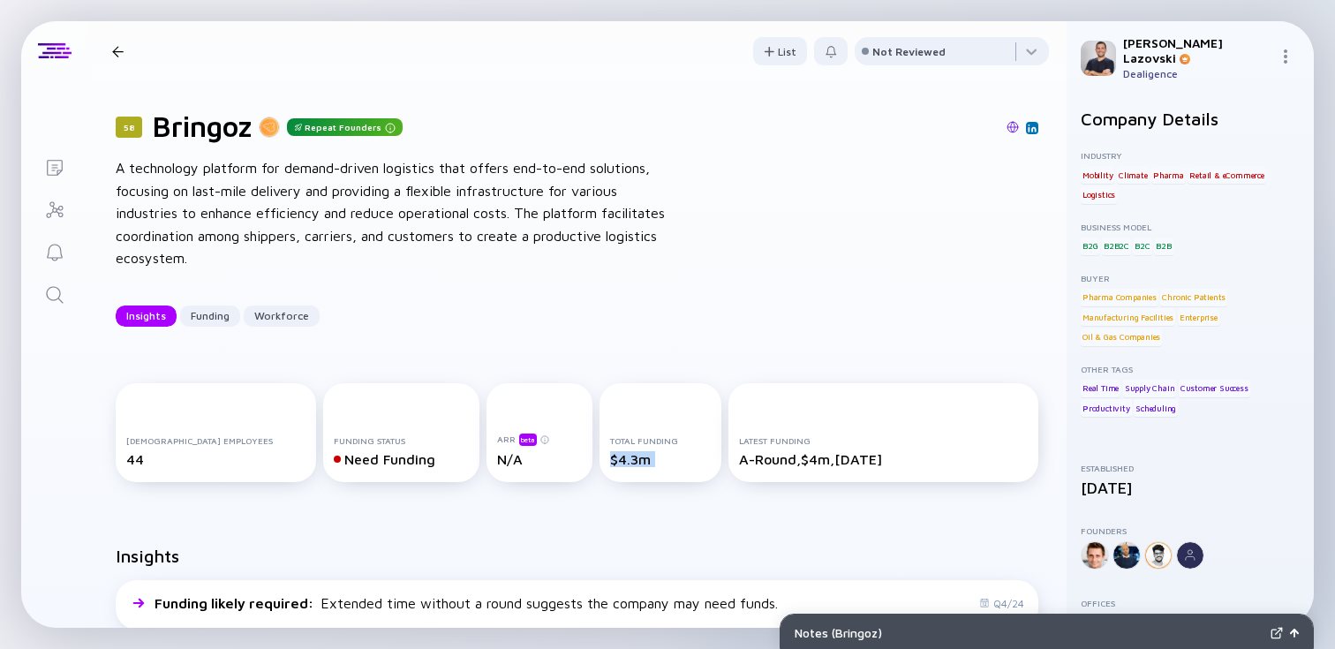
click at [610, 461] on div "$4.3m" at bounding box center [660, 459] width 101 height 16
click at [548, 535] on div "Insights Funding likely required : Extended time without a round suggests the c…" at bounding box center [576, 590] width 979 height 147
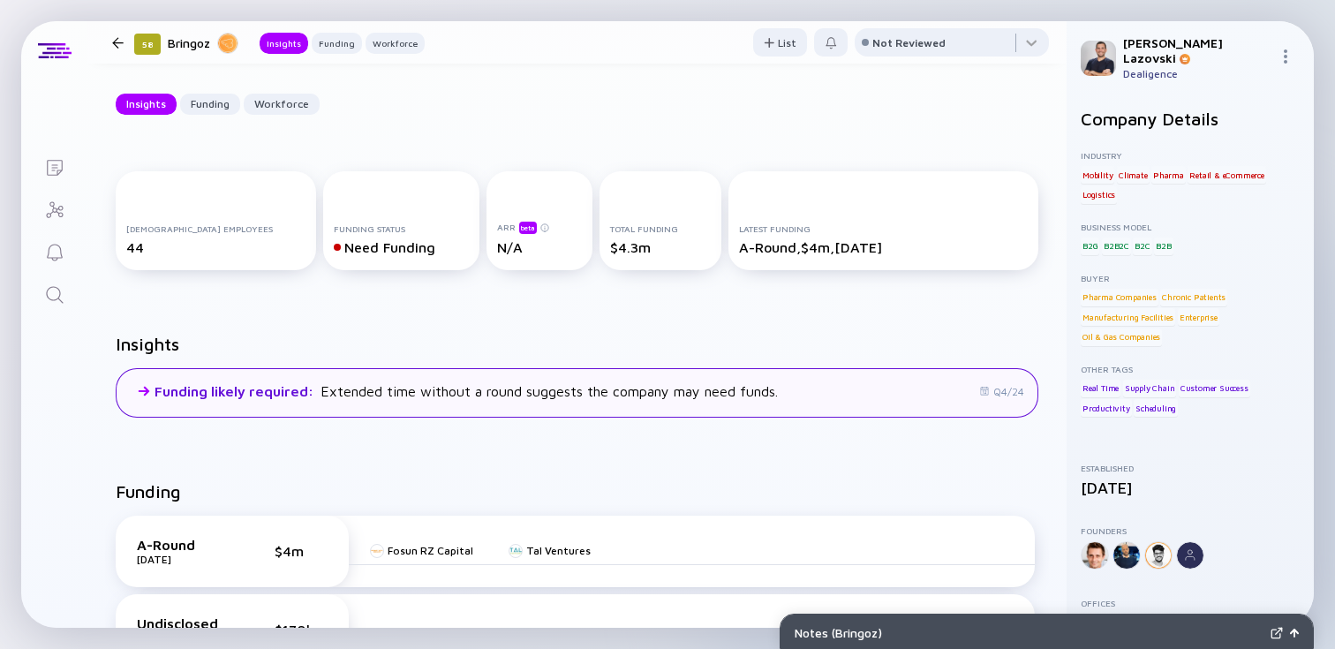
scroll to position [179, 0]
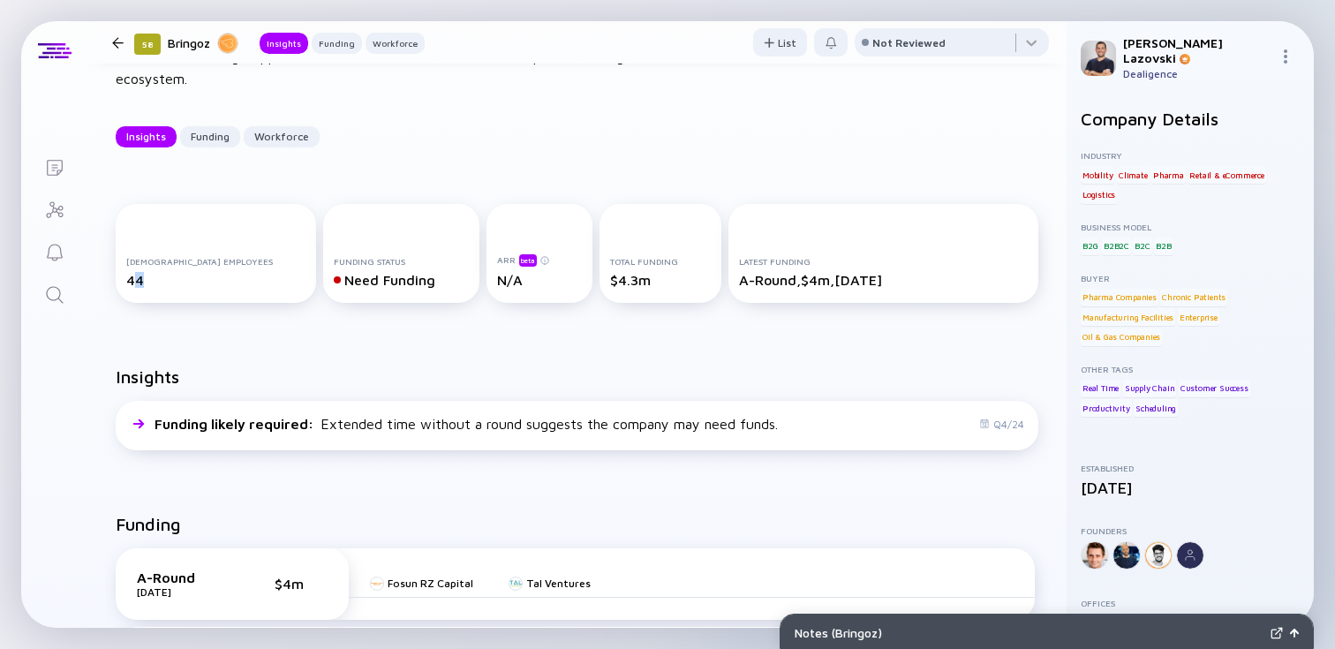
drag, startPoint x: 151, startPoint y: 276, endPoint x: 132, endPoint y: 274, distance: 19.6
click at [132, 274] on div "44" at bounding box center [215, 280] width 179 height 16
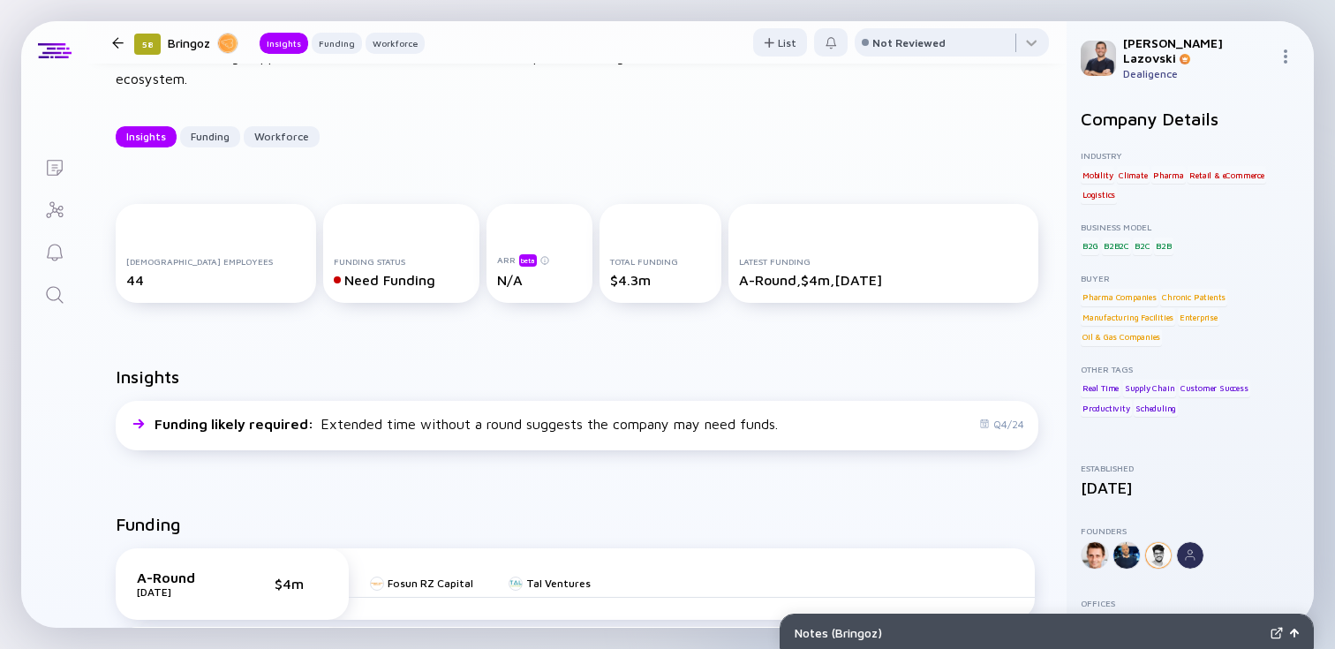
click at [610, 283] on div "$4.3m" at bounding box center [660, 280] width 101 height 16
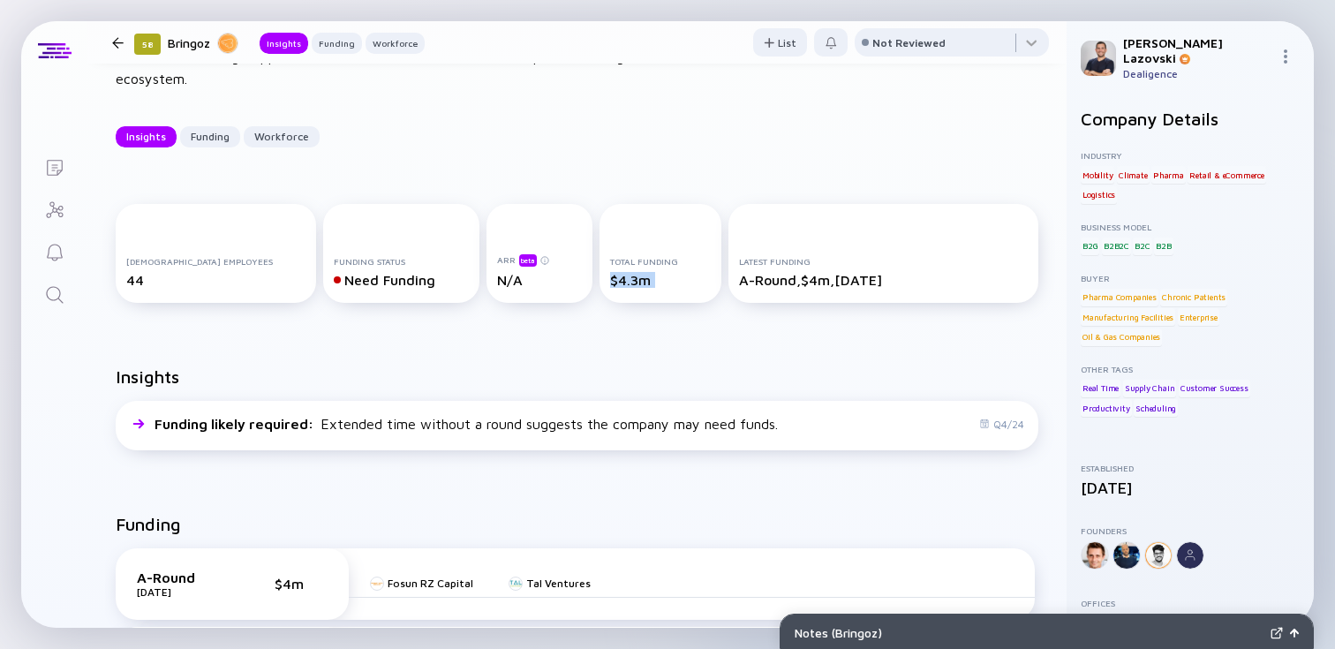
click at [610, 283] on div "$4.3m" at bounding box center [660, 280] width 101 height 16
click at [132, 282] on div "44" at bounding box center [215, 280] width 179 height 16
drag, startPoint x: 640, startPoint y: 282, endPoint x: 568, endPoint y: 282, distance: 72.4
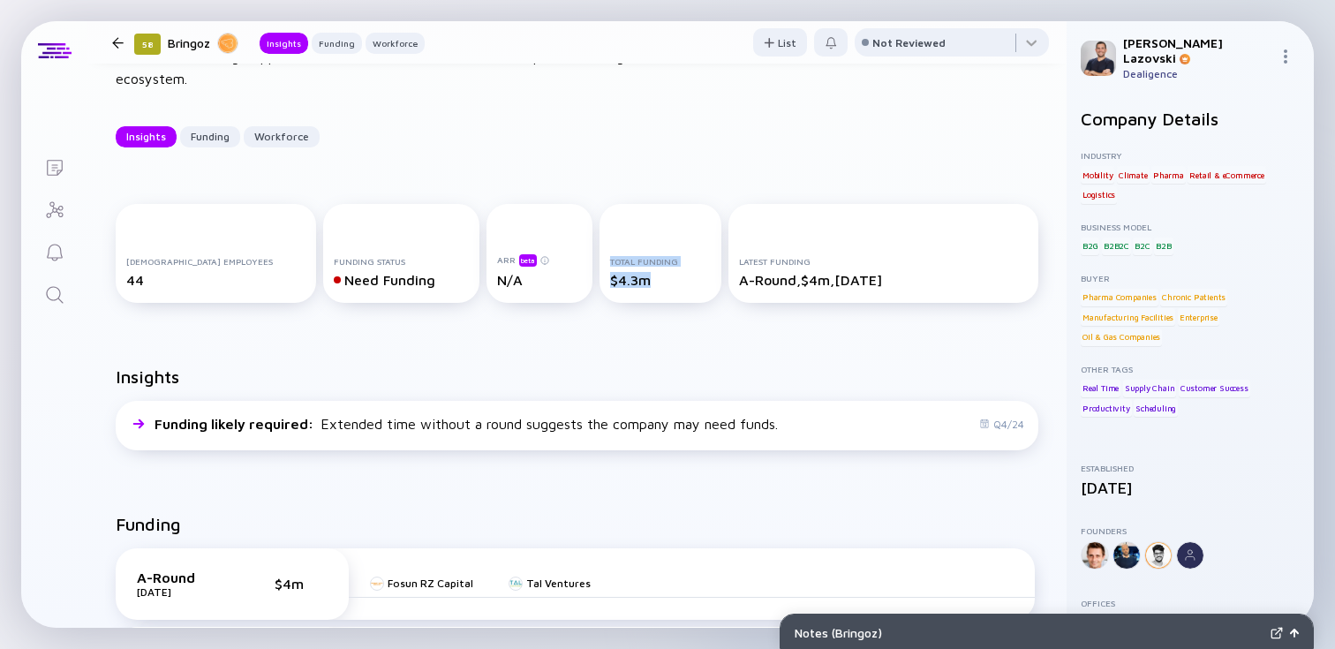
click at [568, 282] on div "[DEMOGRAPHIC_DATA] Employees 44 Funding Status Need Funding ARR beta N/A Total …" at bounding box center [577, 257] width 923 height 106
drag, startPoint x: 158, startPoint y: 275, endPoint x: 125, endPoint y: 277, distance: 32.7
click at [125, 277] on div "[DEMOGRAPHIC_DATA] Employees 44" at bounding box center [216, 253] width 200 height 99
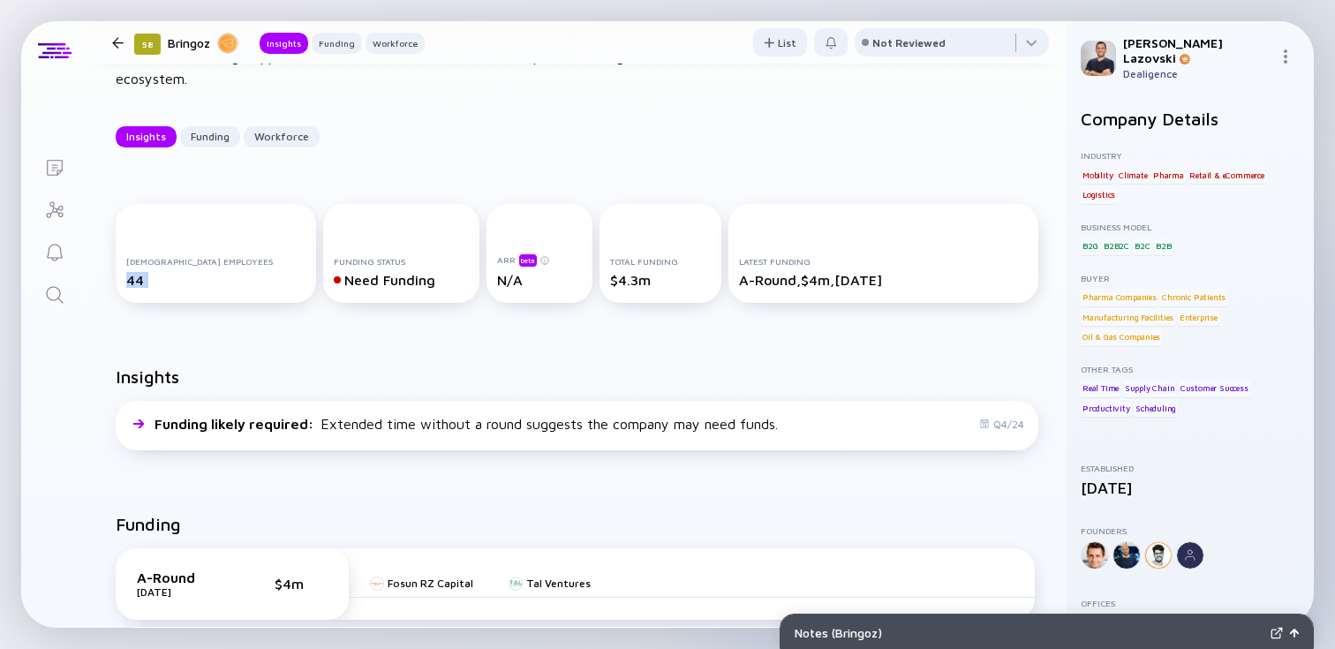
click at [125, 277] on div "[DEMOGRAPHIC_DATA] Employees 44" at bounding box center [216, 253] width 200 height 99
click at [321, 354] on div "Insights Funding likely required : Extended time without a round suggests the c…" at bounding box center [576, 411] width 979 height 147
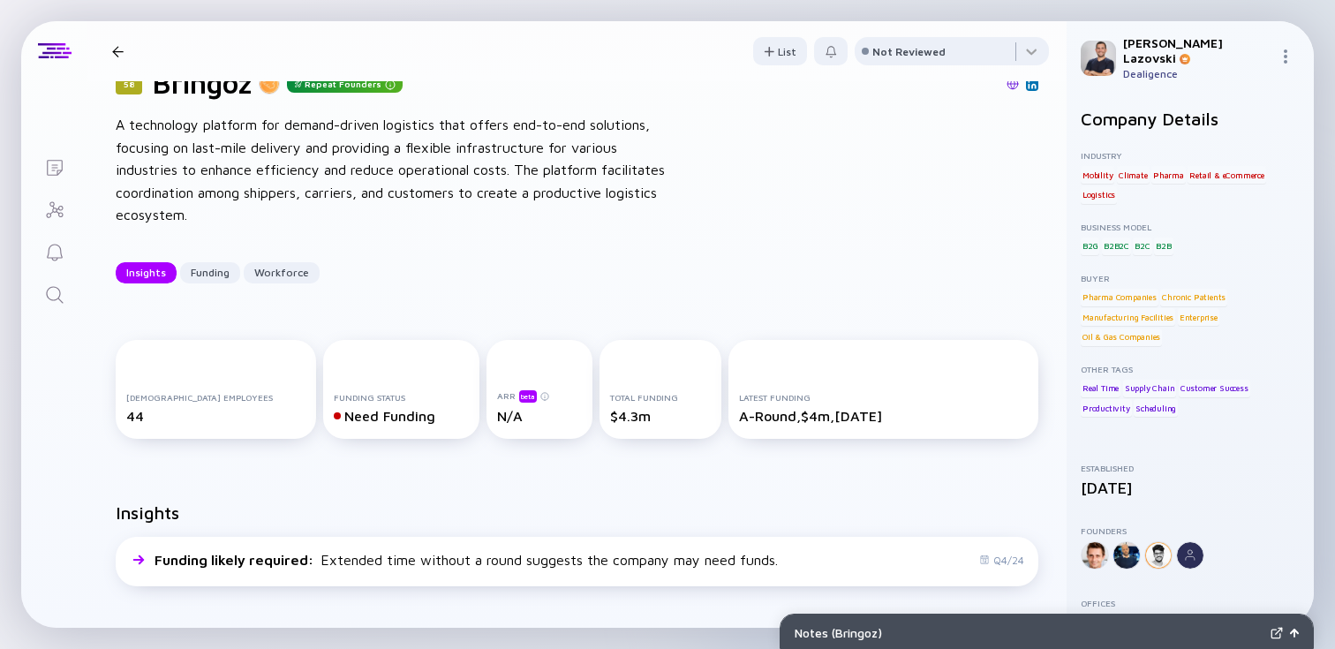
scroll to position [0, 0]
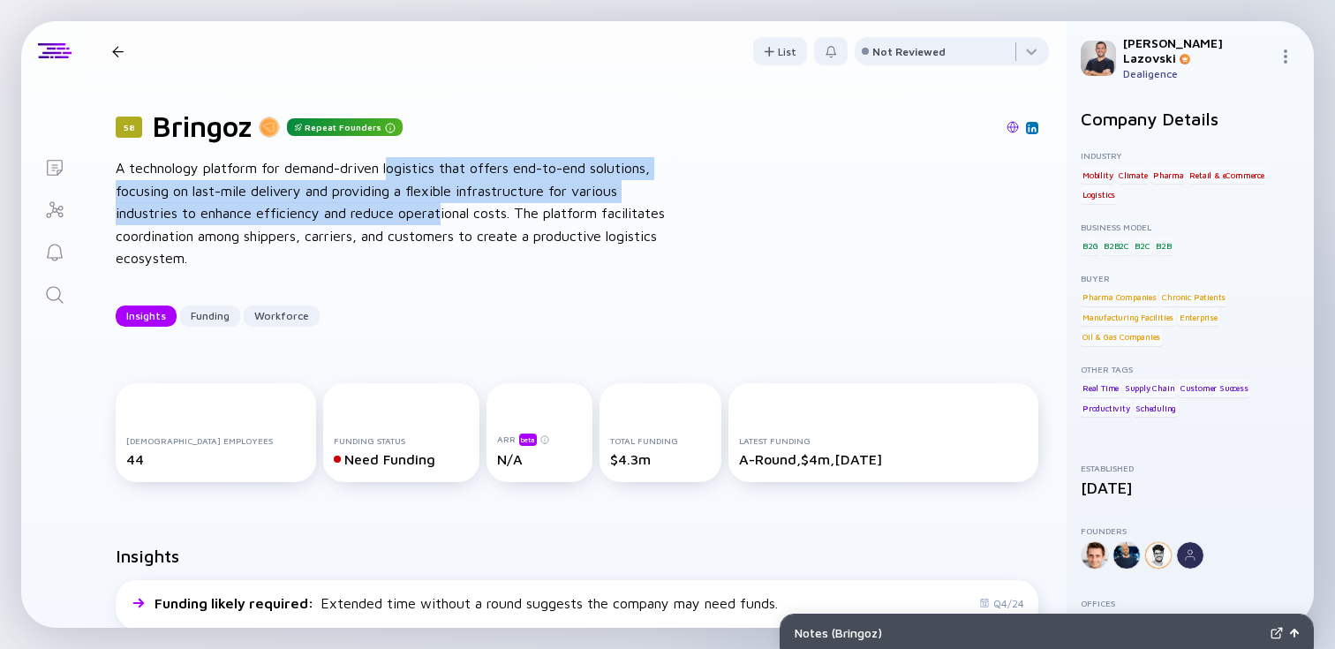
drag, startPoint x: 394, startPoint y: 162, endPoint x: 448, endPoint y: 213, distance: 73.7
click at [448, 213] on div "A technology platform for demand-driven logistics that offers end-to-end soluti…" at bounding box center [398, 213] width 565 height 113
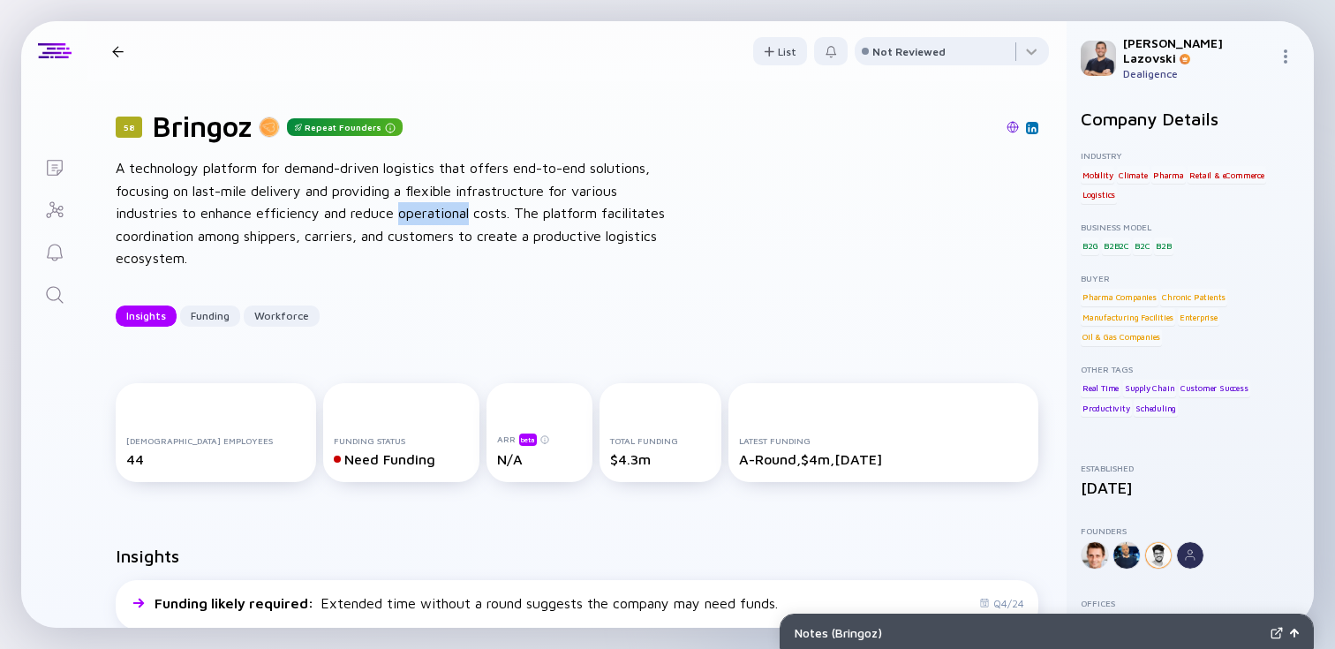
click at [448, 213] on div "A technology platform for demand-driven logistics that offers end-to-end soluti…" at bounding box center [398, 213] width 565 height 113
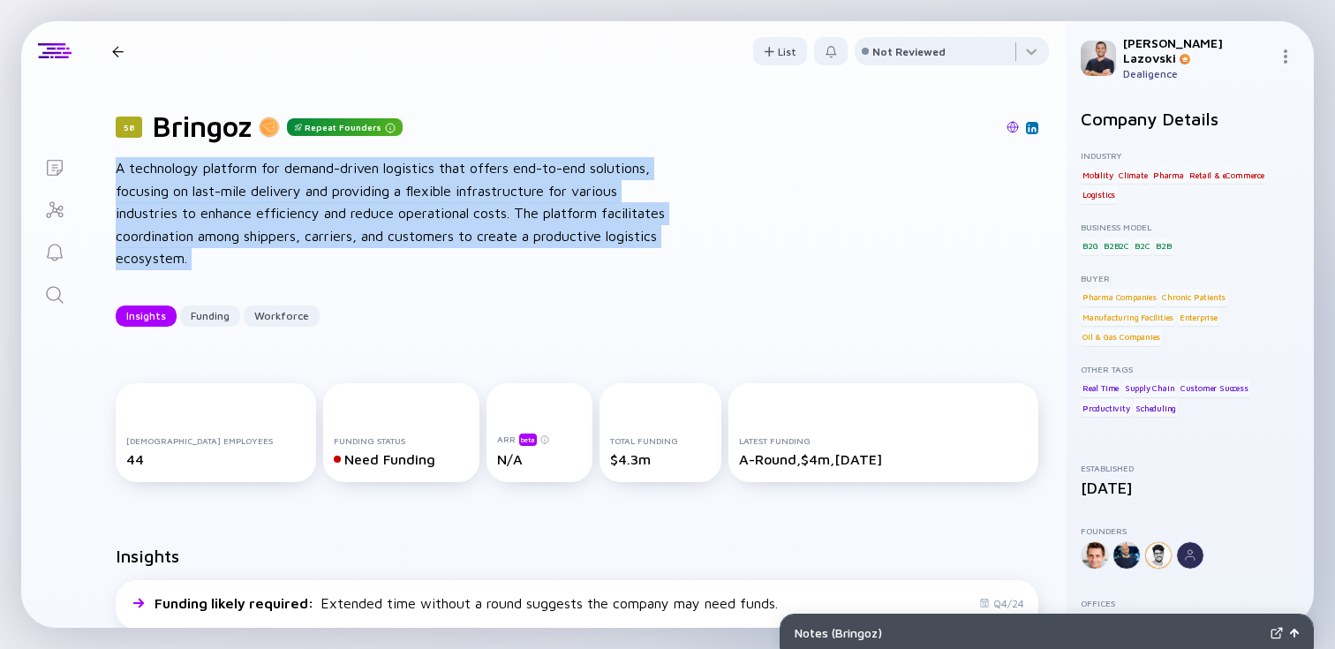
click at [448, 213] on div "A technology platform for demand-driven logistics that offers end-to-end soluti…" at bounding box center [398, 213] width 565 height 113
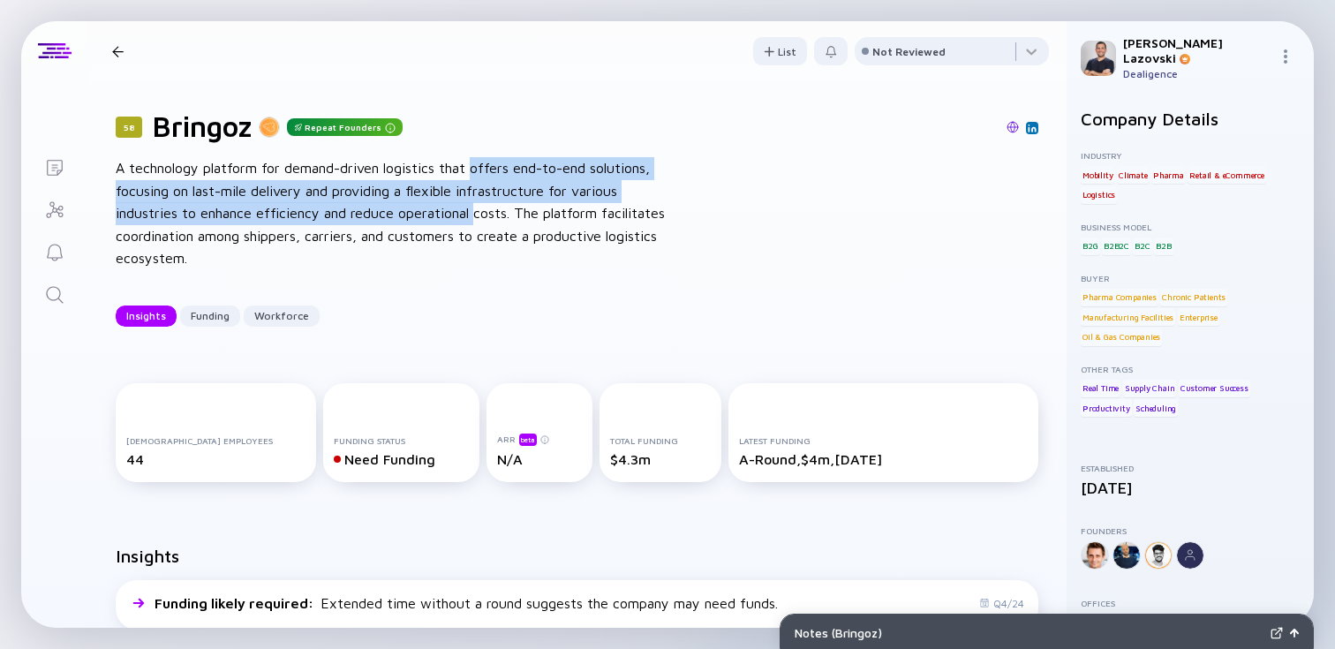
drag, startPoint x: 471, startPoint y: 177, endPoint x: 474, endPoint y: 214, distance: 37.2
click at [474, 214] on div "A technology platform for demand-driven logistics that offers end-to-end soluti…" at bounding box center [398, 213] width 565 height 113
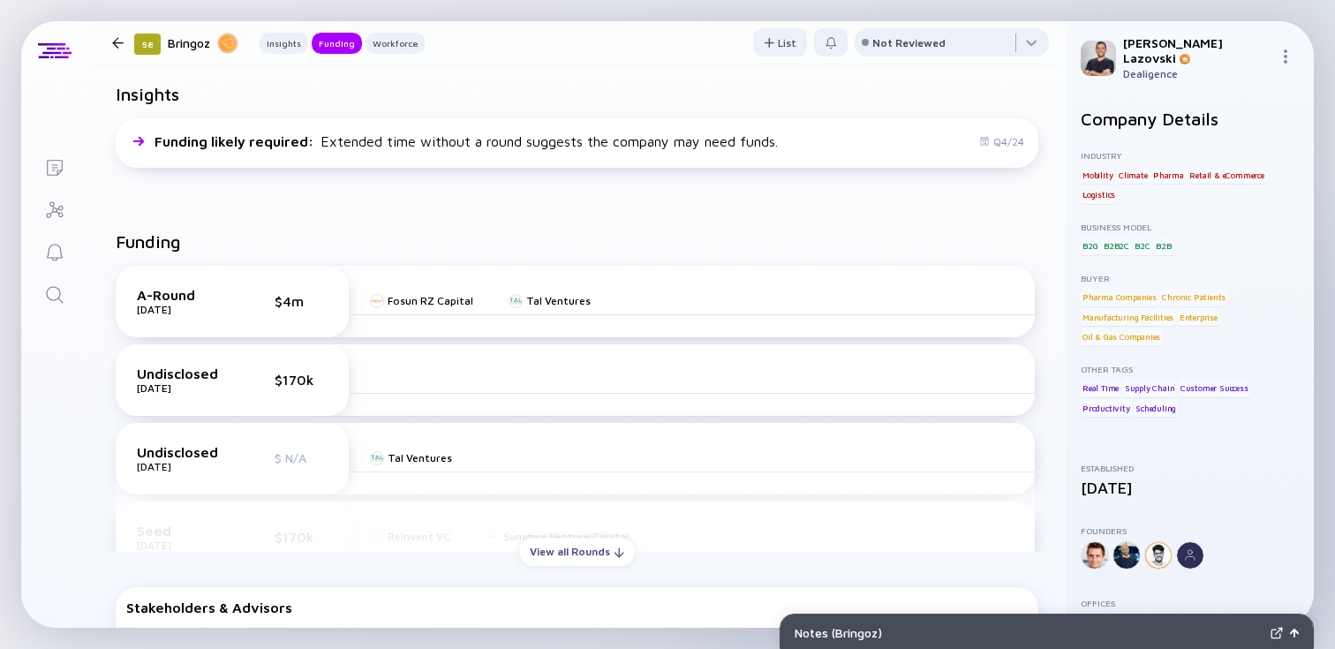
click at [568, 242] on div "Funding" at bounding box center [577, 248] width 923 height 34
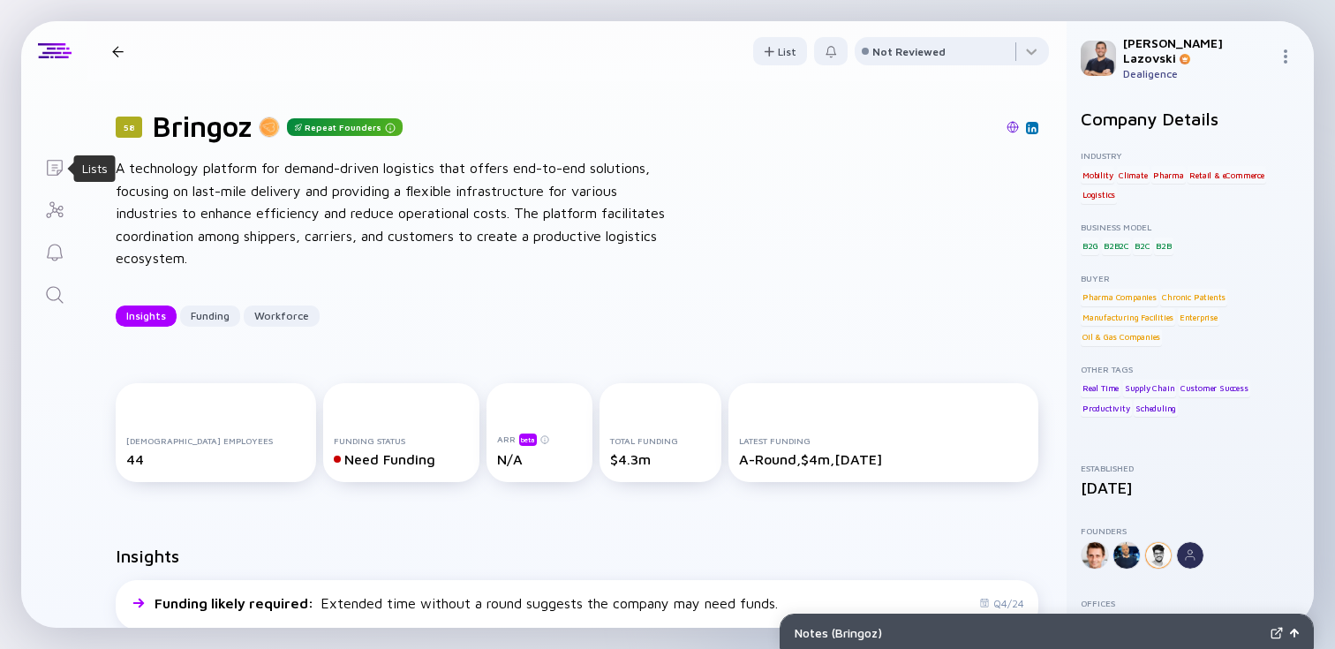
click at [48, 164] on icon "Lists" at bounding box center [54, 167] width 21 height 21
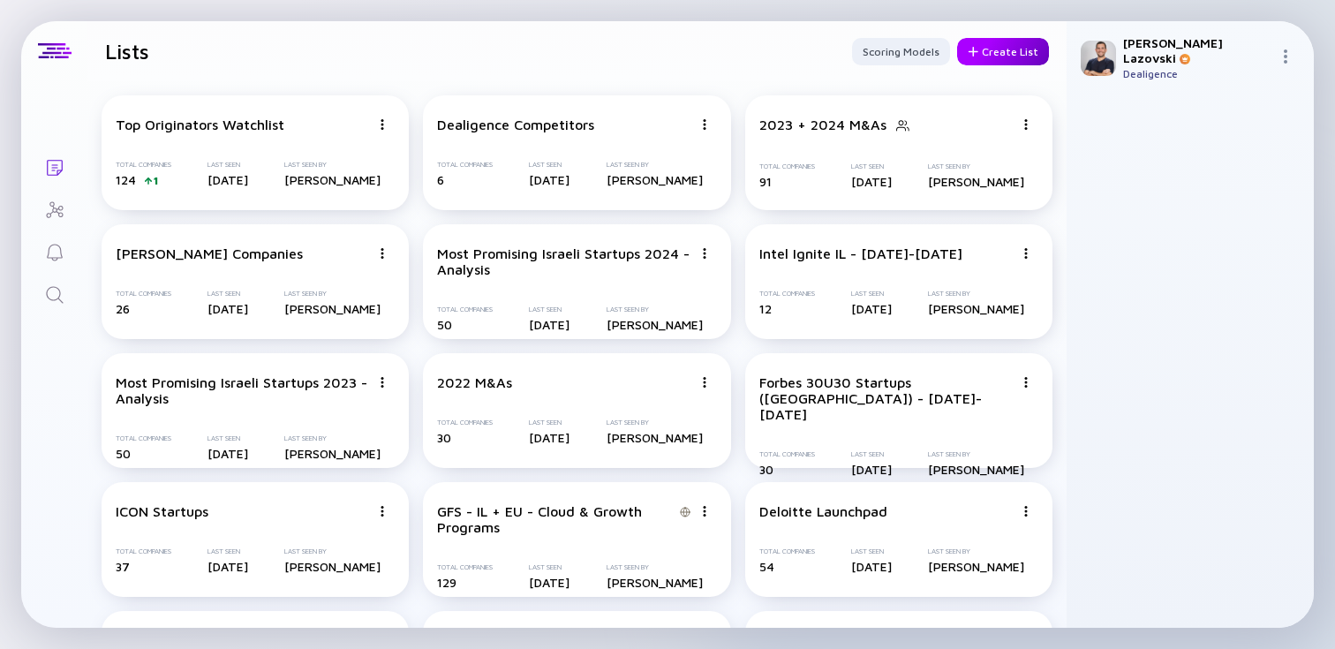
click at [986, 55] on div "Create List" at bounding box center [1003, 51] width 92 height 27
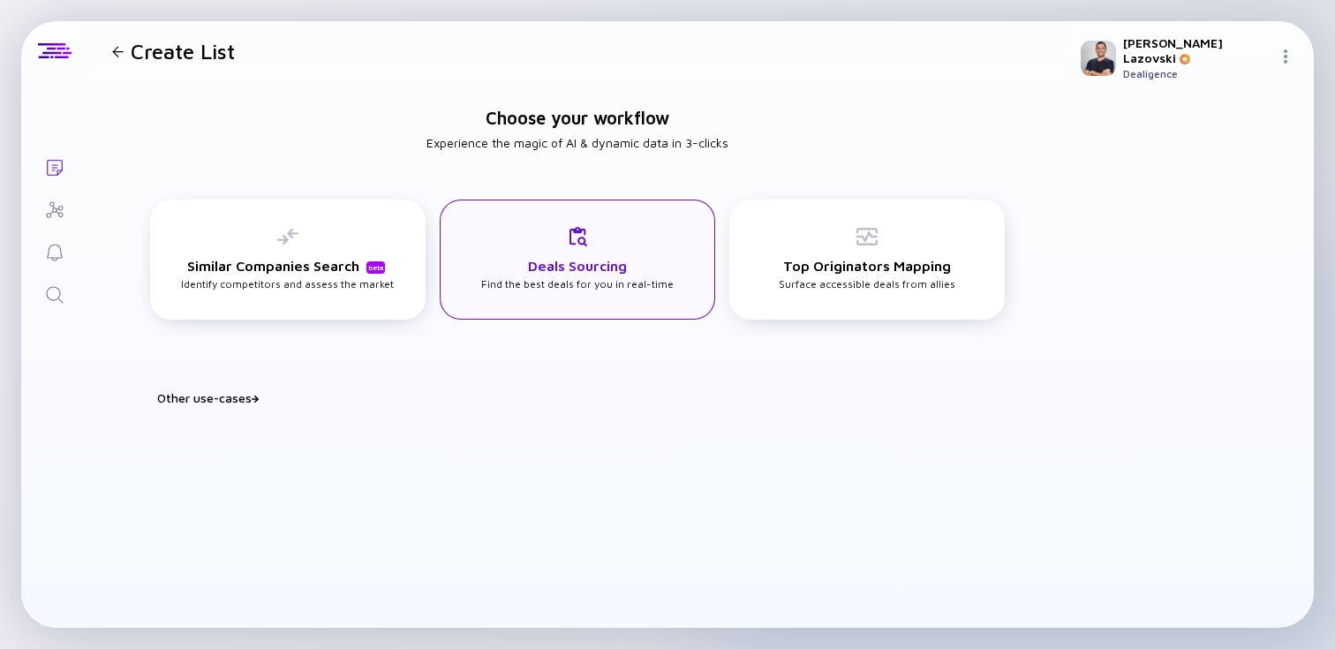
click at [570, 273] on h3 "Deals Sourcing" at bounding box center [577, 266] width 99 height 16
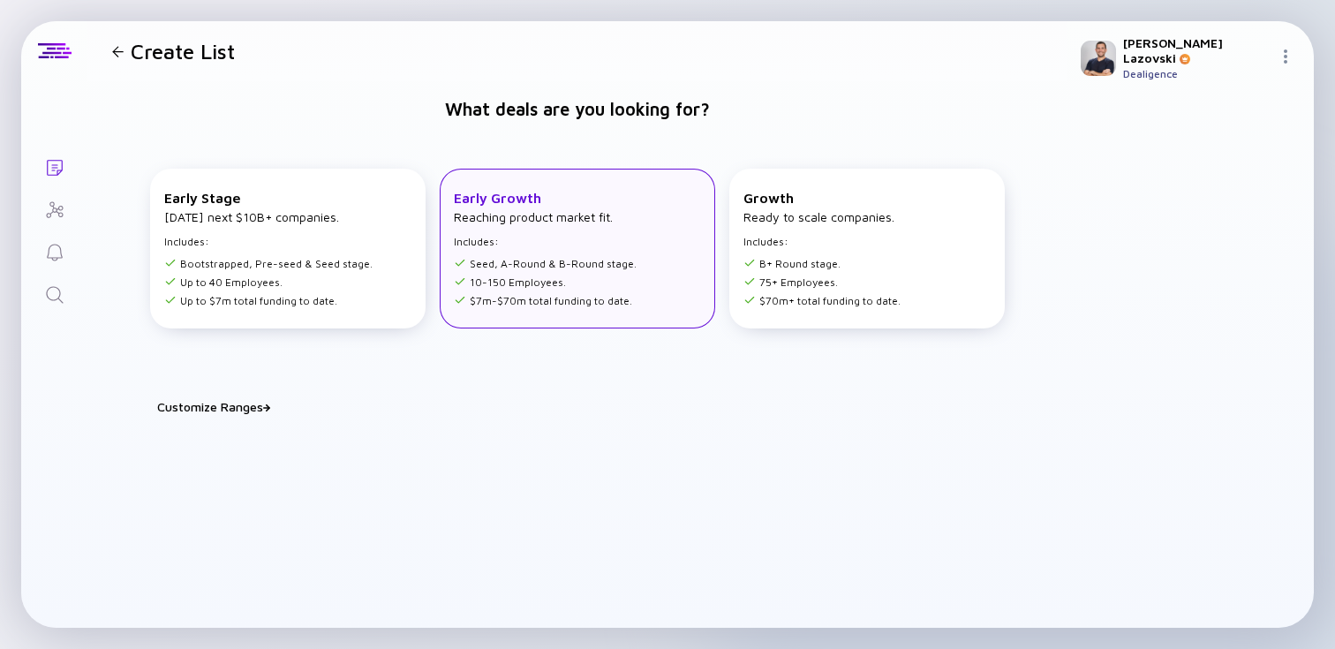
click at [569, 267] on li "Seed, A-Round & B-Round stage." at bounding box center [545, 263] width 183 height 13
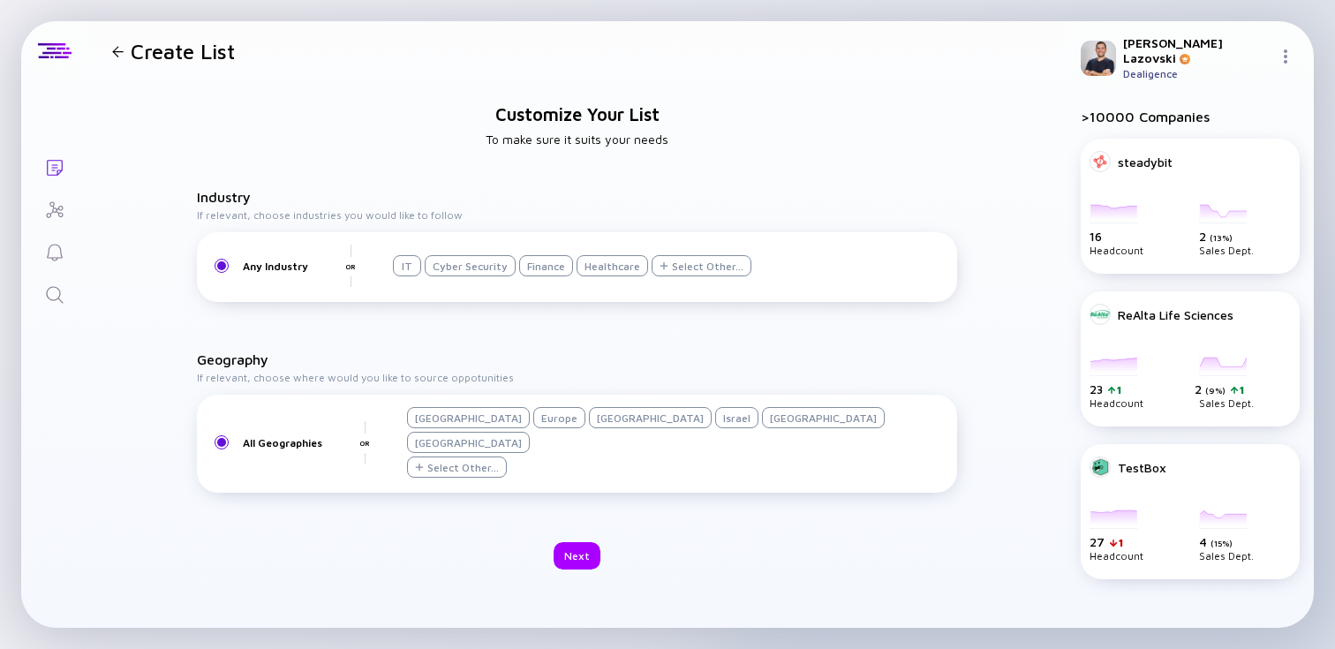
click at [715, 428] on div "Israel" at bounding box center [736, 417] width 43 height 21
click at [579, 542] on div "Next" at bounding box center [577, 555] width 47 height 27
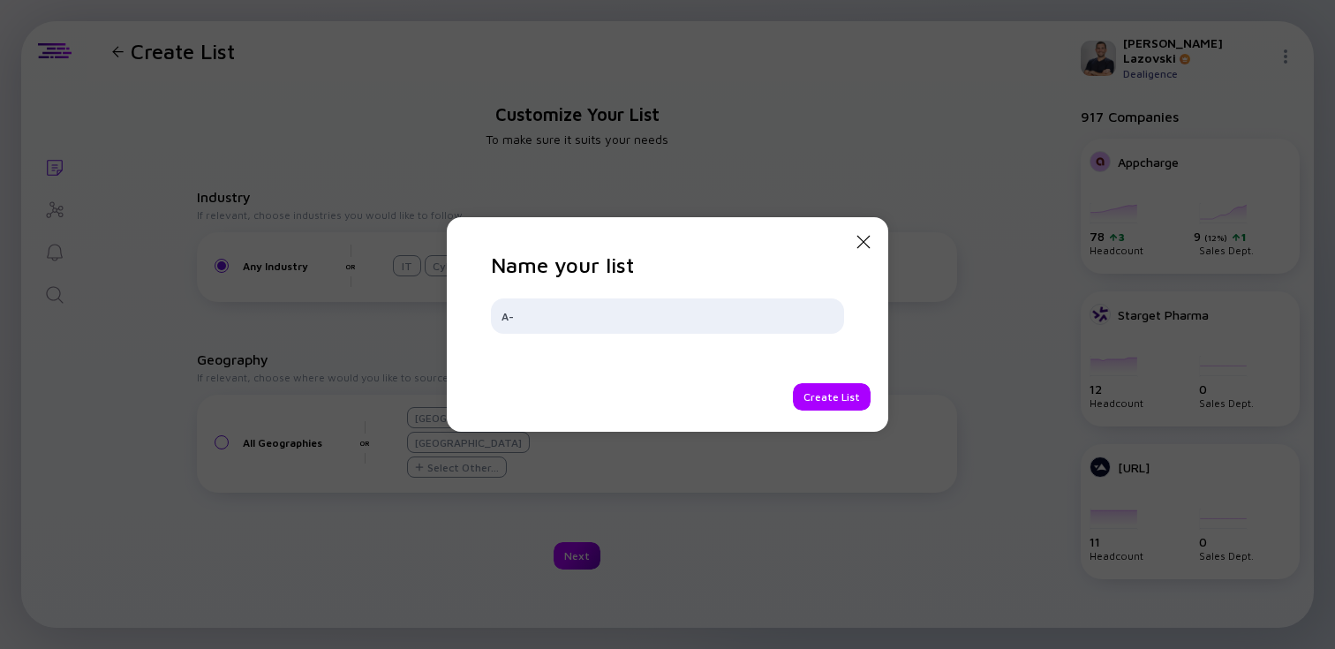
type input "A"
type input "B-Round Opps"
click at [816, 401] on div "Create List" at bounding box center [832, 396] width 78 height 27
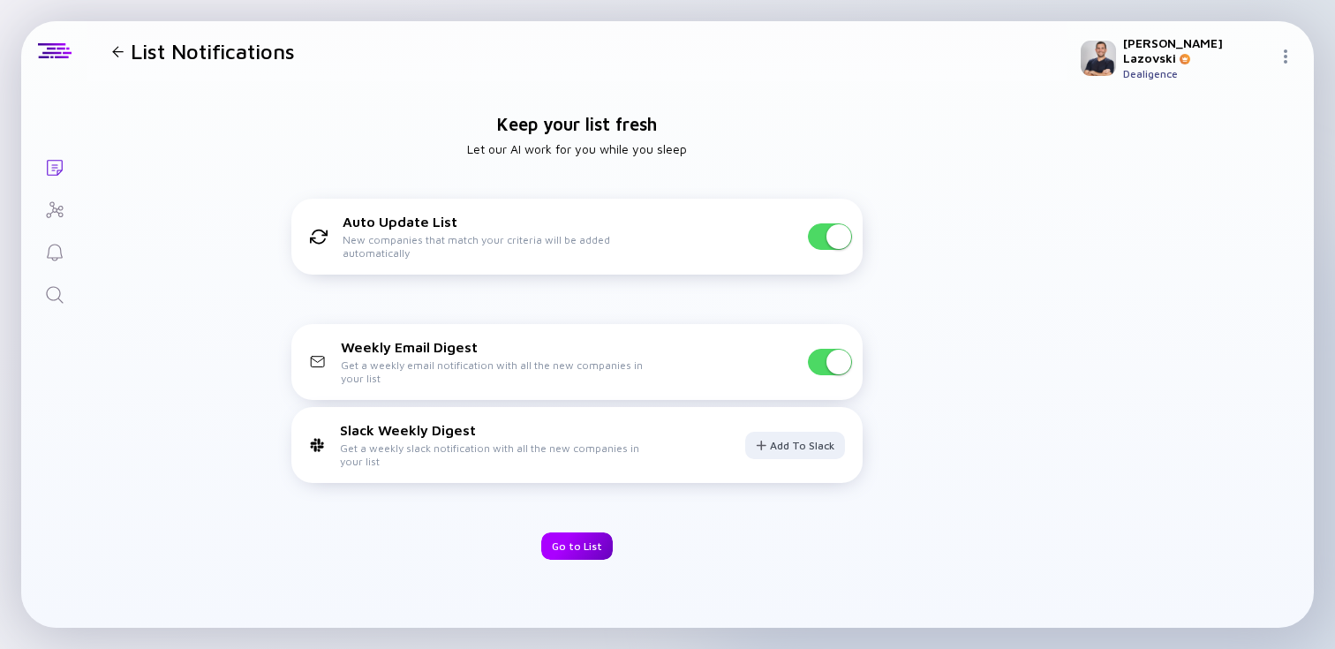
click at [586, 539] on div "Go to List" at bounding box center [577, 545] width 72 height 27
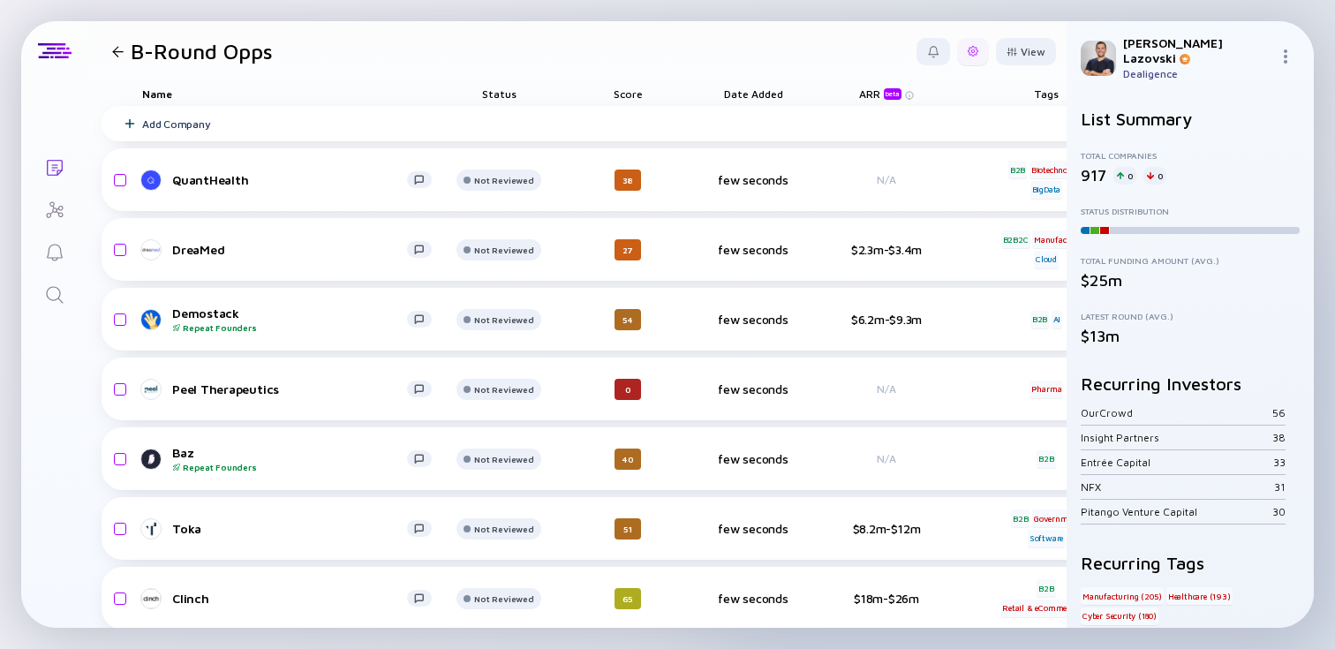
click at [968, 57] on div at bounding box center [973, 51] width 32 height 27
click at [914, 198] on div "Edit Filter" at bounding box center [918, 193] width 110 height 35
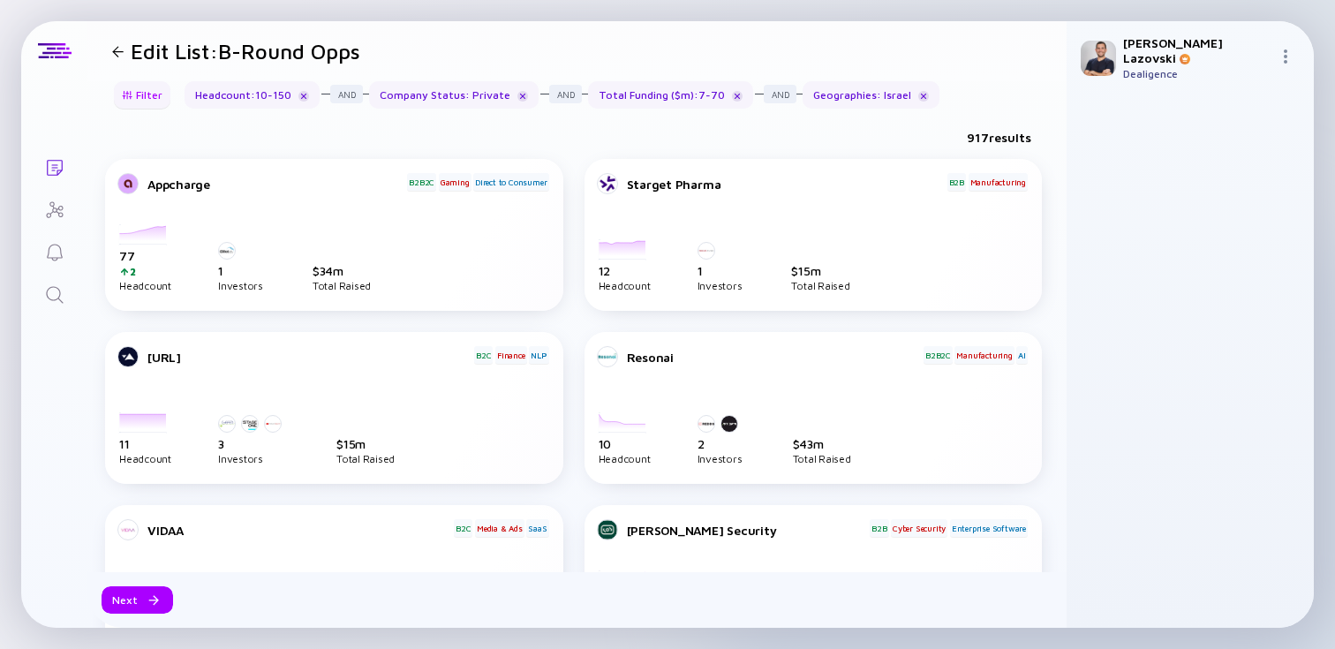
click at [135, 101] on div "Filter" at bounding box center [142, 94] width 62 height 27
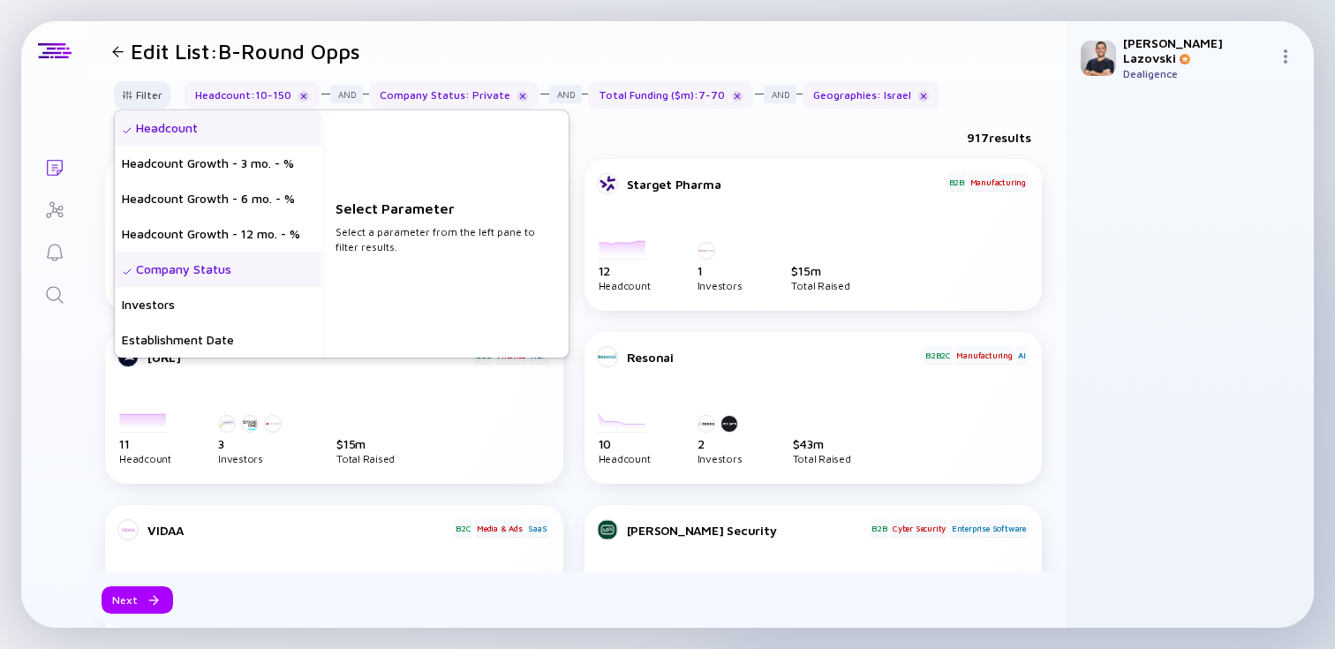
click at [213, 128] on div "Headcount" at bounding box center [218, 127] width 207 height 35
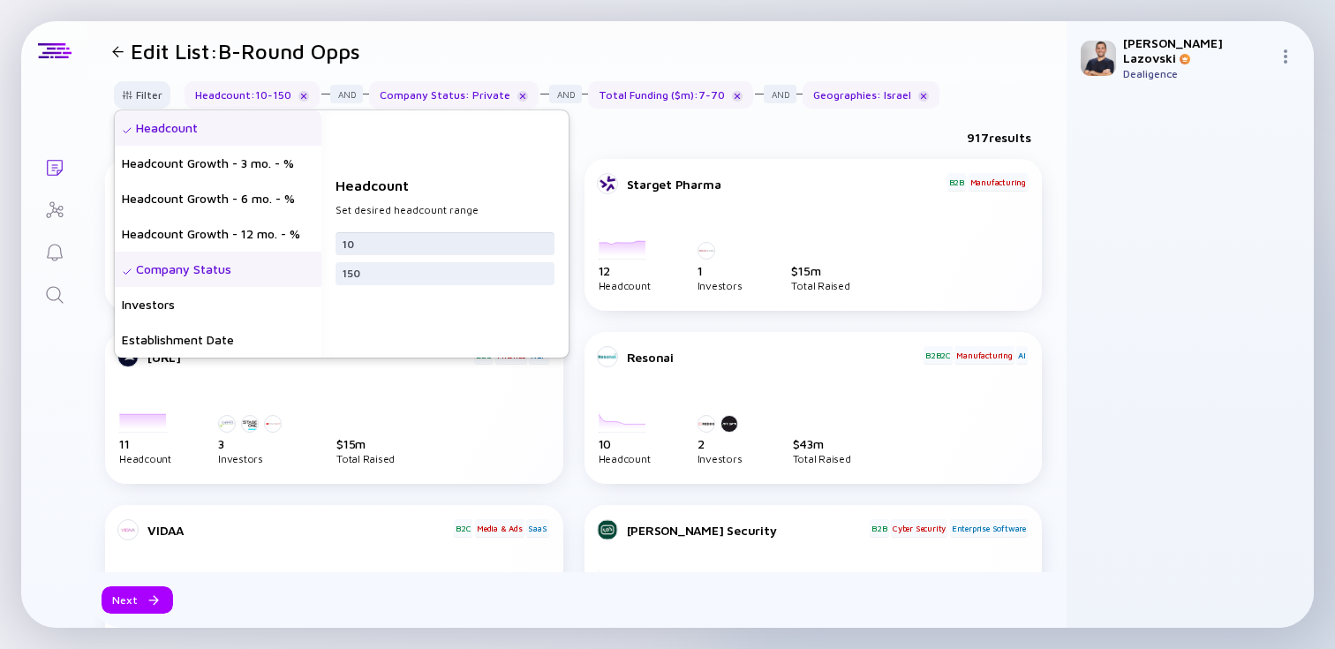
click at [413, 246] on input "10" at bounding box center [445, 244] width 205 height 18
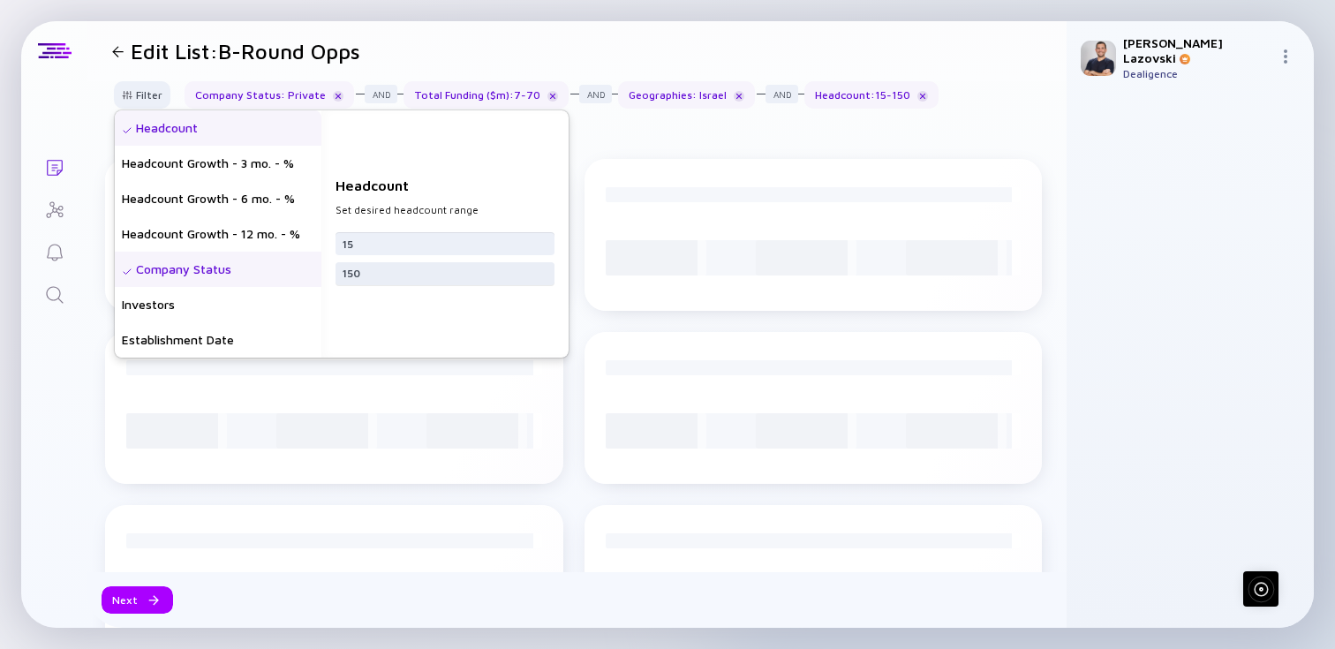
type input "15"
click at [403, 277] on input "150" at bounding box center [445, 274] width 205 height 18
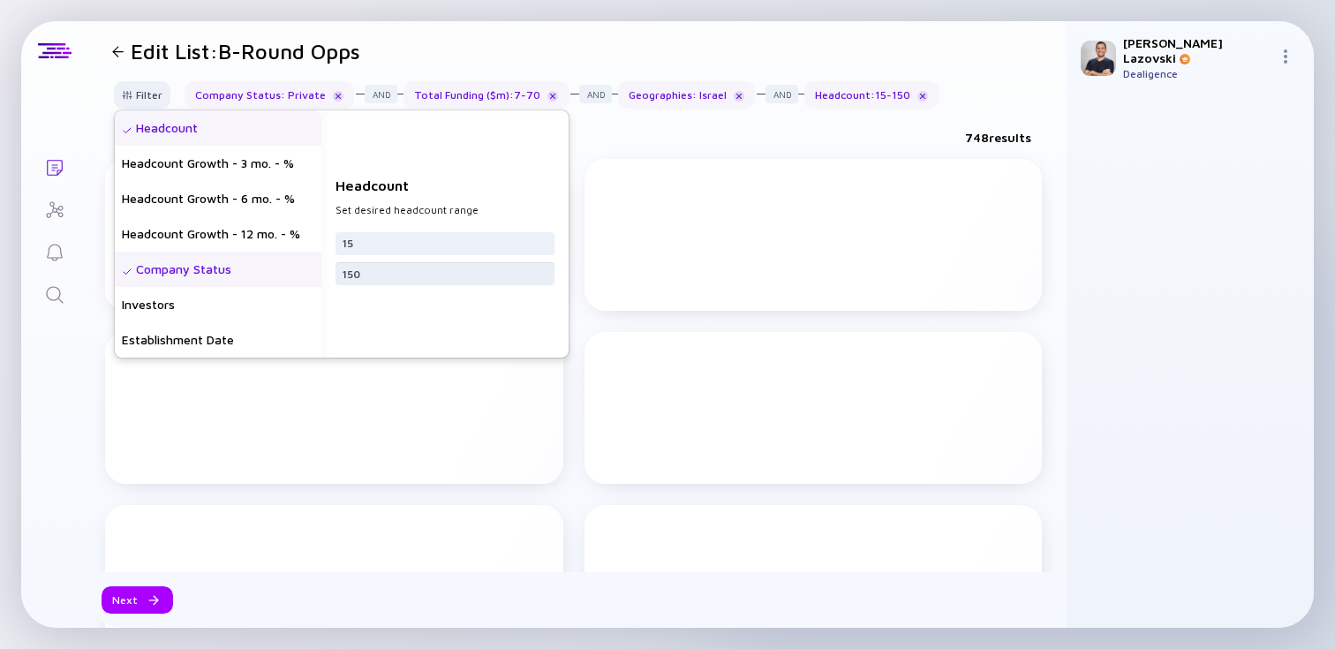
click at [403, 277] on input "150" at bounding box center [445, 274] width 205 height 18
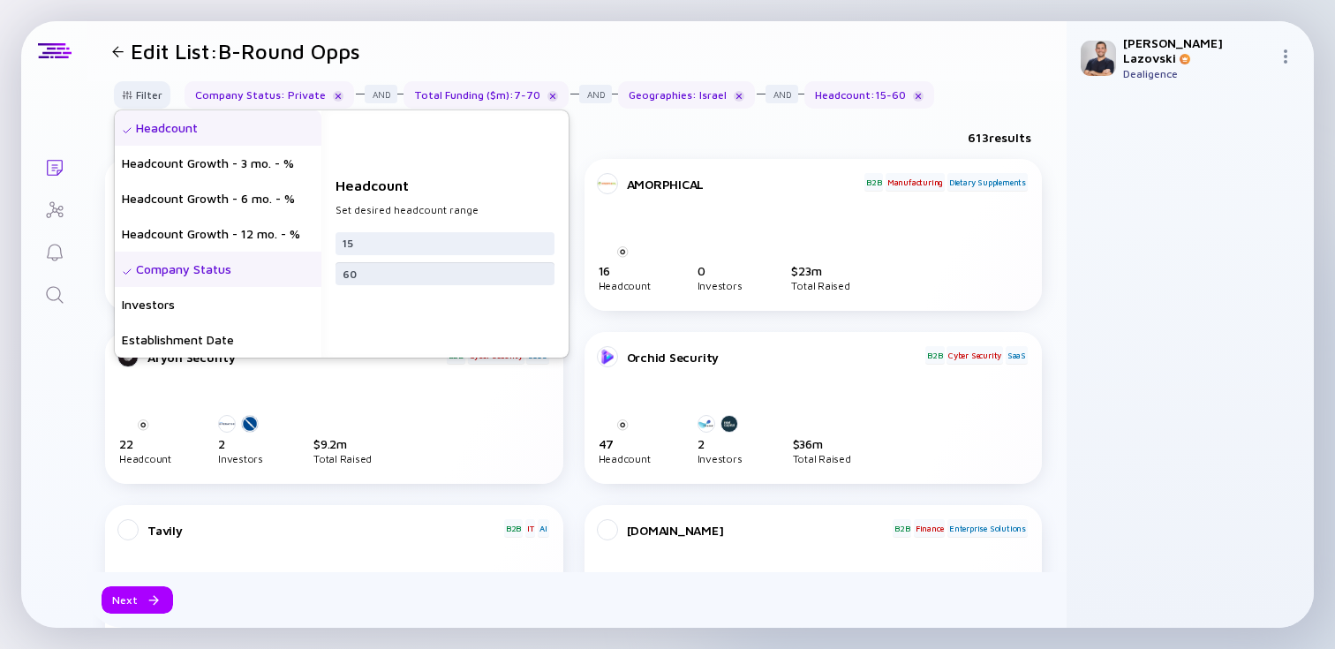
type input "6"
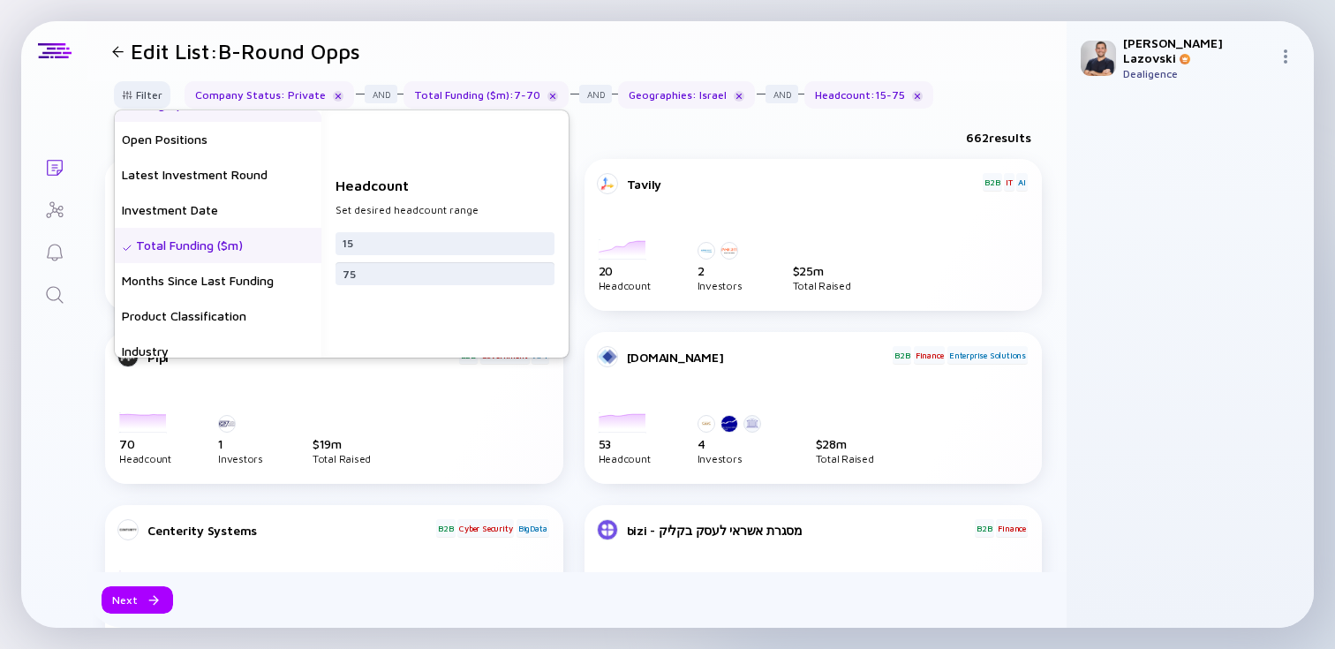
scroll to position [272, 0]
type input "75"
click at [200, 243] on div "Total Funding ($m)" at bounding box center [218, 244] width 207 height 35
click at [373, 242] on input "7" at bounding box center [445, 244] width 205 height 18
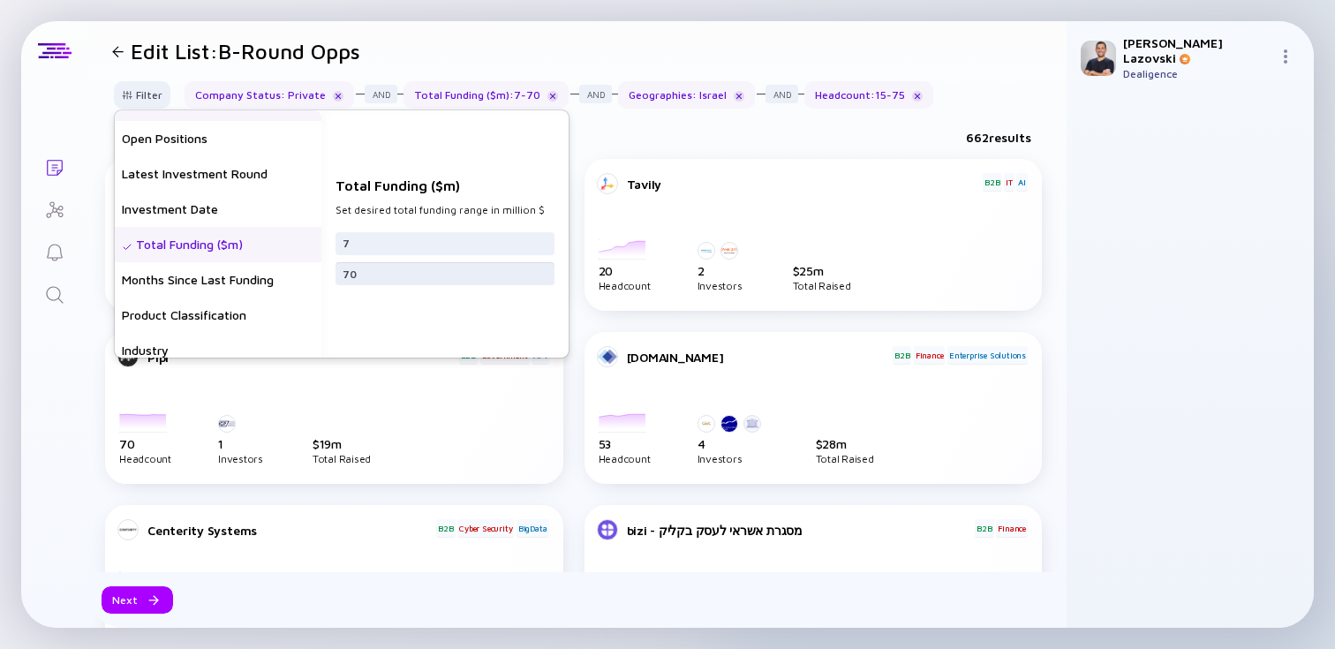
click at [371, 277] on input "70" at bounding box center [445, 274] width 205 height 18
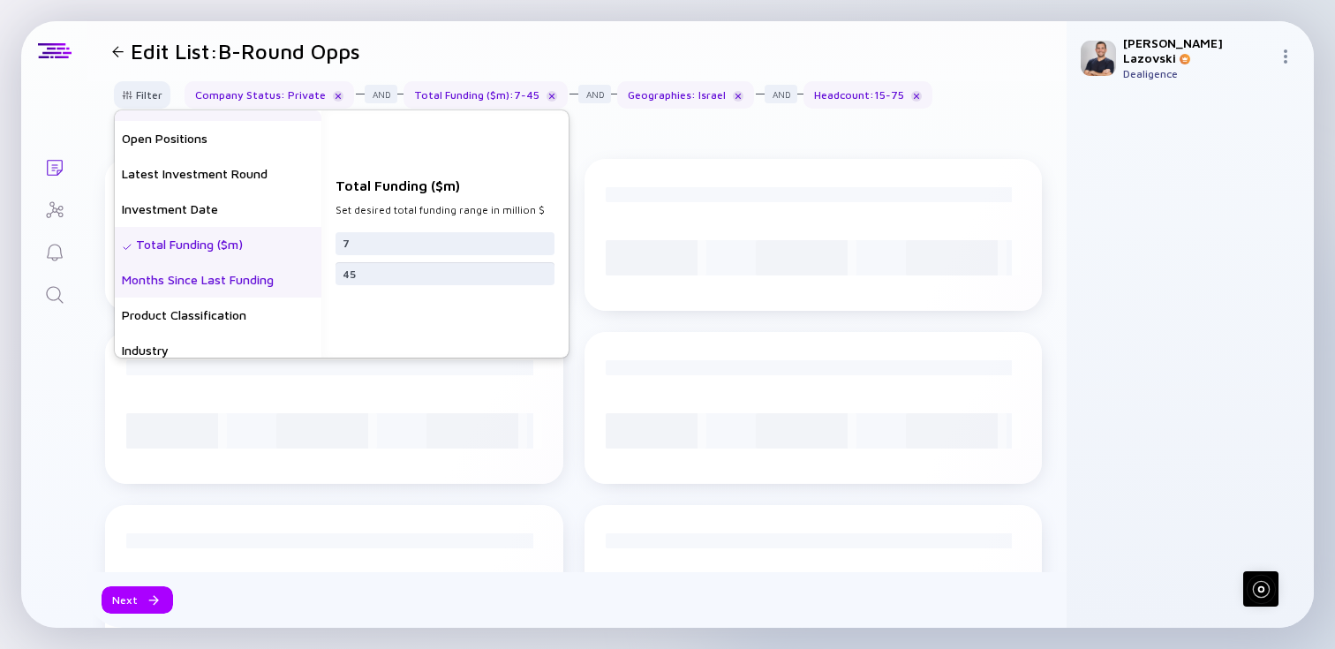
type input "45"
click at [260, 286] on div "Months Since Last Funding" at bounding box center [218, 279] width 207 height 35
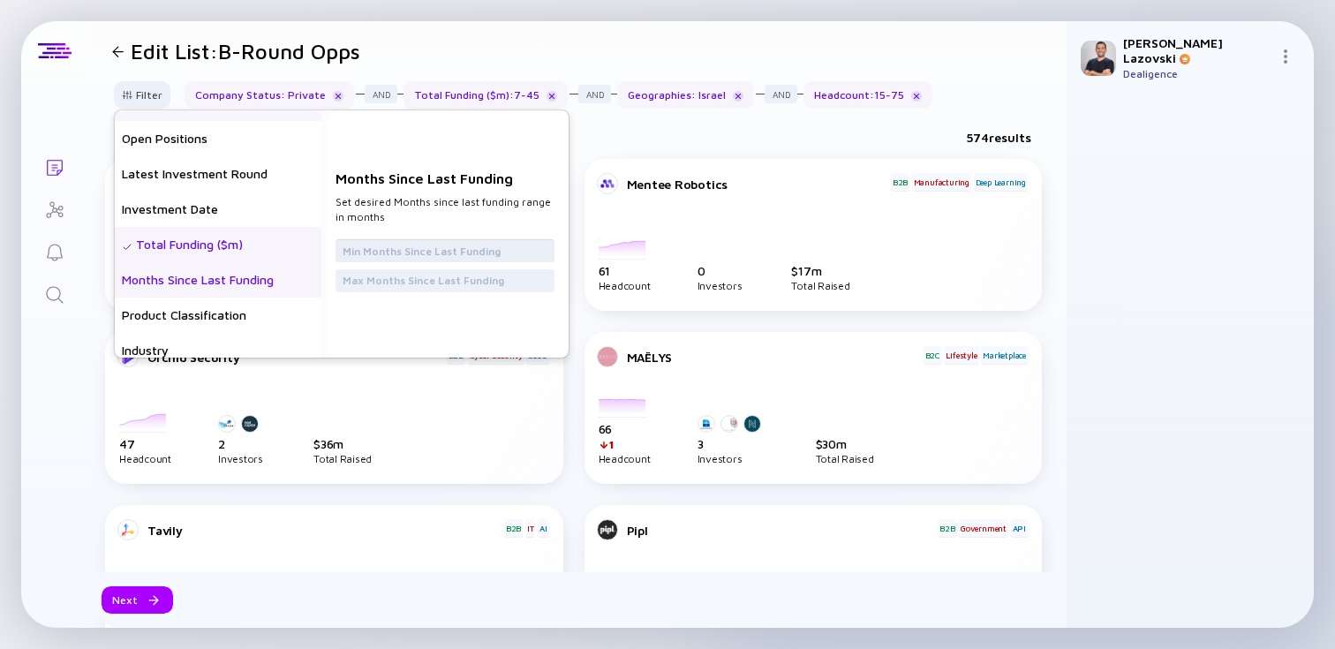
click at [372, 255] on input "text" at bounding box center [445, 251] width 205 height 18
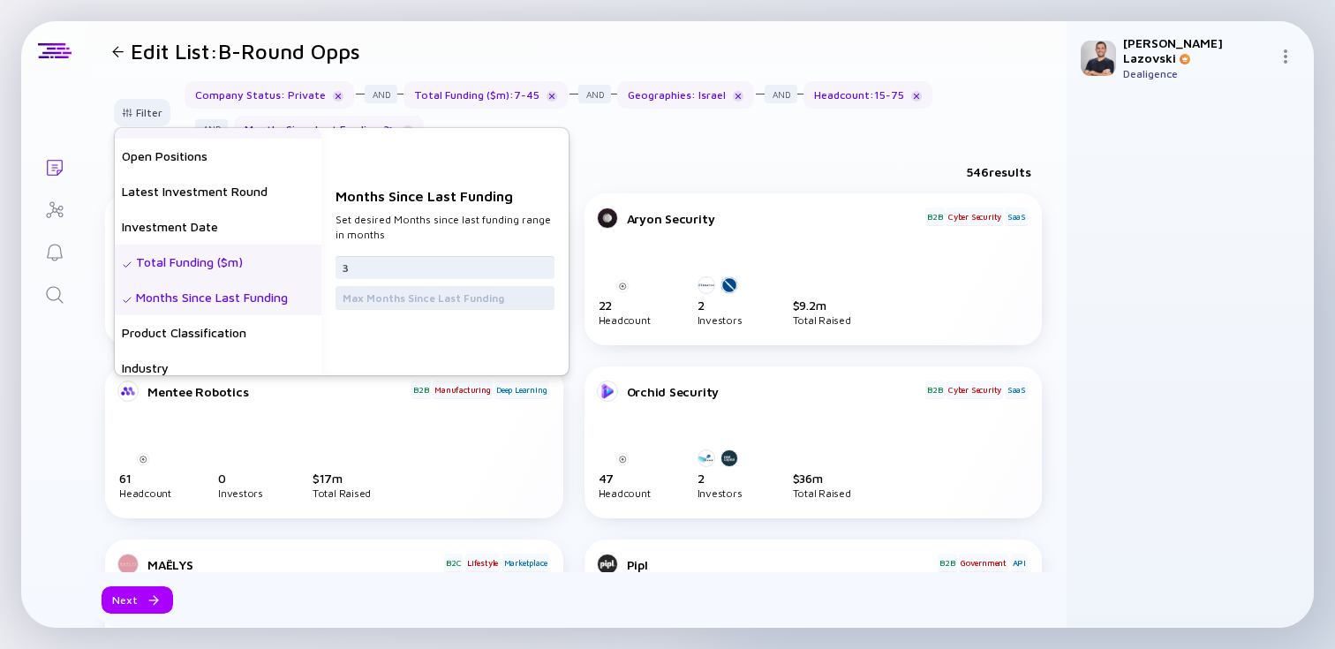
type input "3"
click at [384, 294] on input "text" at bounding box center [445, 298] width 205 height 18
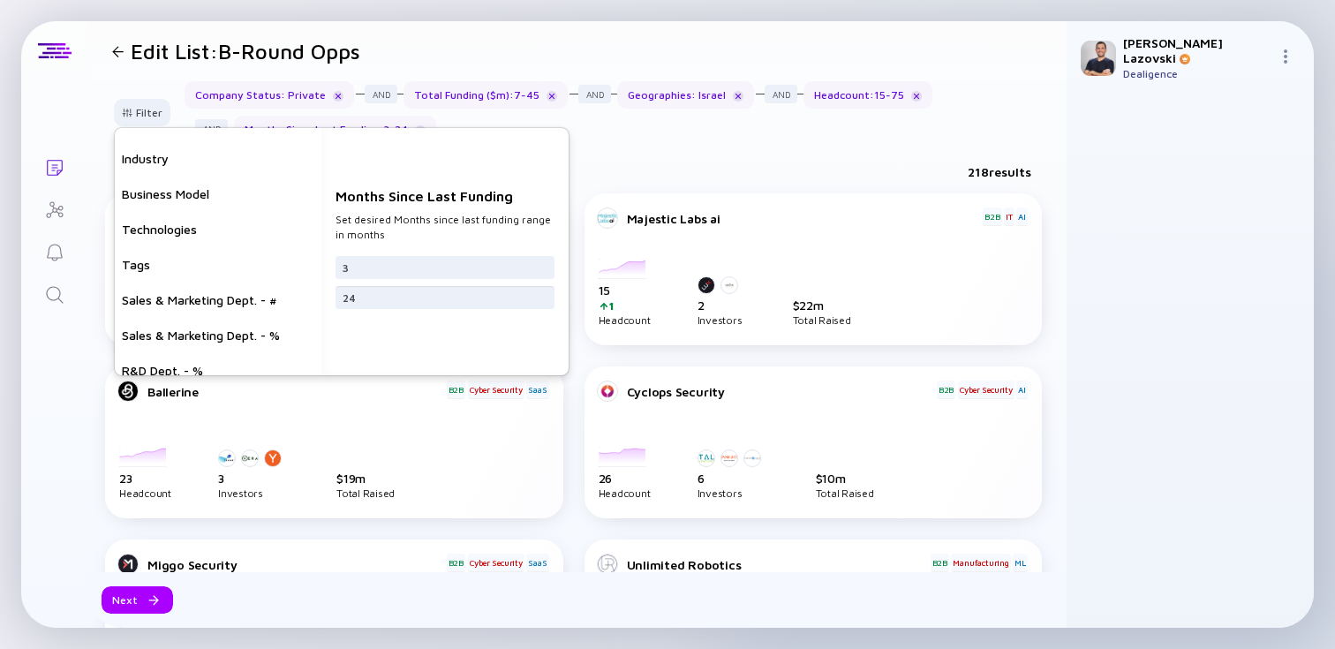
scroll to position [494, 0]
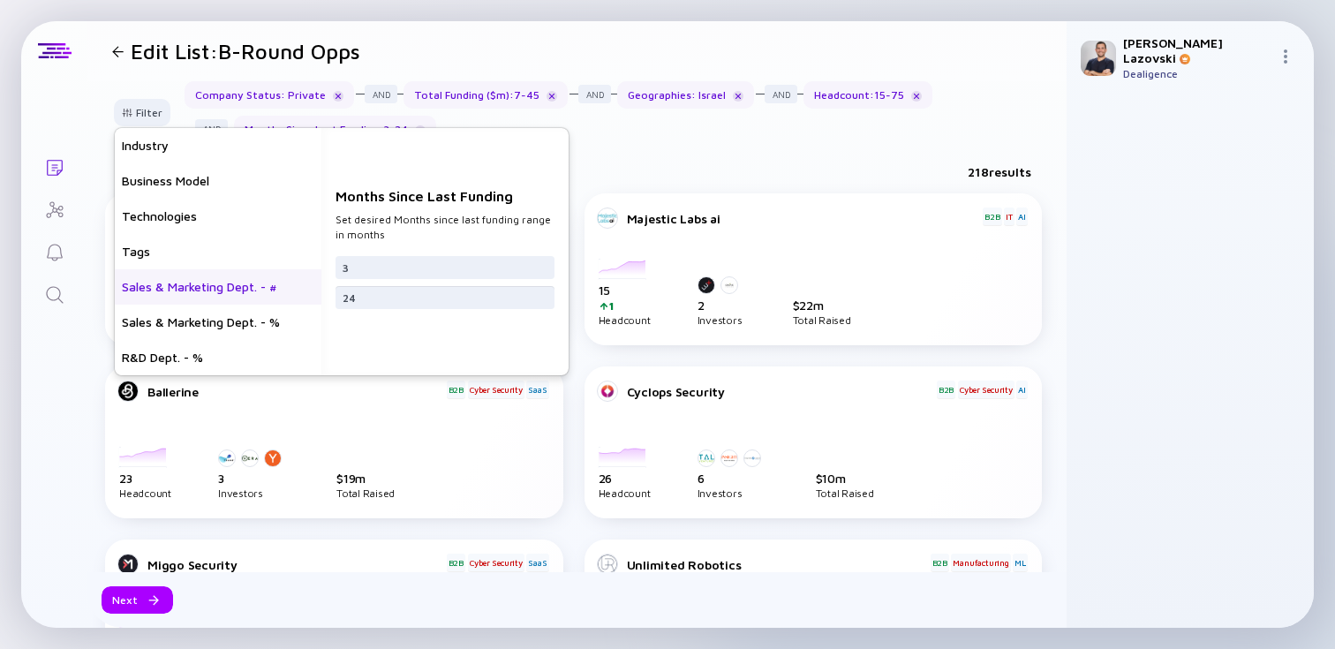
type input "24"
click at [228, 281] on div "Sales & Marketing Dept. - #" at bounding box center [218, 286] width 207 height 35
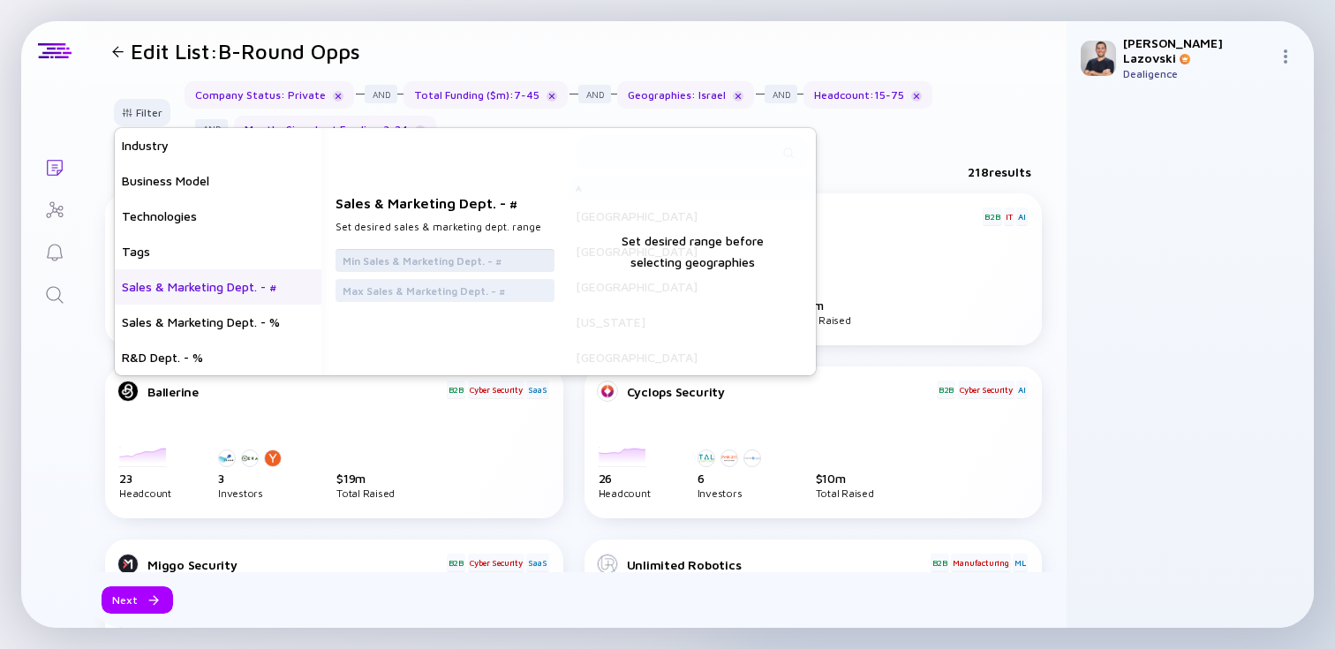
click at [384, 256] on input "text" at bounding box center [445, 261] width 205 height 18
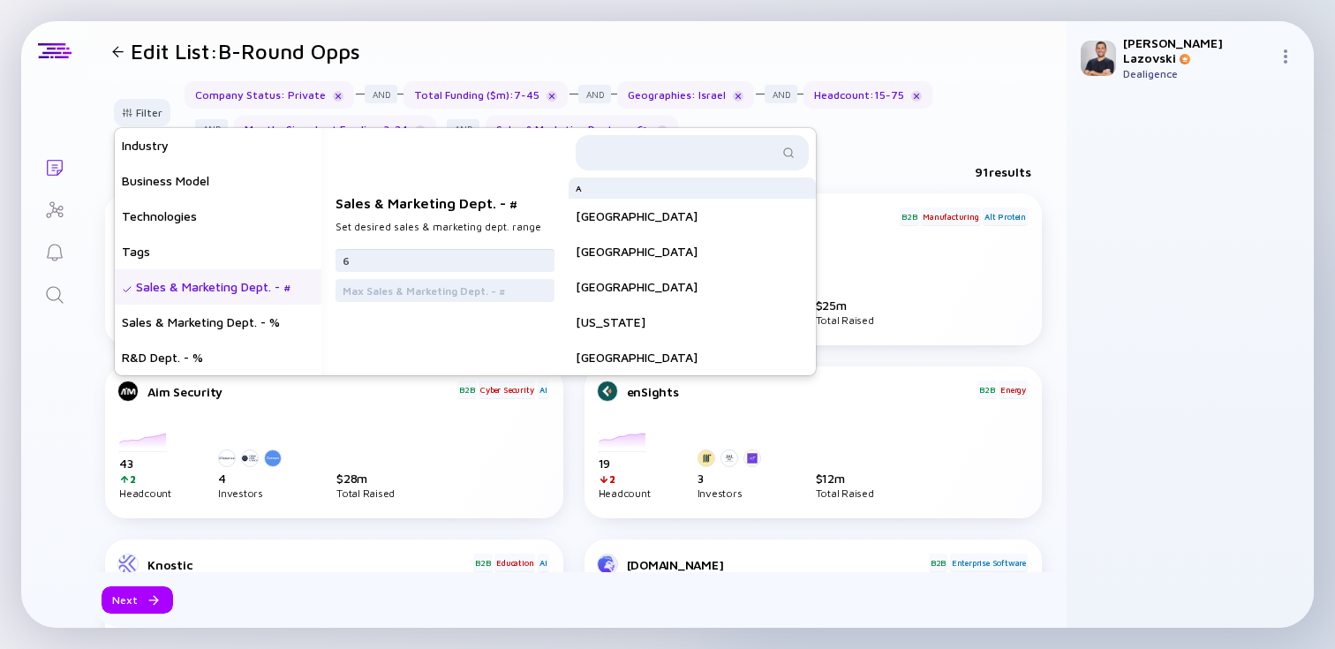
type input "6"
click at [870, 142] on div "Filter Headcount Headcount Growth - 3 mo. - % Headcount Growth - 6 mo. - % Head…" at bounding box center [576, 119] width 979 height 76
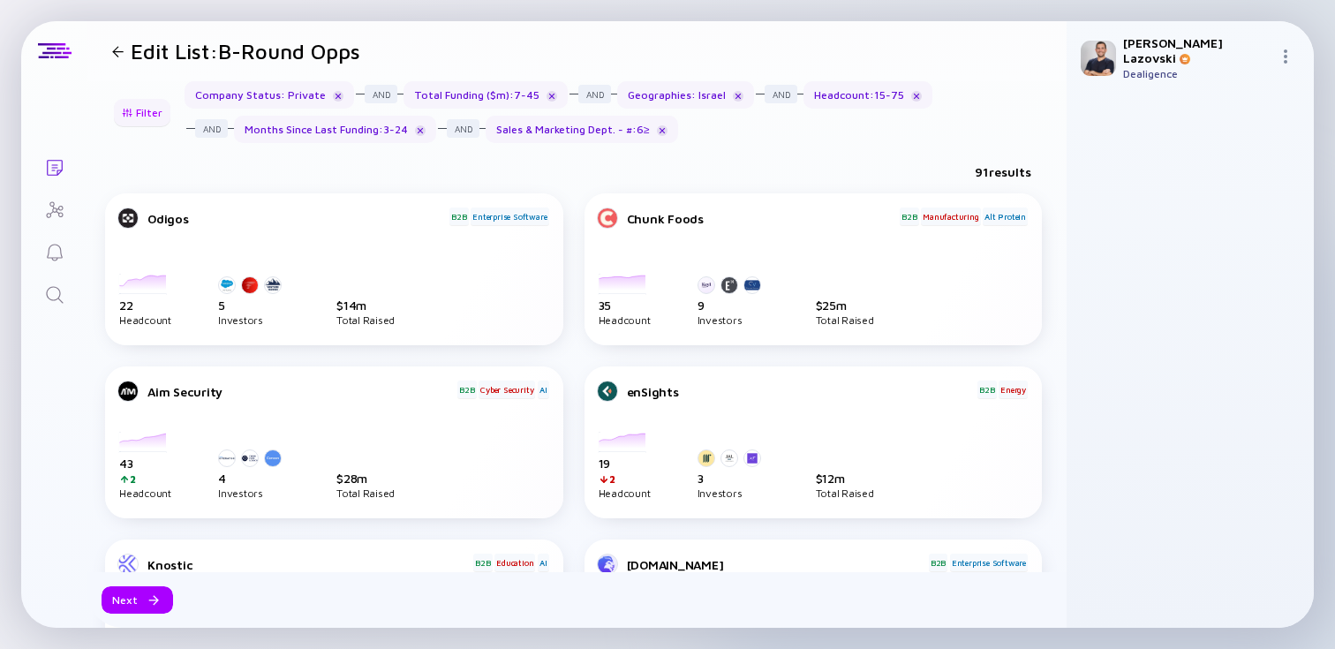
click at [141, 111] on div "Filter" at bounding box center [142, 112] width 62 height 27
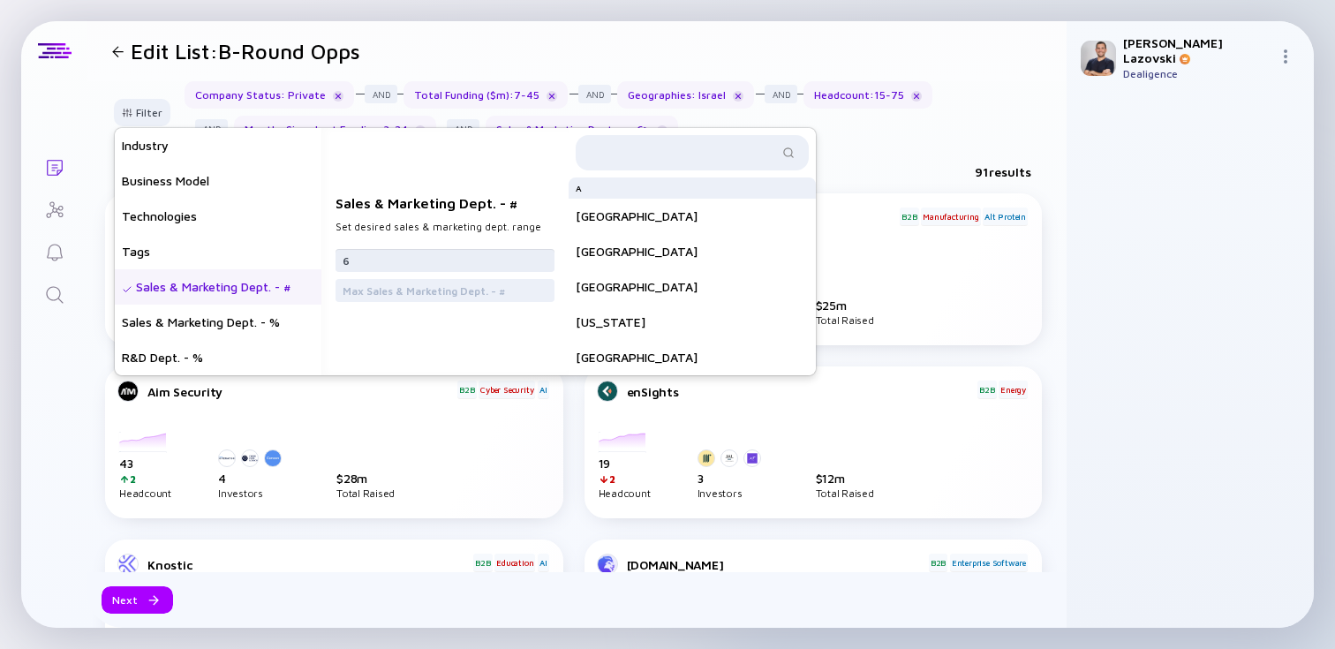
click at [401, 259] on input "6" at bounding box center [445, 261] width 205 height 18
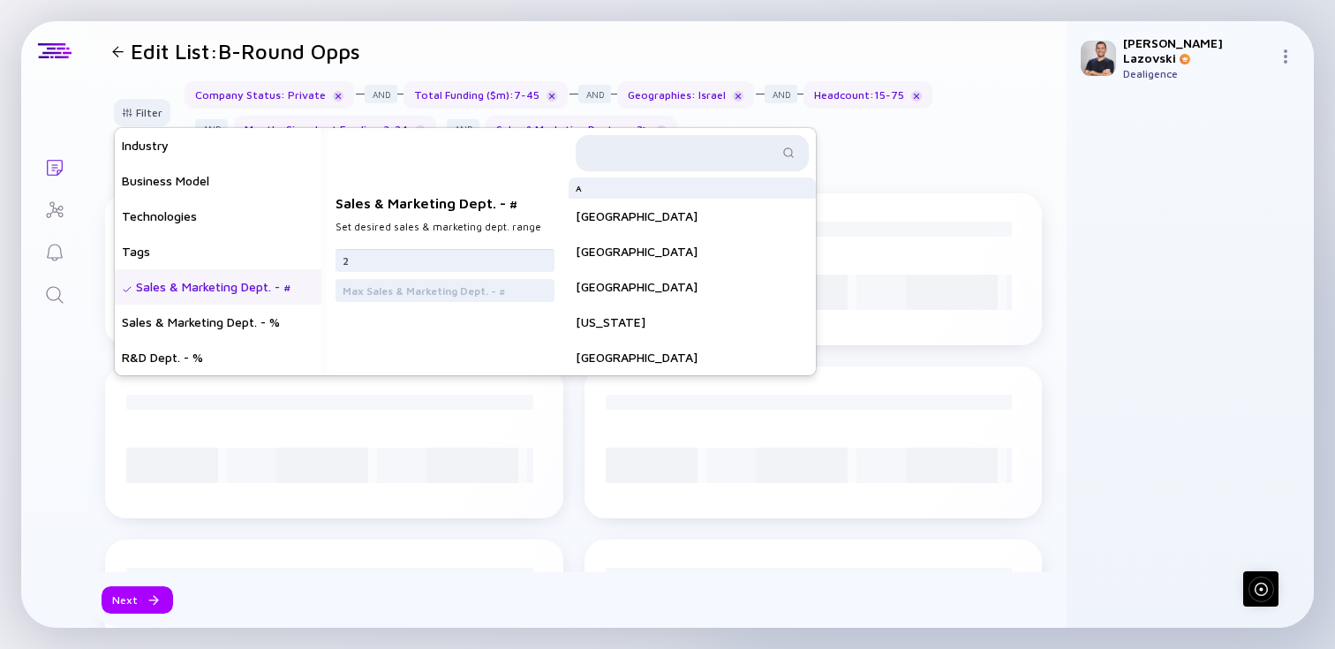
type input "2"
click at [660, 147] on input "text" at bounding box center [682, 153] width 192 height 18
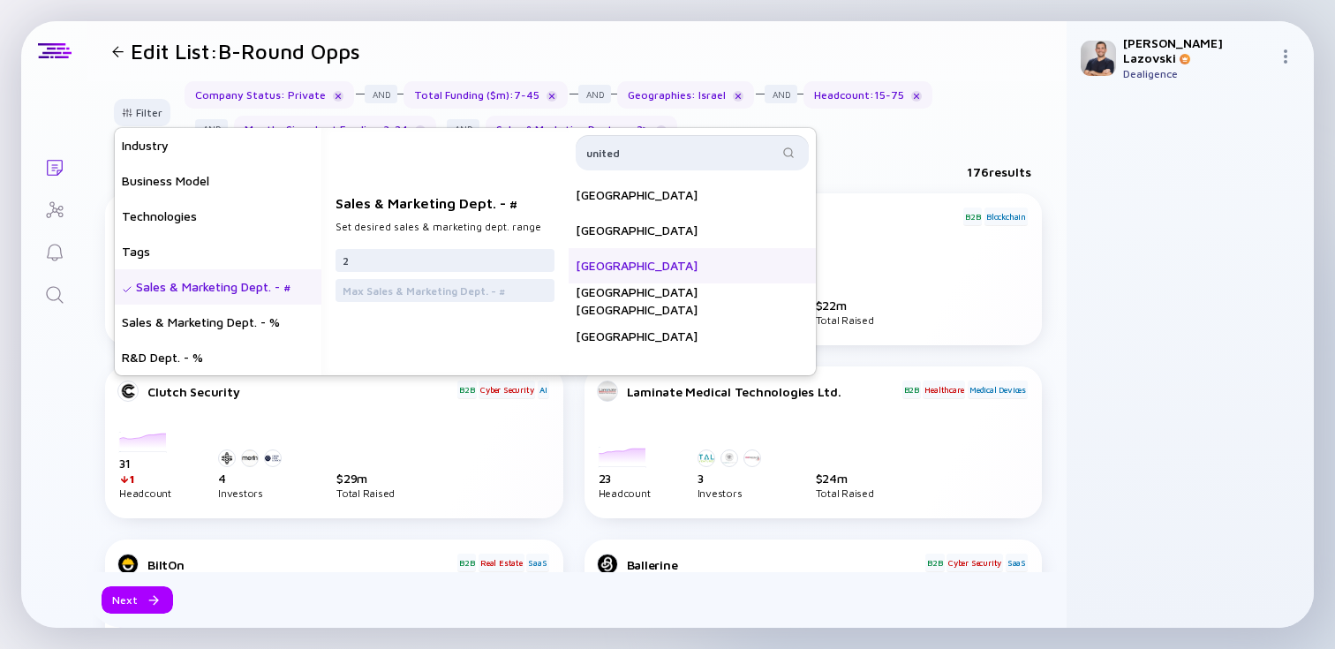
type input "united"
click at [688, 263] on div "[GEOGRAPHIC_DATA]" at bounding box center [692, 265] width 247 height 35
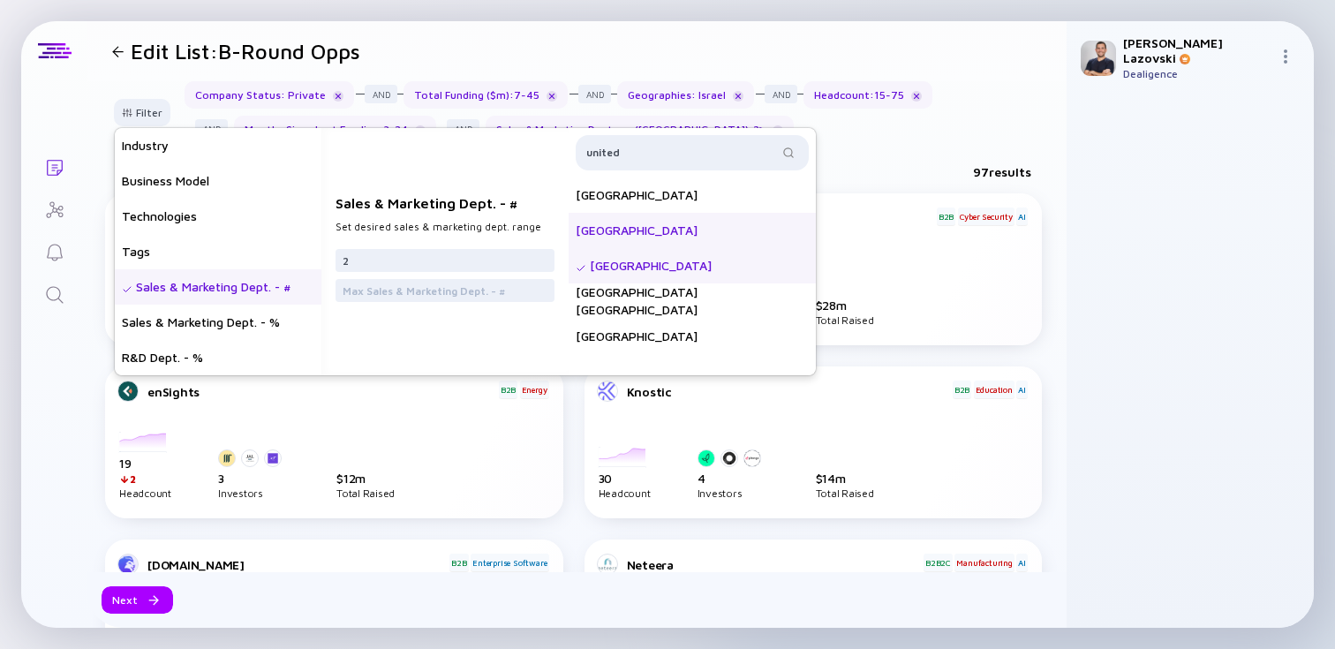
click at [696, 230] on div "[GEOGRAPHIC_DATA]" at bounding box center [692, 230] width 247 height 35
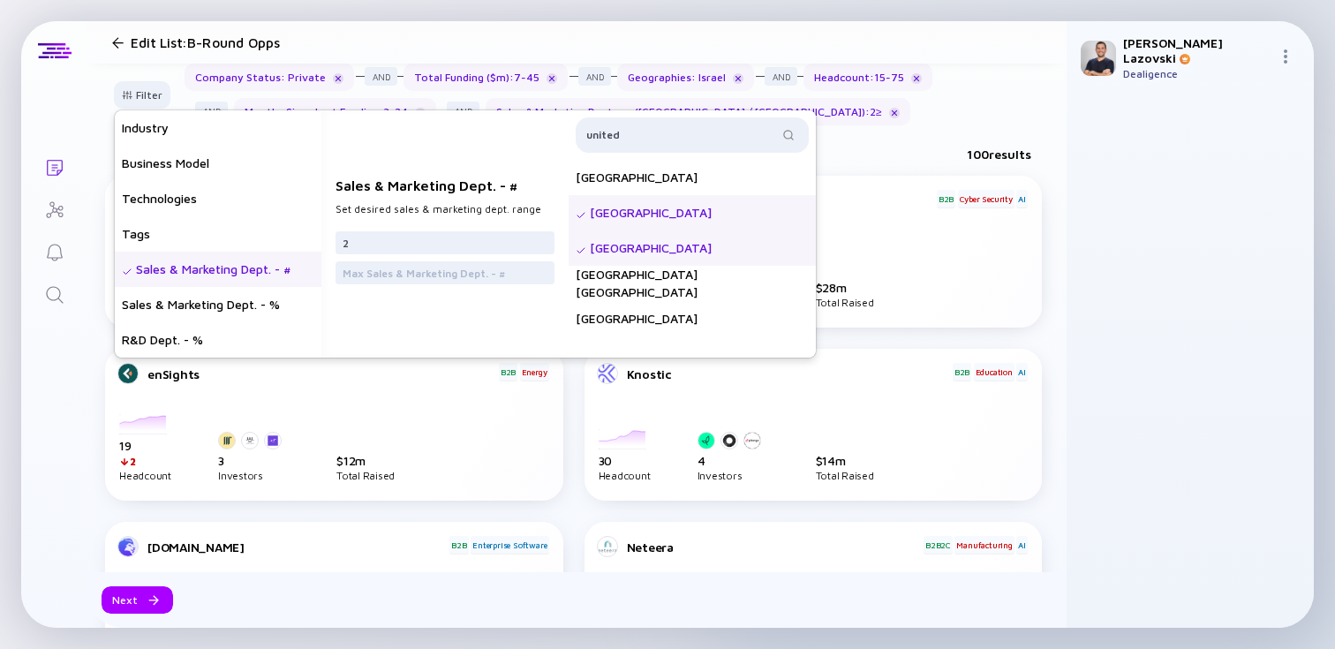
scroll to position [0, 0]
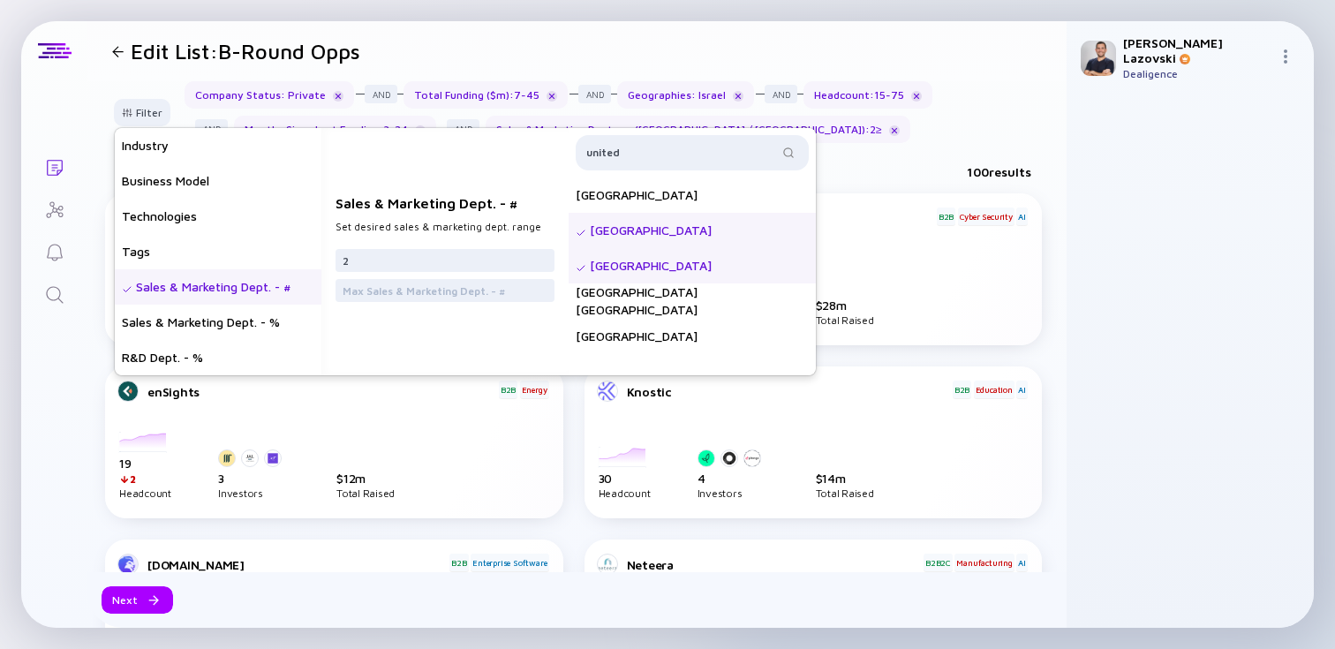
click at [900, 162] on div "100 results" at bounding box center [576, 175] width 979 height 36
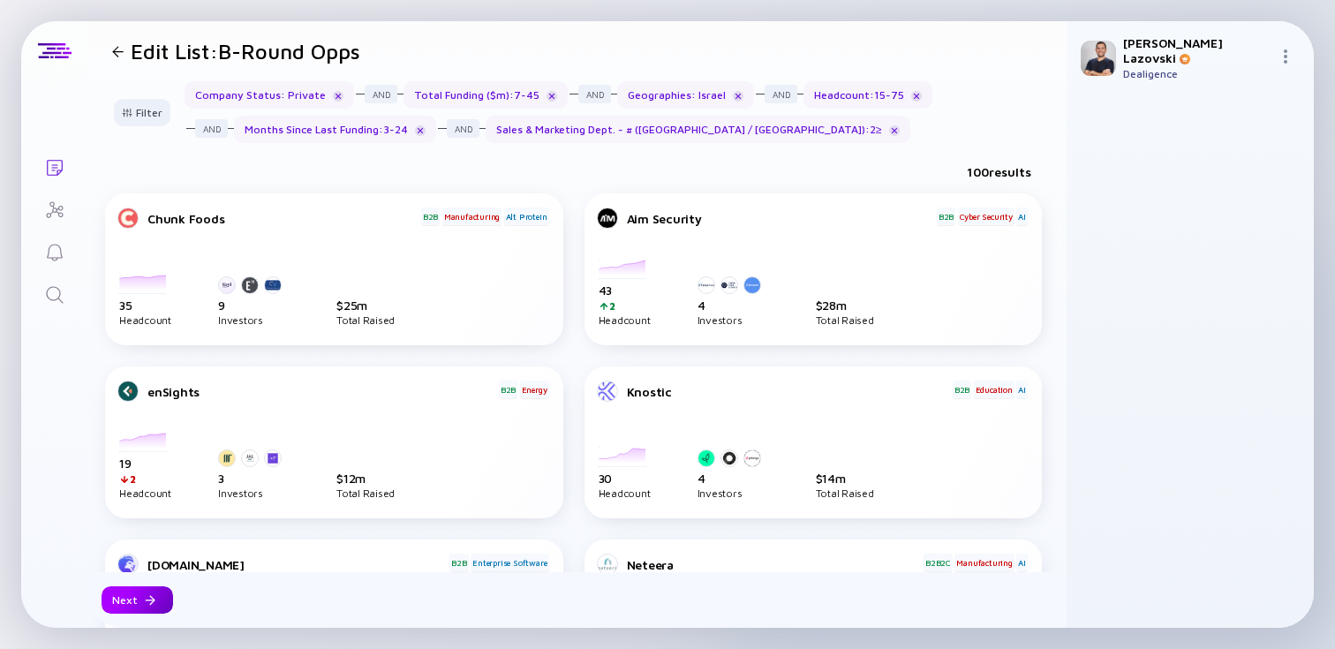
click at [145, 599] on div at bounding box center [150, 600] width 11 height 11
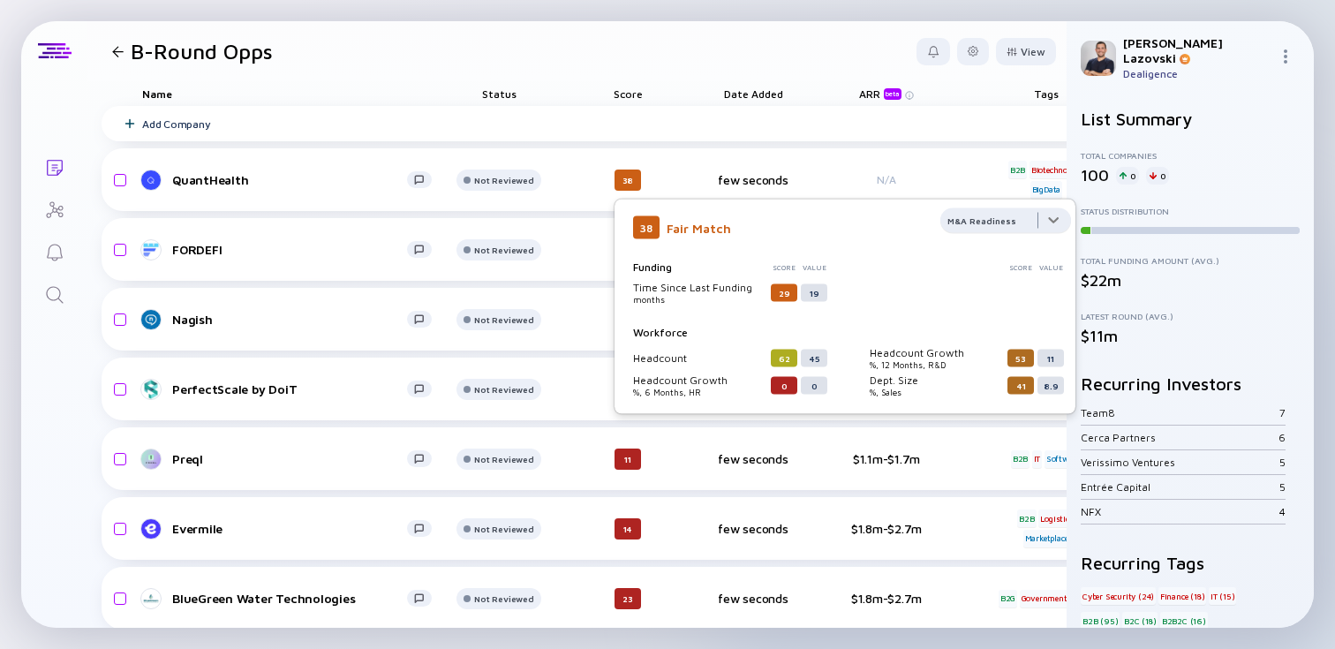
click at [986, 225] on div at bounding box center [1005, 225] width 131 height 35
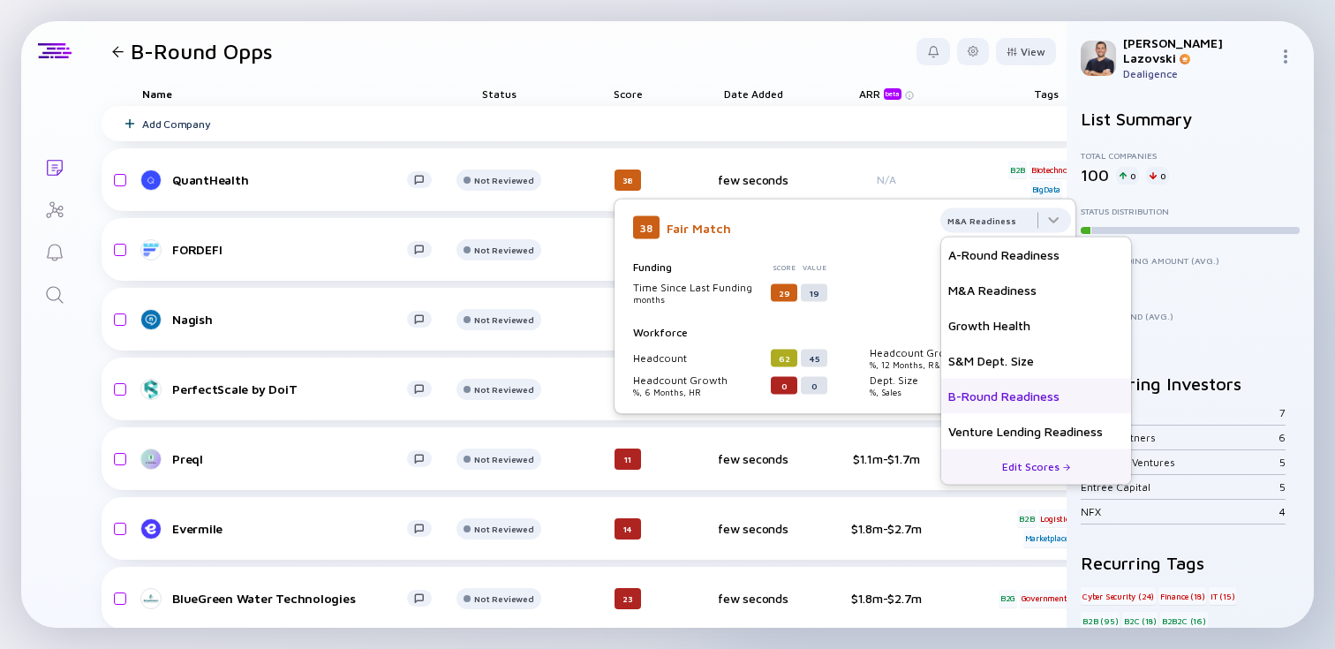
click at [989, 394] on div "B-Round Readiness" at bounding box center [1036, 396] width 190 height 35
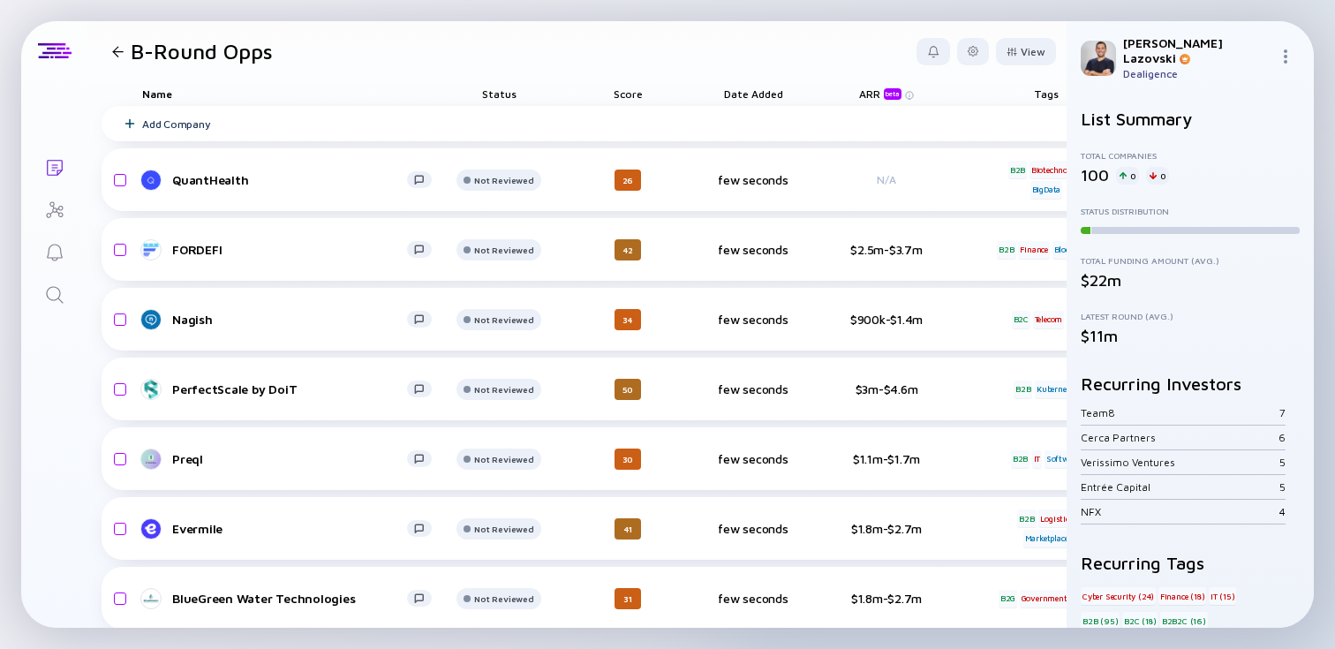
click at [637, 93] on div "Score" at bounding box center [627, 93] width 99 height 25
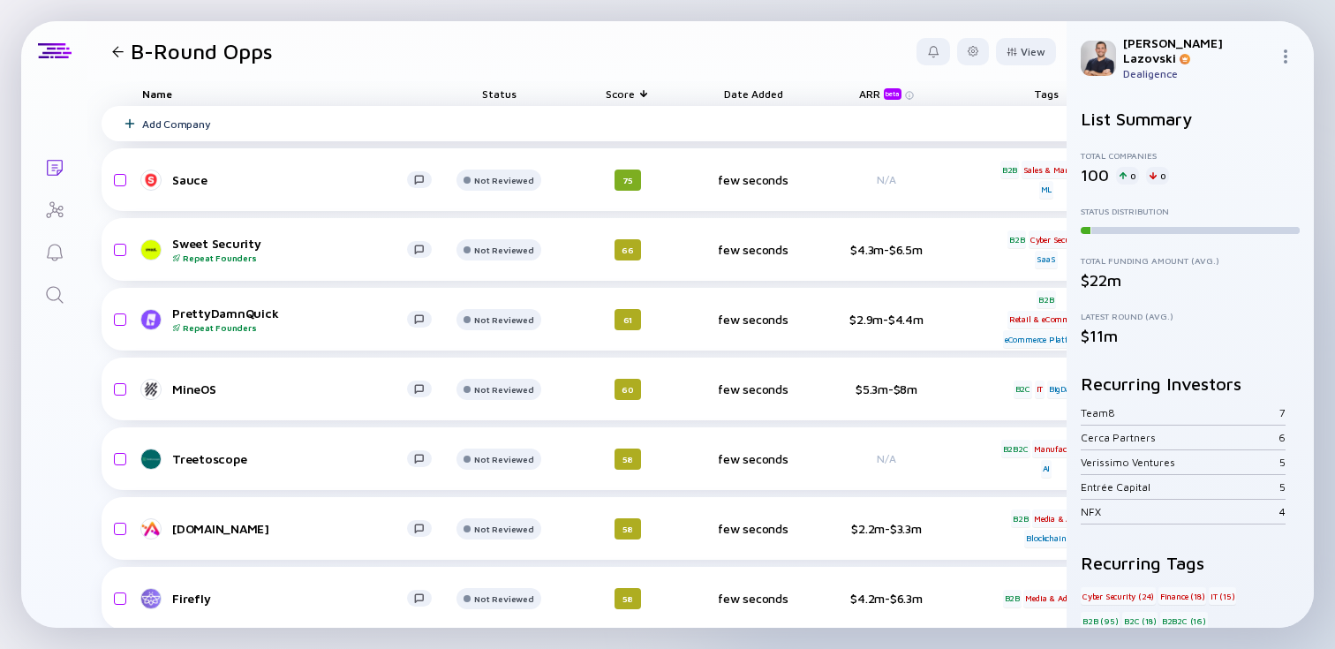
click at [705, 121] on div "Add Company" at bounding box center [915, 123] width 1626 height 35
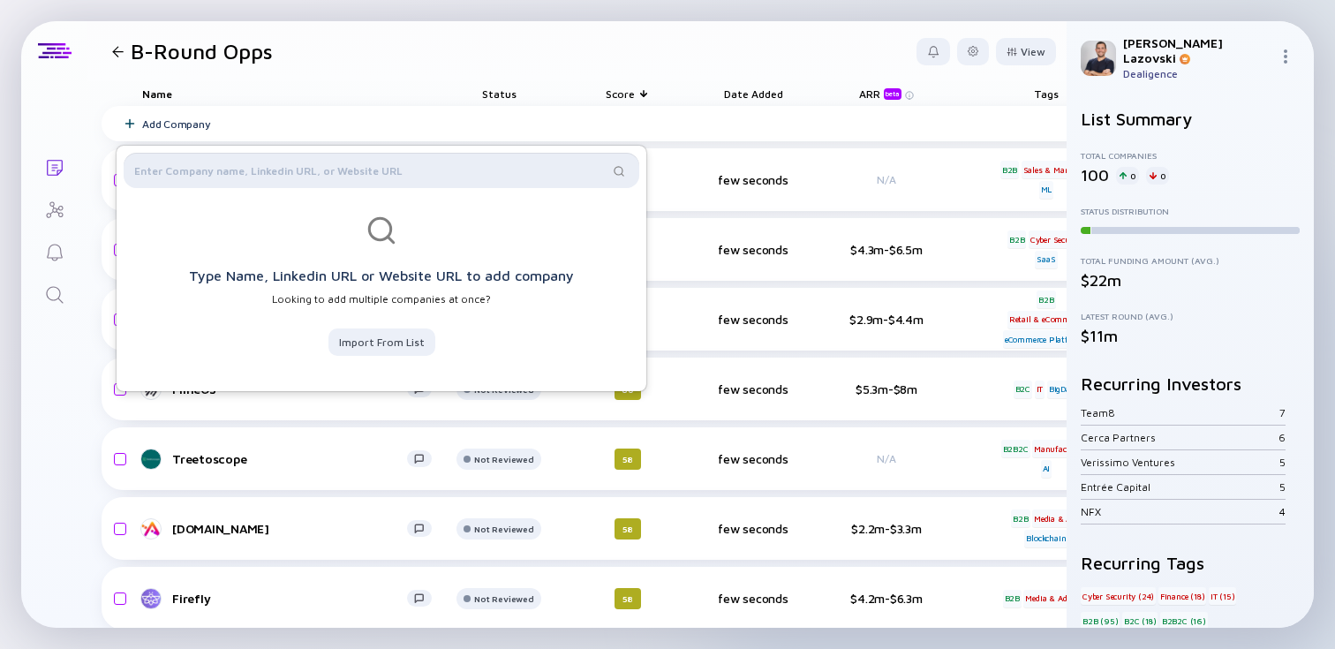
click at [529, 176] on input "text" at bounding box center [371, 171] width 474 height 18
click at [543, 66] on header "B-Round Opps View" at bounding box center [576, 51] width 979 height 60
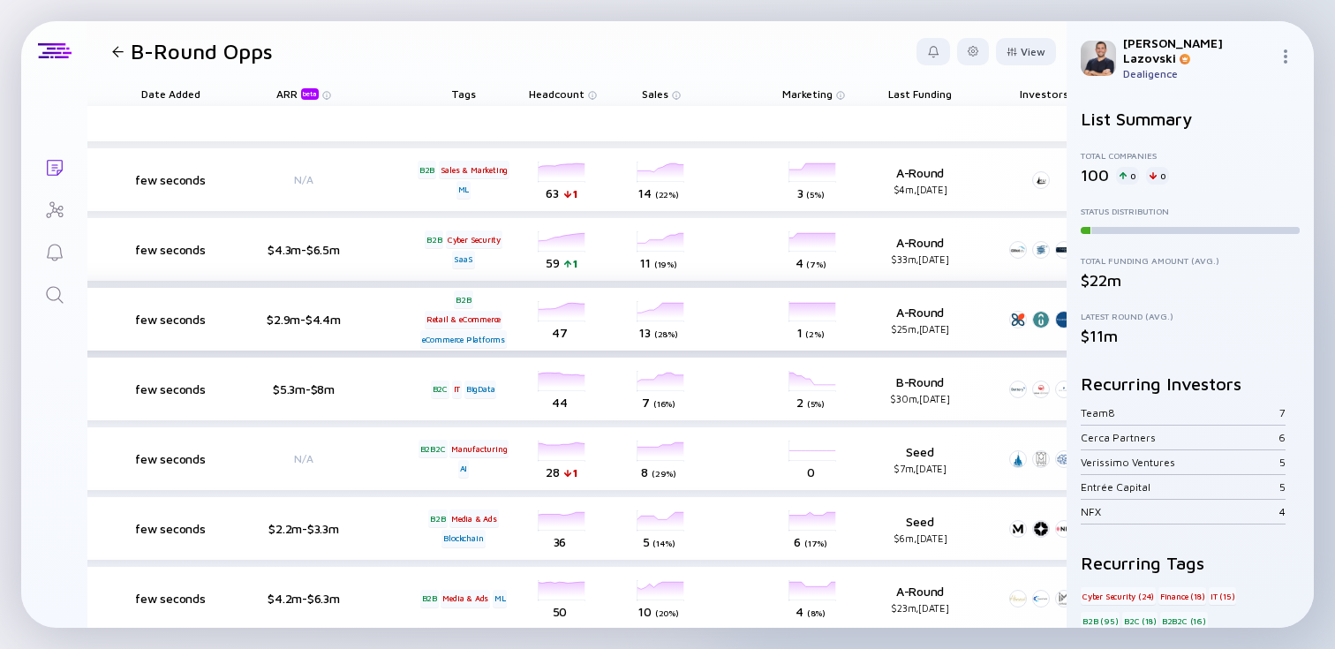
scroll to position [0, 696]
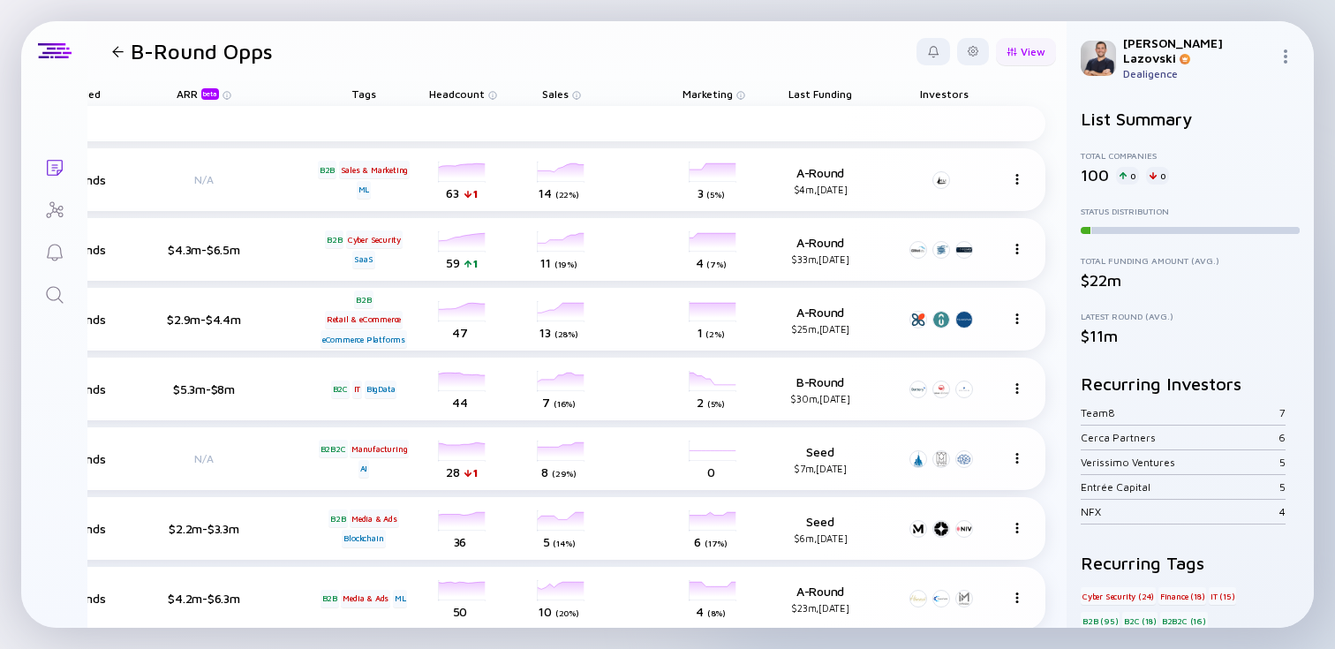
click at [1019, 55] on div "View" at bounding box center [1026, 51] width 60 height 27
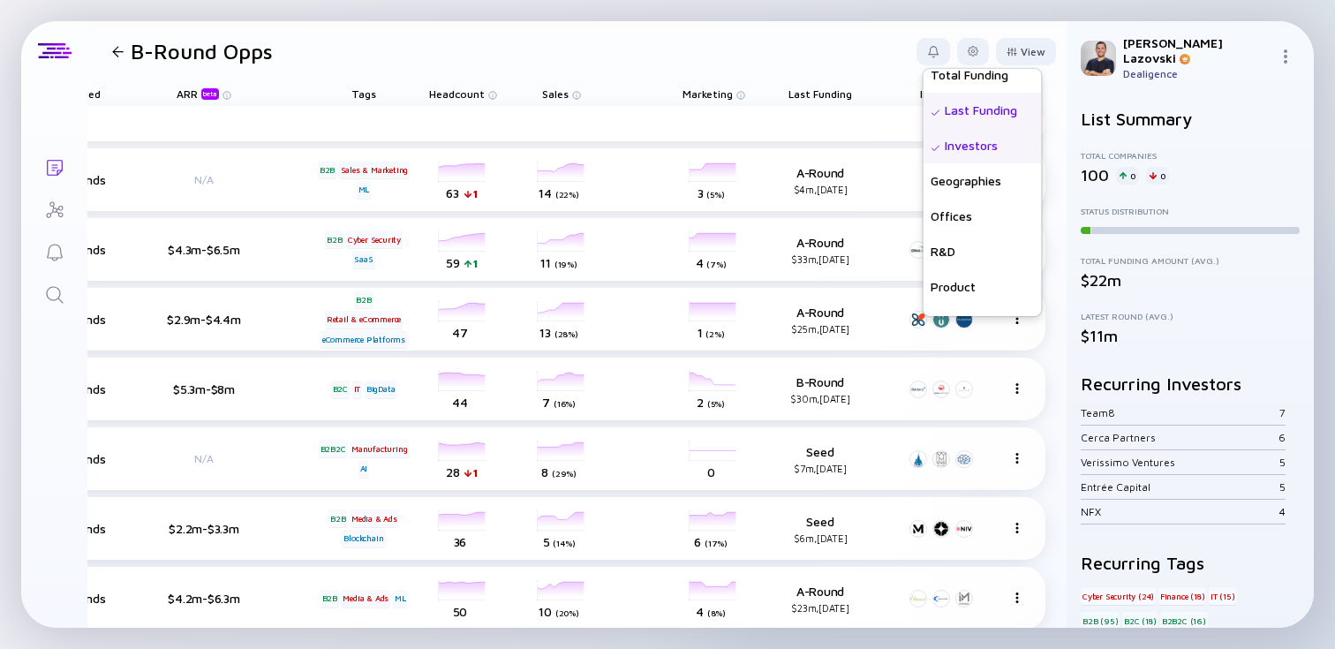
scroll to position [459, 0]
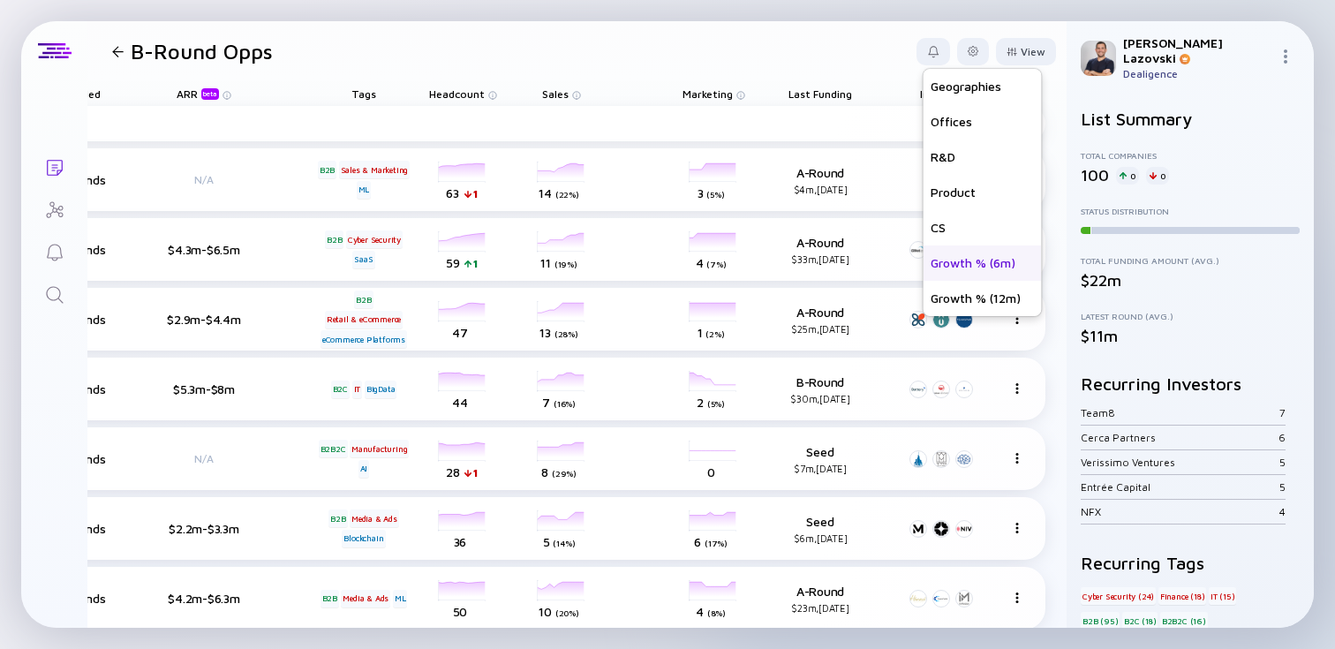
click at [953, 258] on div "Growth % (6m)" at bounding box center [982, 262] width 118 height 35
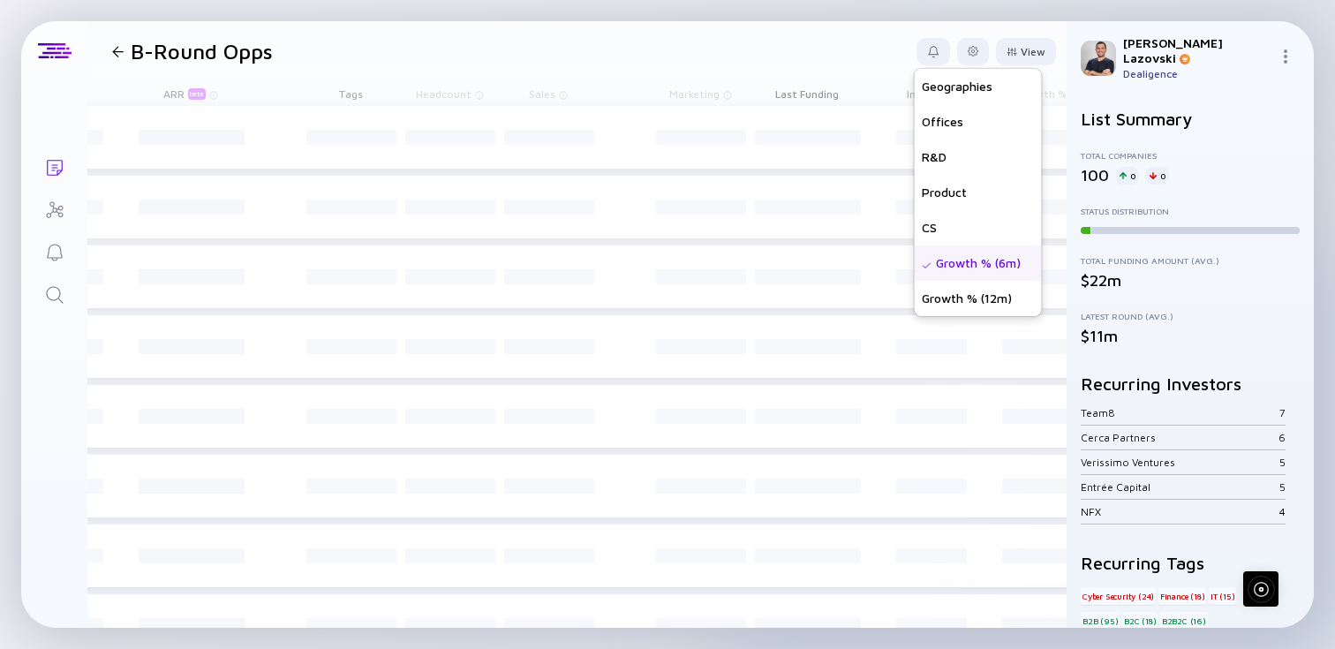
click at [795, 51] on header "B-Round Opps View Name Status Score Tags ARR beta Founders Date Added Headcount…" at bounding box center [576, 51] width 979 height 60
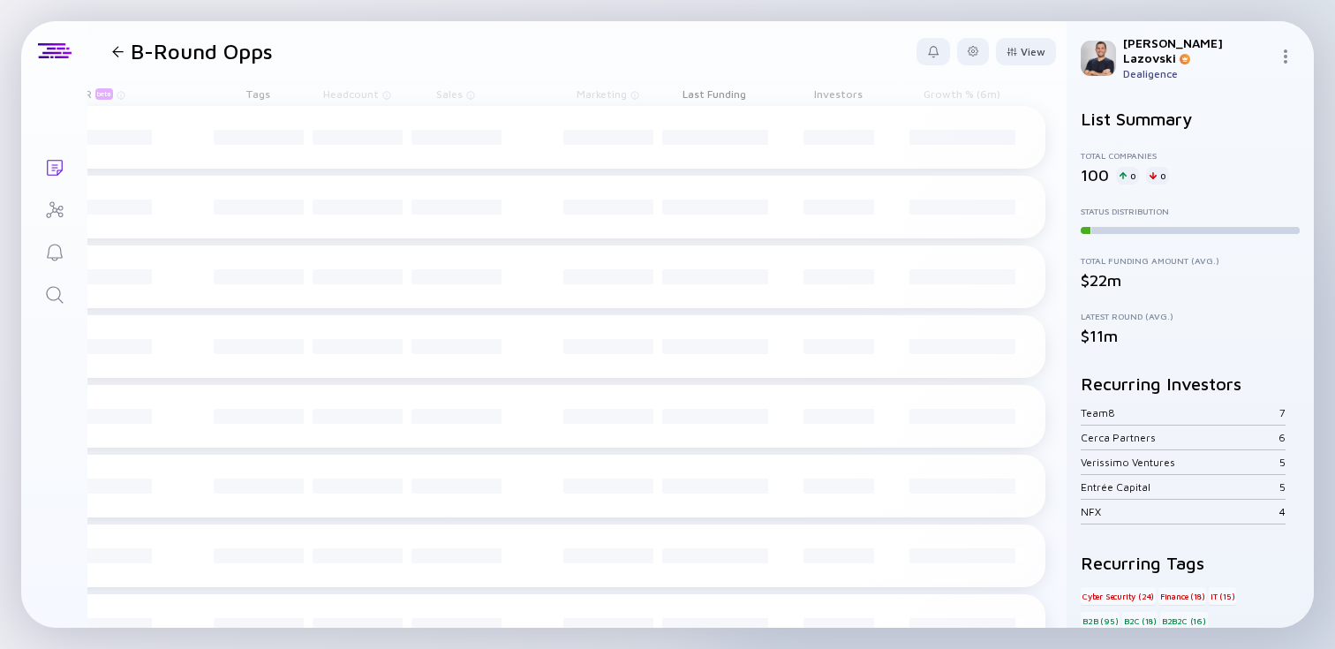
scroll to position [0, 810]
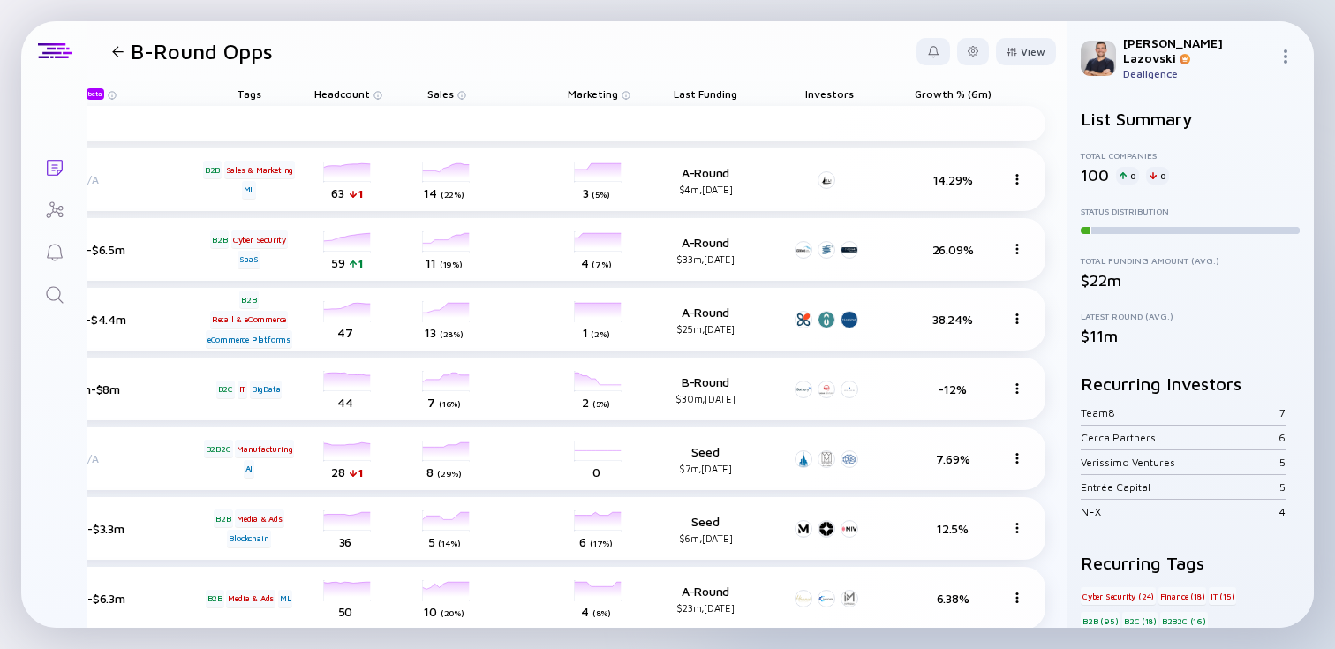
click at [737, 92] on span "Growth % (6m)" at bounding box center [706, 93] width 64 height 13
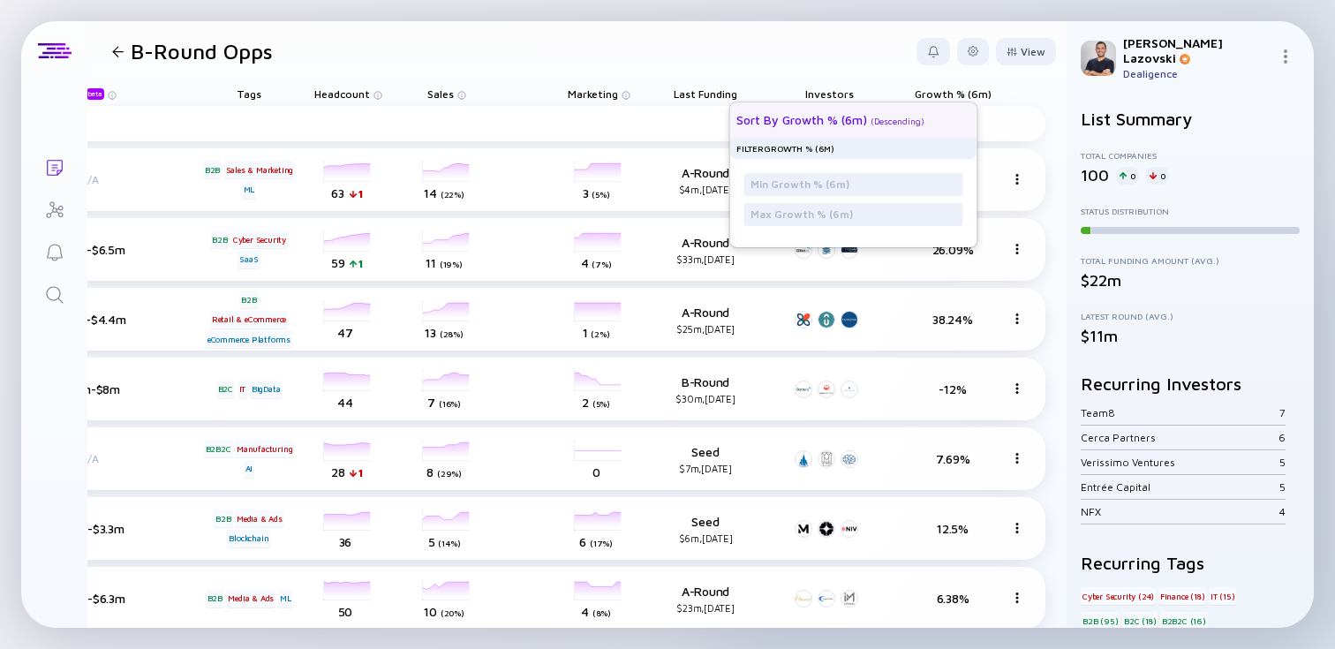
click at [876, 130] on div "Sort by Growth % (6m) ( Descending )" at bounding box center [845, 119] width 219 height 35
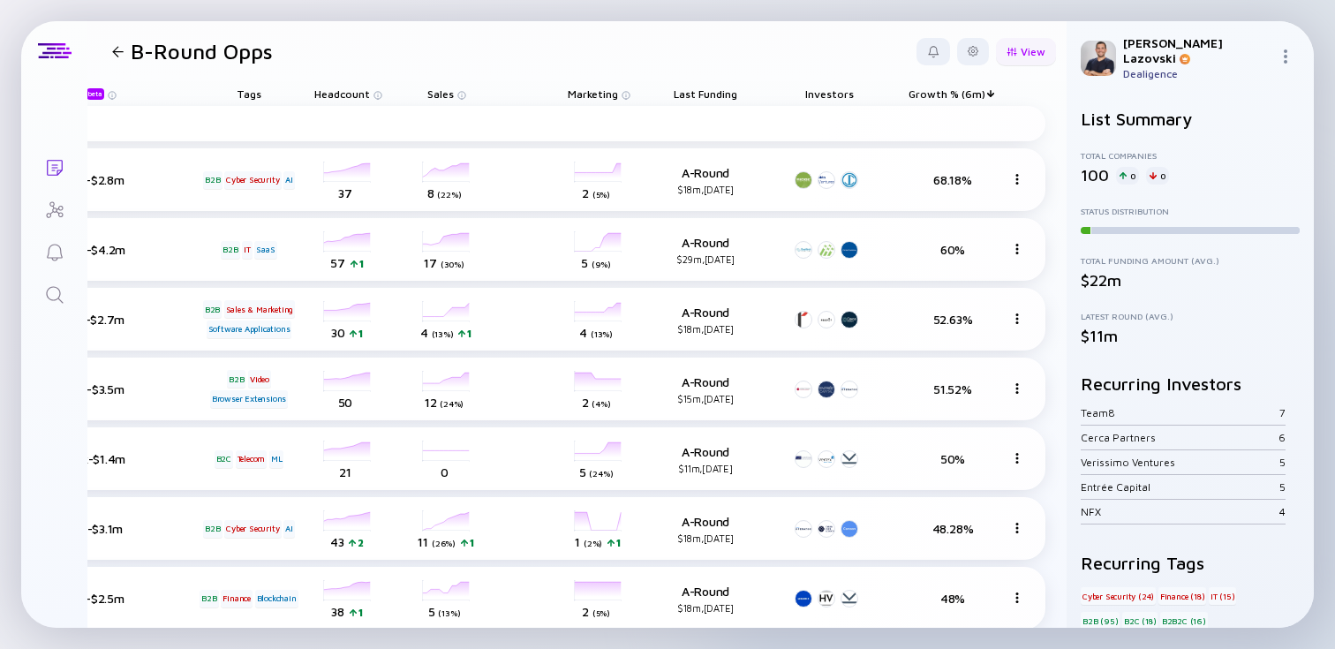
click at [1021, 57] on div "View" at bounding box center [1026, 51] width 60 height 27
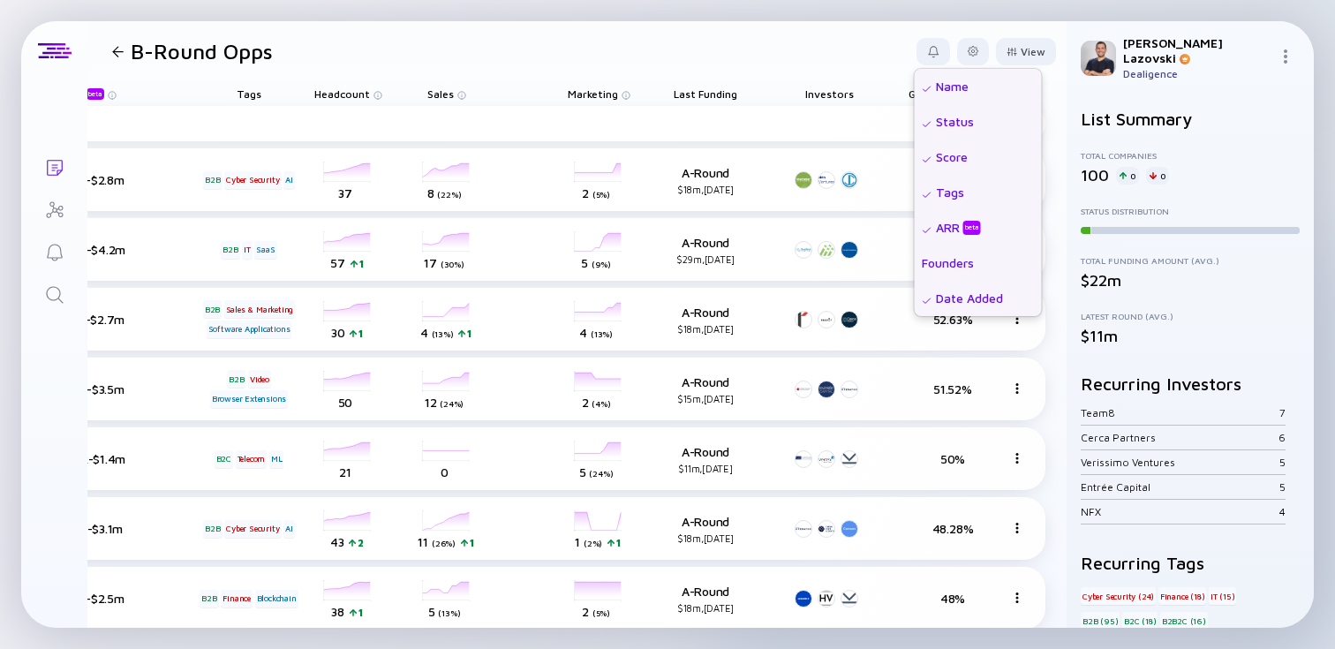
click at [915, 263] on div "Founders" at bounding box center [978, 262] width 127 height 35
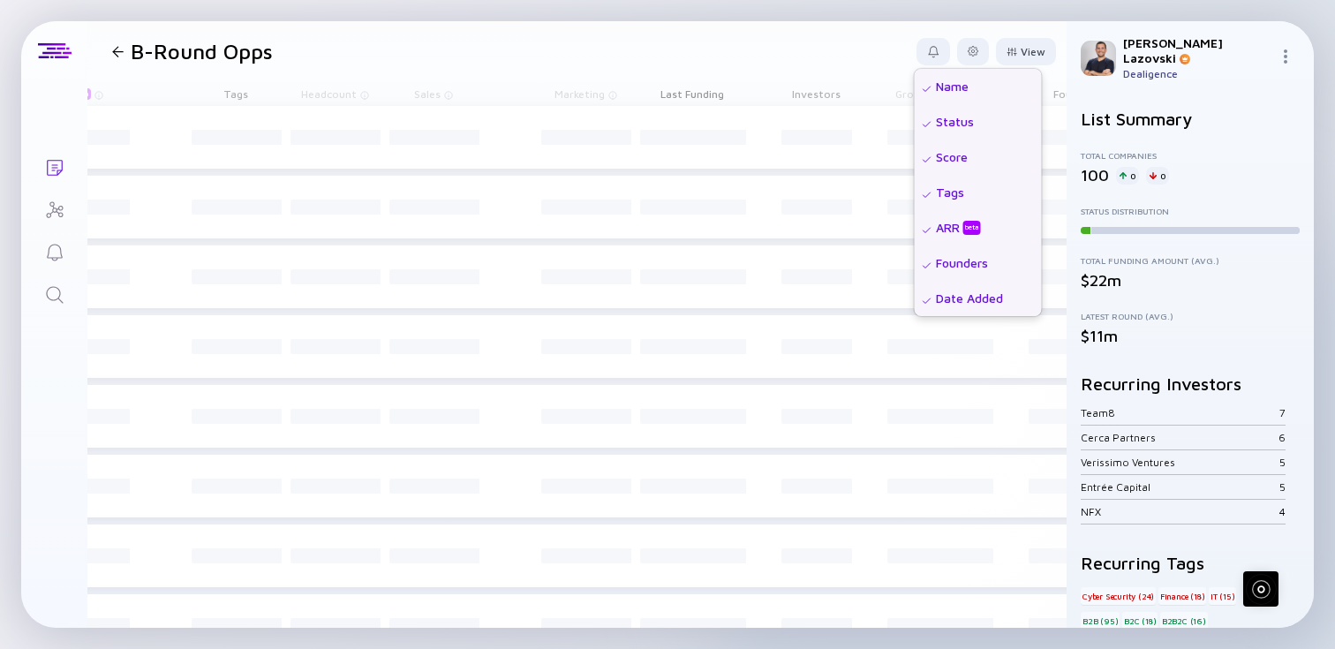
click at [735, 66] on header "B-Round Opps View Name Status Score Tags ARR beta Founders Date Added Headcount…" at bounding box center [576, 51] width 979 height 60
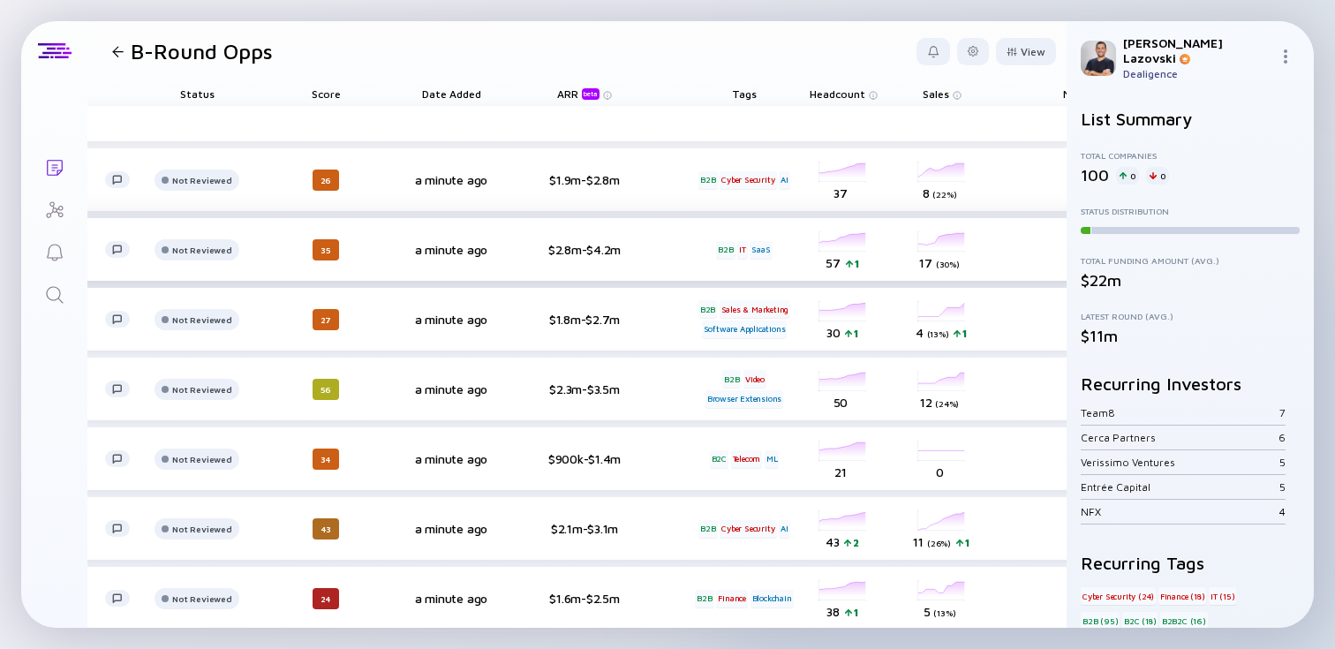
scroll to position [0, 0]
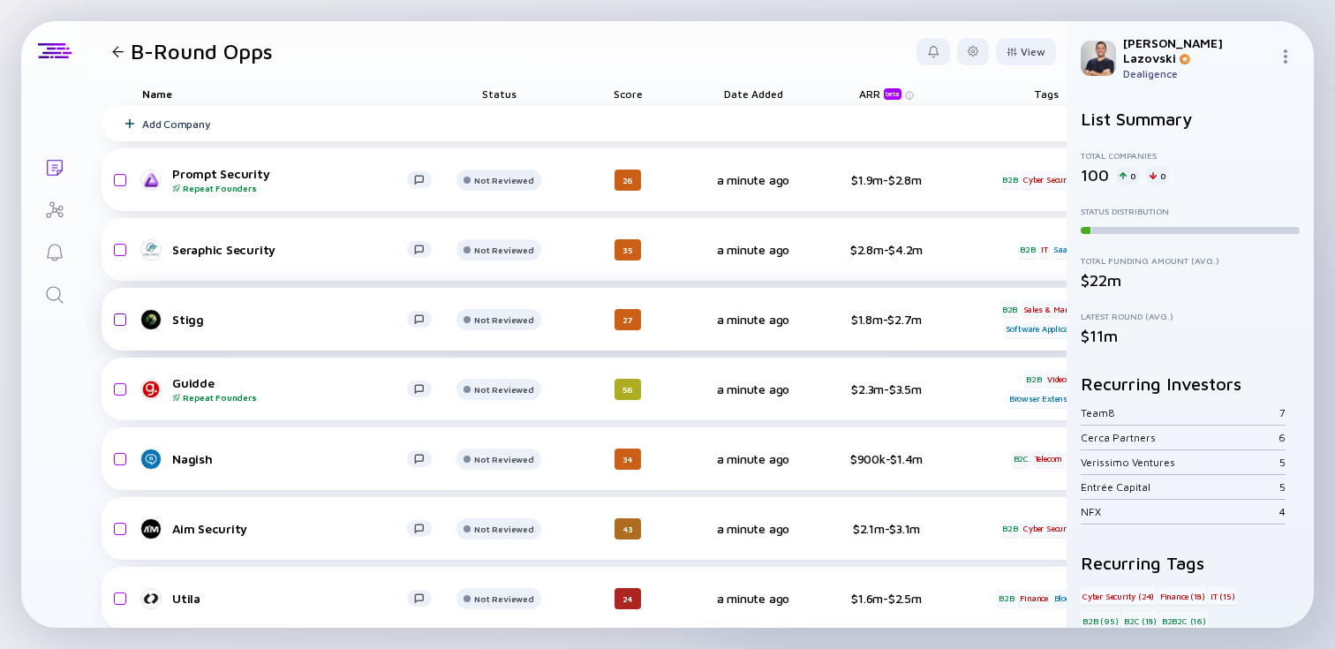
click at [117, 320] on input "checkbox" at bounding box center [117, 319] width 21 height 41
click at [878, 64] on header "B-Round Opps 1 selected Copy to list Remove from list" at bounding box center [576, 51] width 979 height 60
click at [904, 38] on div "Copy to list" at bounding box center [895, 51] width 86 height 27
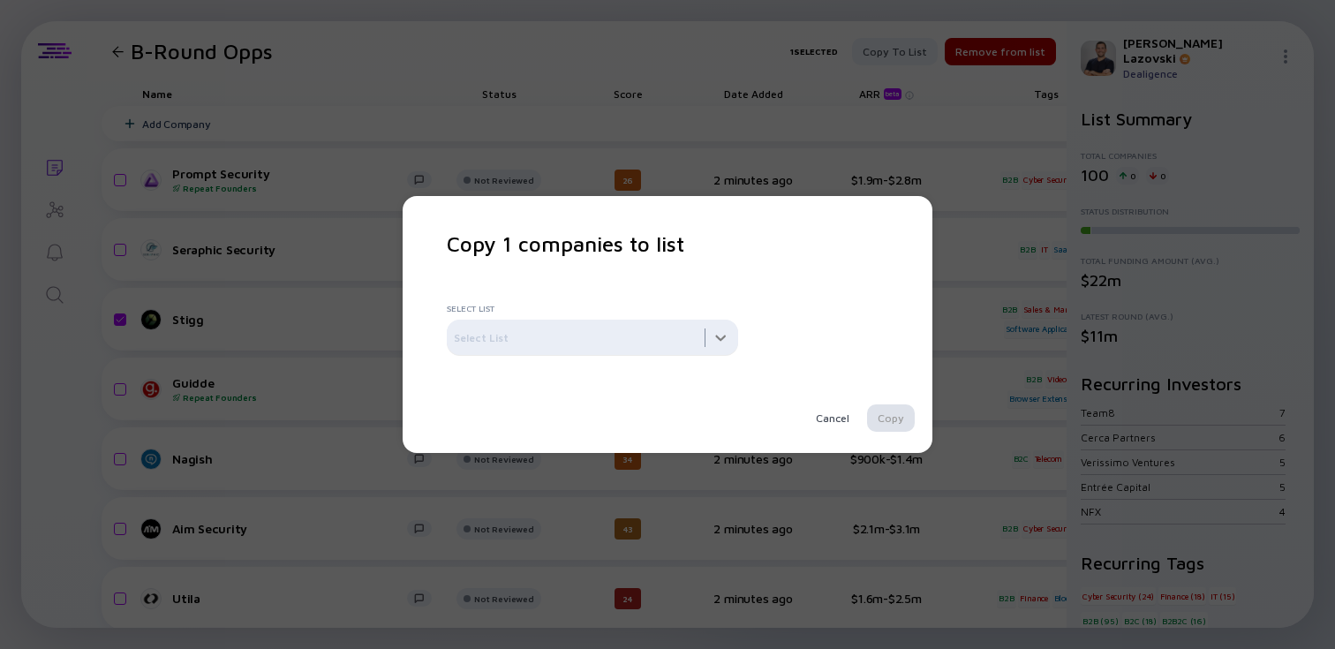
click at [603, 341] on div at bounding box center [592, 337] width 291 height 35
click at [782, 274] on div "Copy 1 companies to list Select List Select List Cancel Copy" at bounding box center [667, 324] width 441 height 186
click at [826, 428] on div "Cancel" at bounding box center [832, 417] width 55 height 27
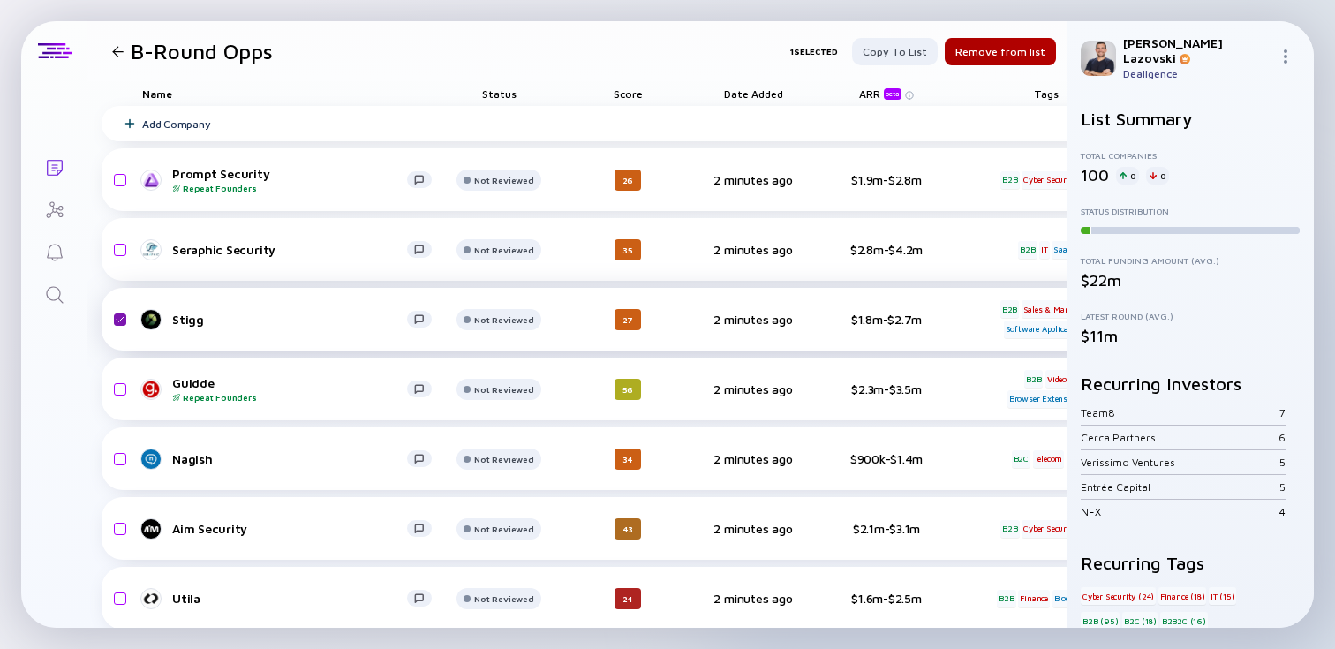
click at [120, 320] on input "checkbox" at bounding box center [117, 319] width 21 height 41
checkbox input "false"
click at [122, 251] on input "checkbox" at bounding box center [117, 250] width 21 height 41
checkbox input "true"
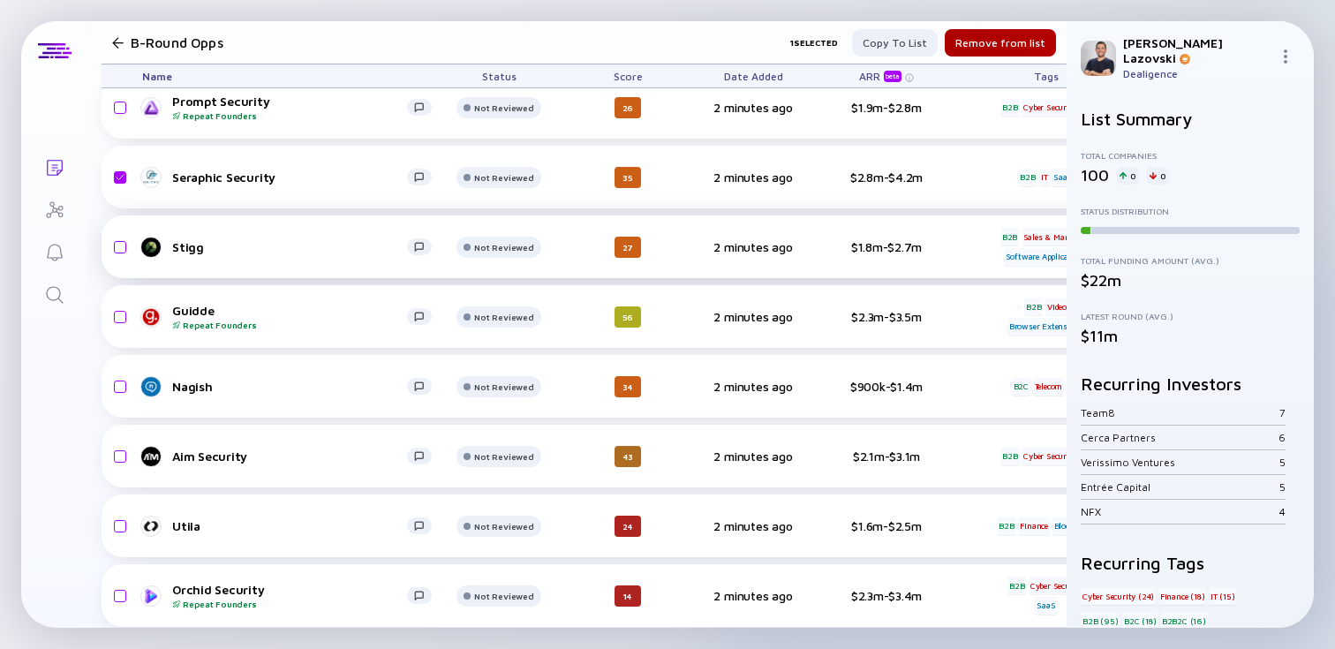
scroll to position [108, 0]
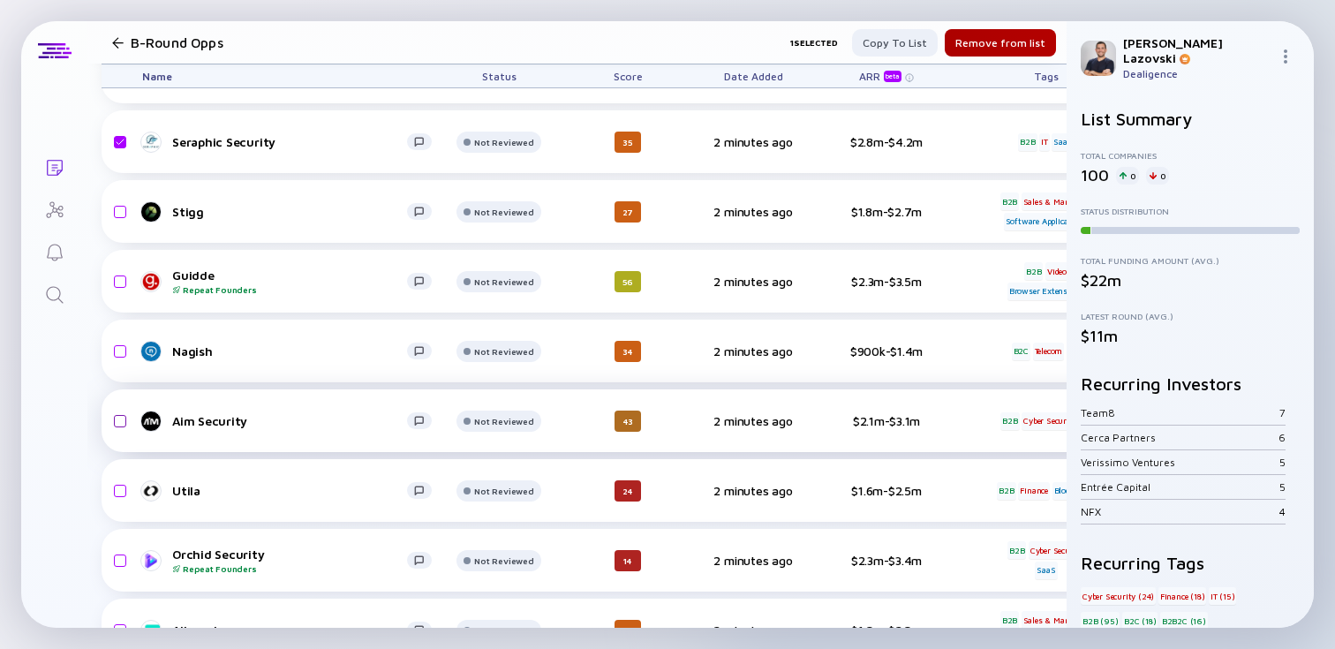
click at [119, 423] on input "checkbox" at bounding box center [117, 421] width 21 height 41
checkbox input "true"
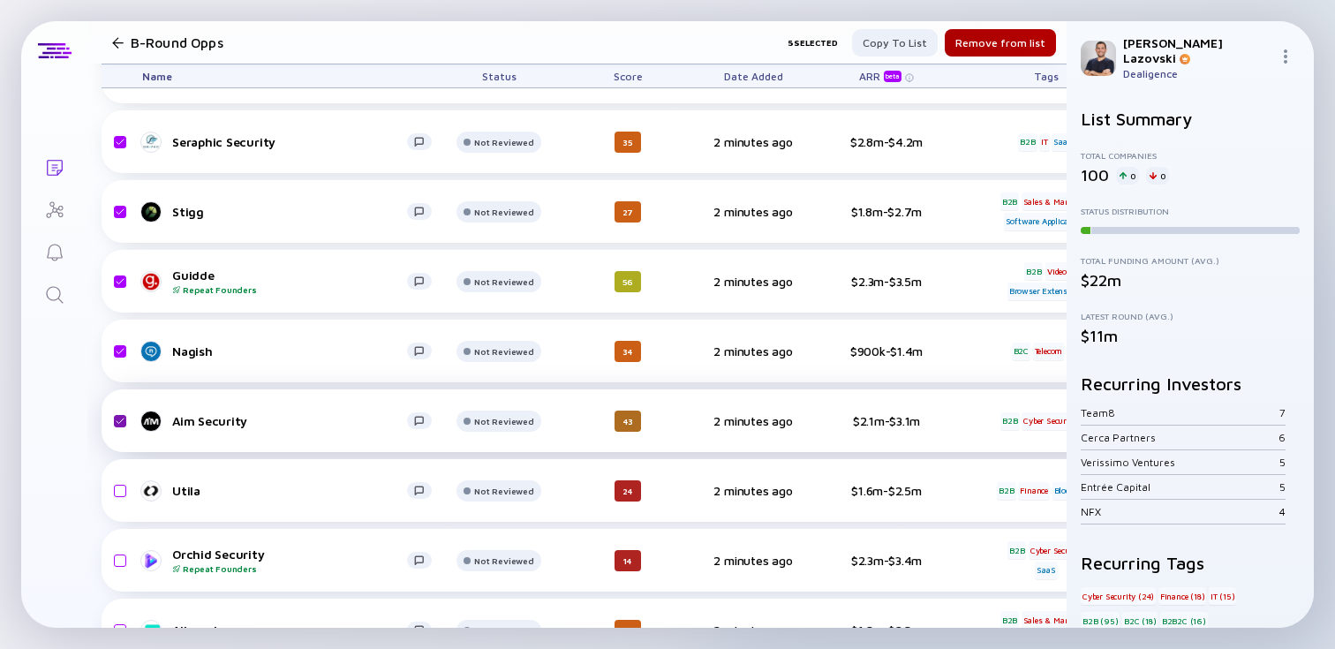
click at [119, 423] on input "checkbox" at bounding box center [117, 421] width 21 height 41
checkbox input "false"
click at [120, 343] on input "checkbox" at bounding box center [117, 351] width 21 height 41
checkbox input "false"
click at [120, 287] on input "checkbox" at bounding box center [117, 281] width 21 height 41
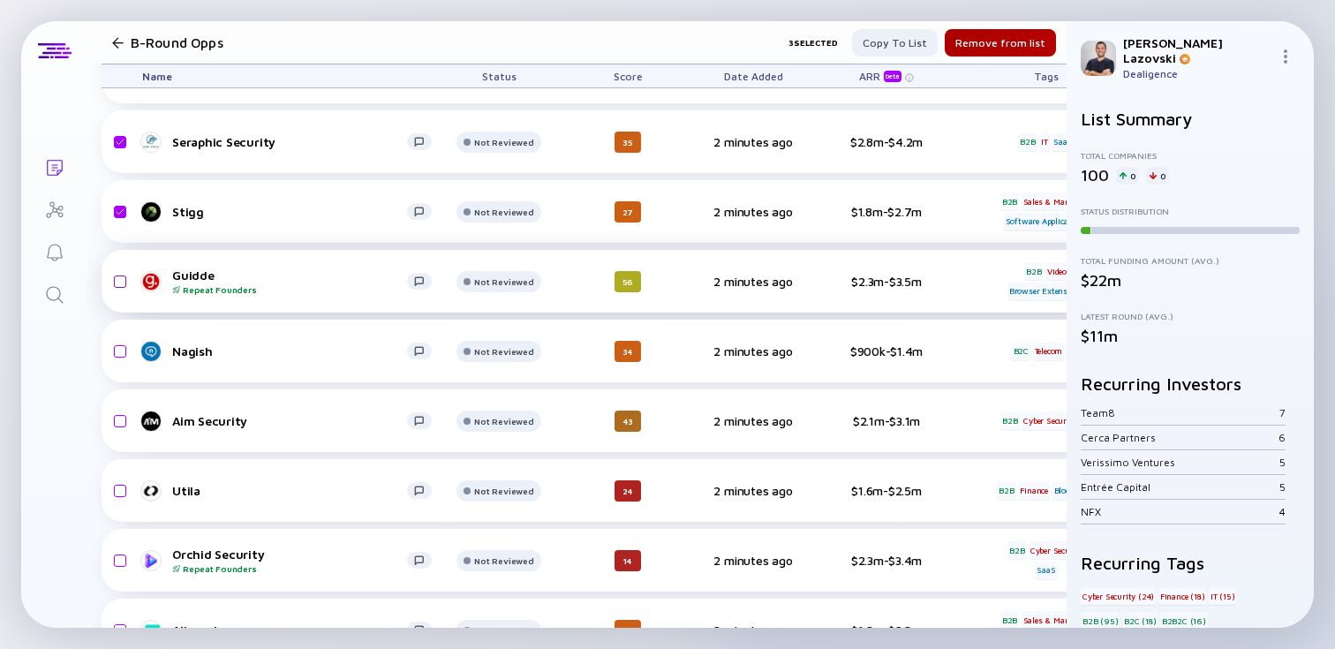
checkbox input "false"
click at [121, 204] on input "checkbox" at bounding box center [117, 212] width 21 height 41
checkbox input "false"
click at [121, 140] on input "checkbox" at bounding box center [117, 142] width 21 height 41
checkbox input "false"
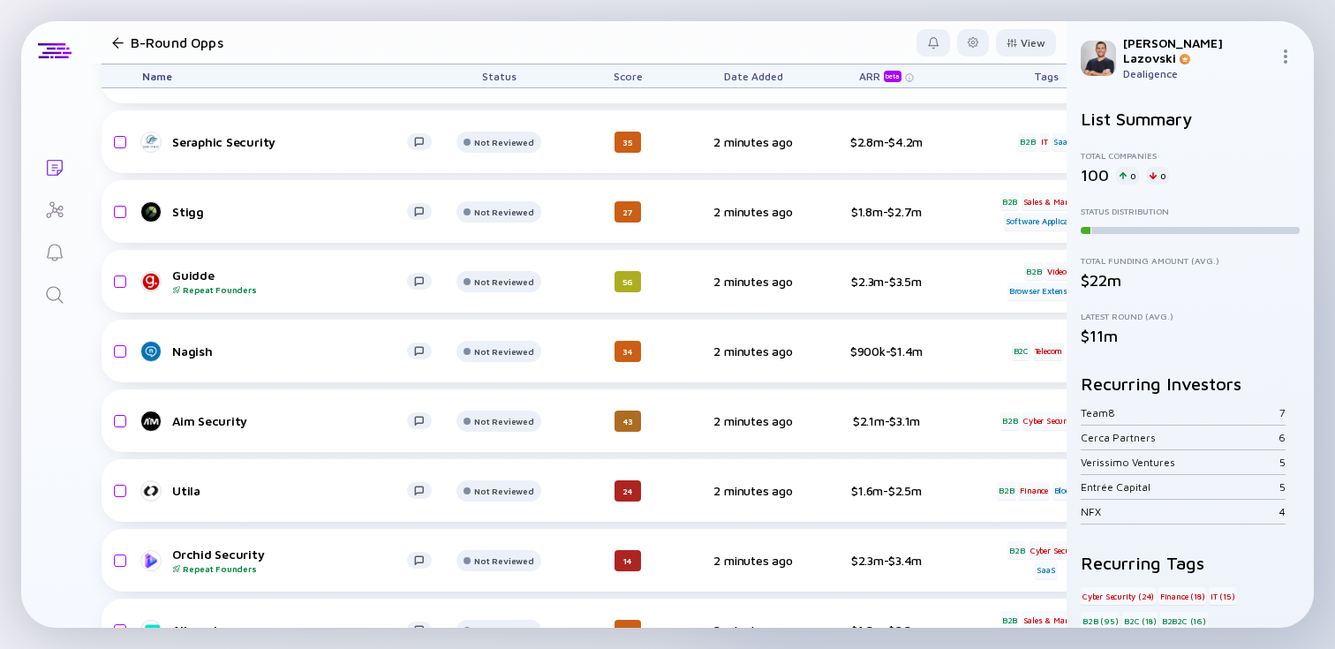
click at [117, 44] on div at bounding box center [117, 42] width 11 height 11
